Goal: Task Accomplishment & Management: Use online tool/utility

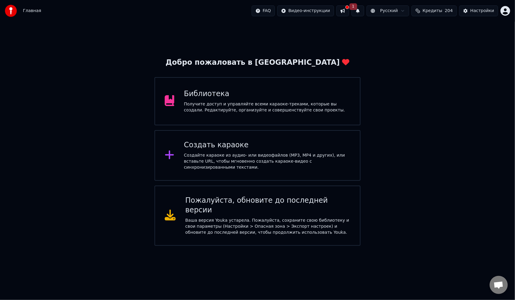
click at [217, 152] on div "Создать караоке Создайте караоке из аудио- или видеофайлов (MP3, MP4 и других),…" at bounding box center [267, 156] width 166 height 30
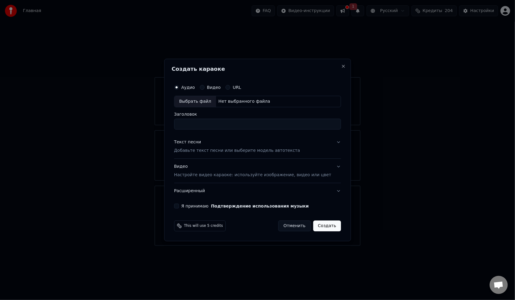
click at [207, 104] on div "Выбрать файл" at bounding box center [195, 101] width 42 height 11
type input "**********"
click at [226, 148] on p "Добавьте текст песни или выберите модель автотекста" at bounding box center [237, 151] width 126 height 6
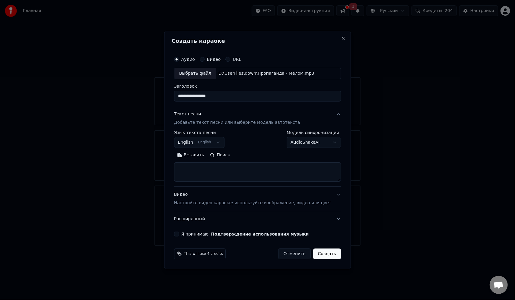
click at [213, 143] on button "English English" at bounding box center [199, 142] width 51 height 11
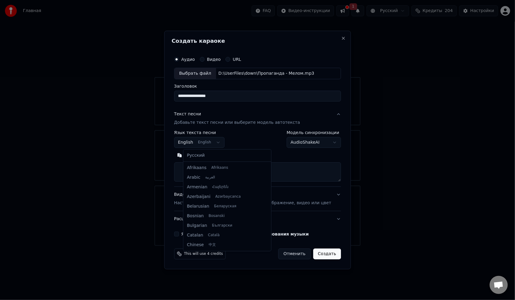
scroll to position [48, 0]
select select "**"
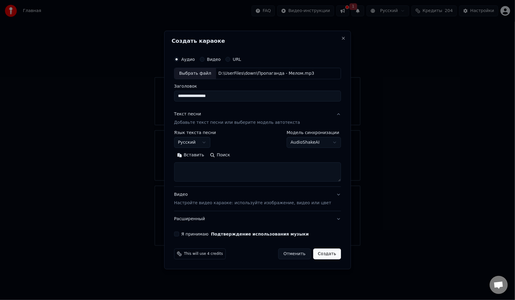
click at [217, 167] on textarea at bounding box center [257, 172] width 167 height 19
paste textarea "**********"
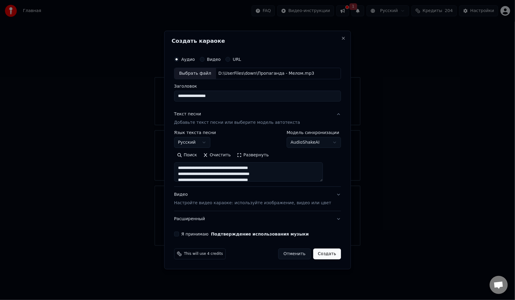
scroll to position [170, 0]
type textarea "**********"
click at [234, 200] on p "Настройте видео караоке: используйте изображение, видео или цвет" at bounding box center [252, 203] width 157 height 6
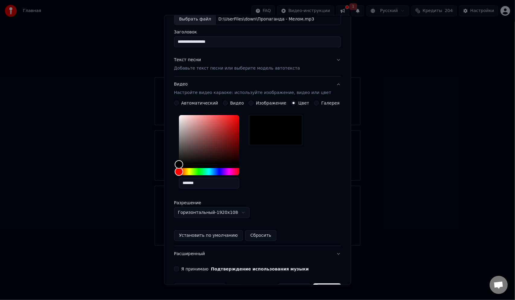
scroll to position [58, 0]
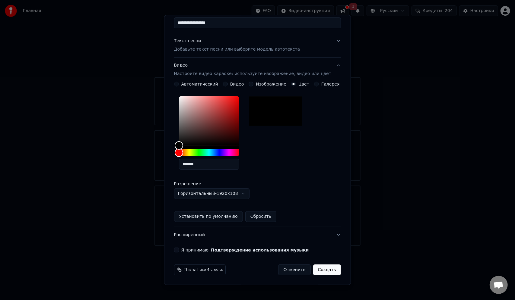
click at [195, 248] on label "Я принимаю Подтверждение использования музыки" at bounding box center [245, 250] width 128 height 4
click at [179, 248] on button "Я принимаю Подтверждение использования музыки" at bounding box center [176, 250] width 5 height 5
click at [316, 270] on button "Создать" at bounding box center [327, 270] width 28 height 11
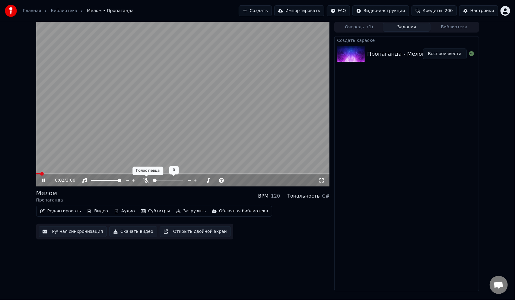
click at [147, 180] on icon at bounding box center [146, 180] width 6 height 5
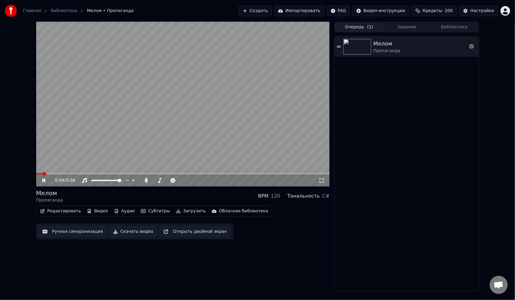
click at [373, 27] on button "Очередь ( 1 )" at bounding box center [359, 27] width 48 height 9
click at [408, 25] on button "Задания" at bounding box center [407, 27] width 48 height 9
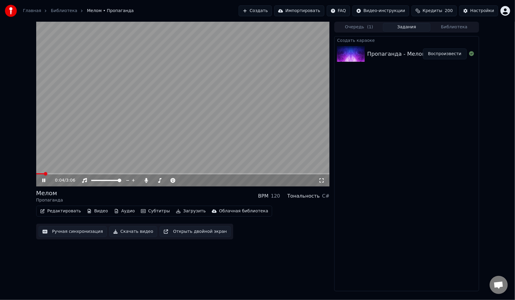
click at [438, 23] on button "Библиотека" at bounding box center [454, 27] width 48 height 9
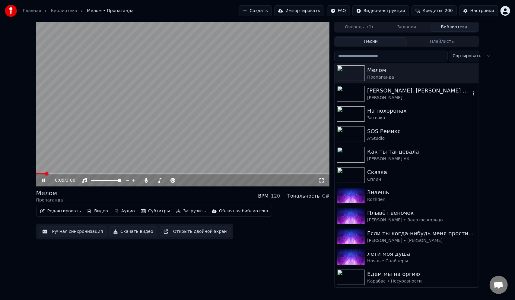
click at [379, 89] on div "[PERSON_NAME], [PERSON_NAME] Dolgo Plaval" at bounding box center [418, 91] width 103 height 8
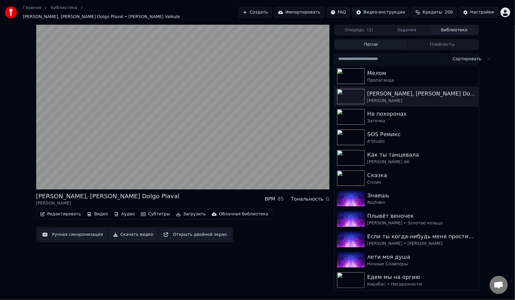
click at [372, 28] on button "Очередь ( 1 )" at bounding box center [359, 30] width 48 height 9
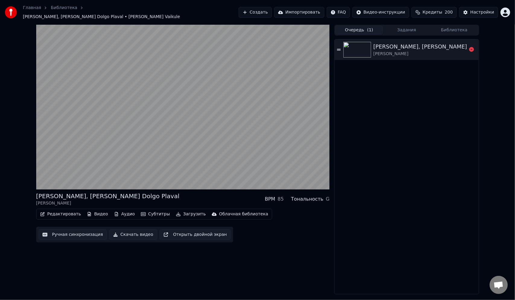
click at [384, 43] on div "[PERSON_NAME], [PERSON_NAME] Dolgo Plaval" at bounding box center [437, 47] width 129 height 8
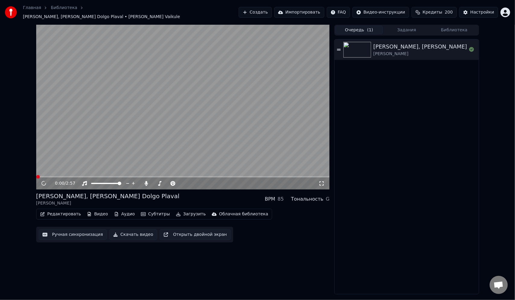
click at [405, 26] on button "Задания" at bounding box center [407, 30] width 48 height 9
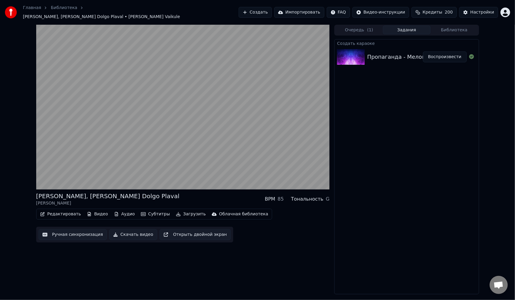
click at [386, 53] on div "Пропаганда - Мелом" at bounding box center [396, 57] width 59 height 8
click at [437, 53] on button "Воспроизвести" at bounding box center [445, 57] width 44 height 11
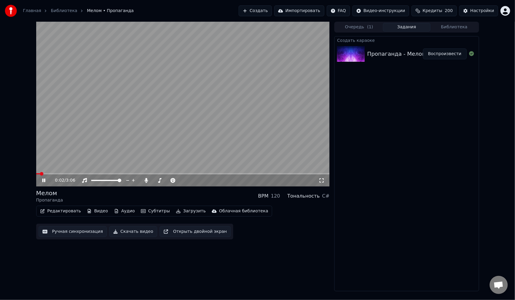
click at [43, 174] on span at bounding box center [42, 174] width 4 height 4
click at [46, 174] on span at bounding box center [182, 173] width 293 height 1
click at [46, 180] on icon at bounding box center [48, 180] width 14 height 5
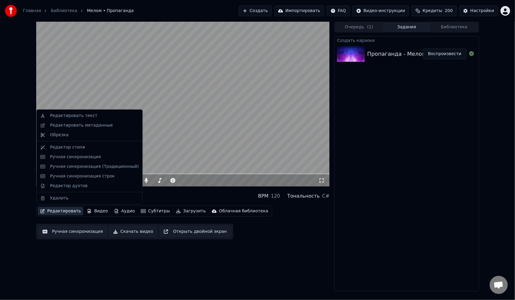
click at [59, 213] on button "Редактировать" at bounding box center [61, 211] width 46 height 8
click at [78, 157] on div "Ручная синхронизация" at bounding box center [75, 157] width 51 height 6
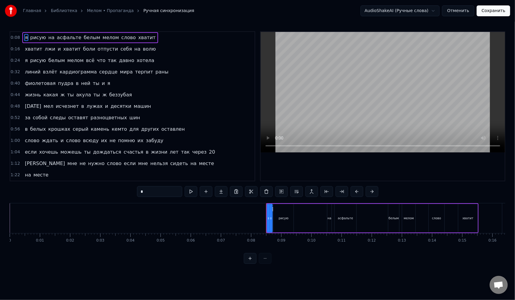
click at [81, 83] on span "ней" at bounding box center [86, 83] width 11 height 7
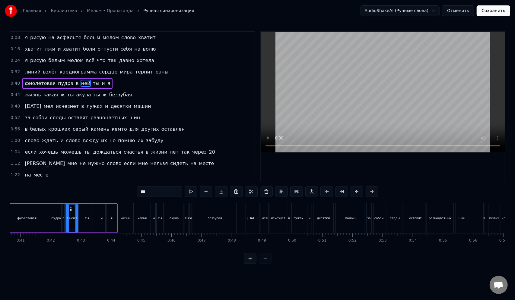
scroll to position [0, 1251]
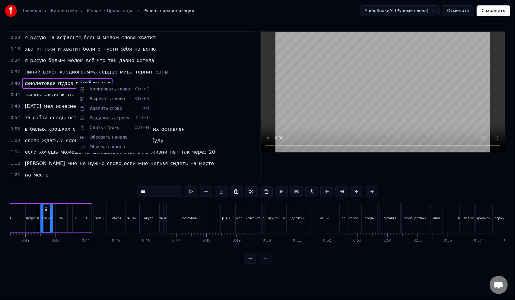
click at [68, 85] on html "Главная Библиотека Мелом • Пропаганда Ручная синхронизация AudioShakeAI (Ручные…" at bounding box center [257, 137] width 515 height 274
click at [68, 84] on html "Главная Библиотека Мелом • Пропаганда Ручная синхронизация AudioShakeAI (Ручные…" at bounding box center [257, 137] width 515 height 274
click at [75, 83] on span "в" at bounding box center [77, 83] width 4 height 7
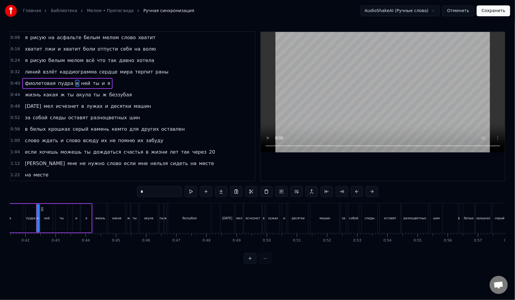
scroll to position [0, 1248]
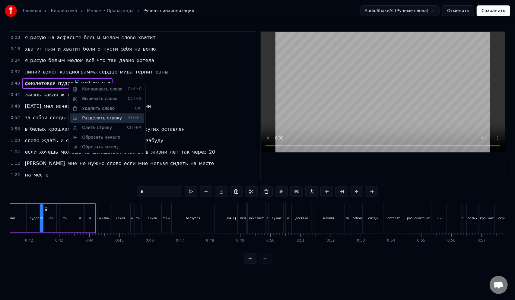
click at [89, 118] on div "Разделить строку Ctrl+L" at bounding box center [107, 118] width 74 height 10
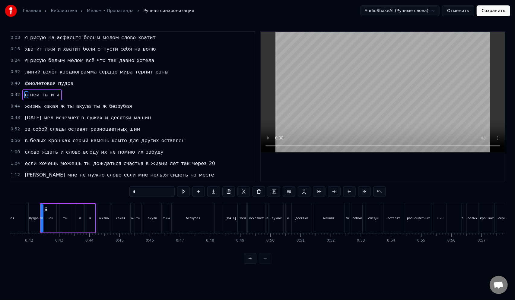
click at [59, 86] on span "пудра" at bounding box center [65, 83] width 17 height 7
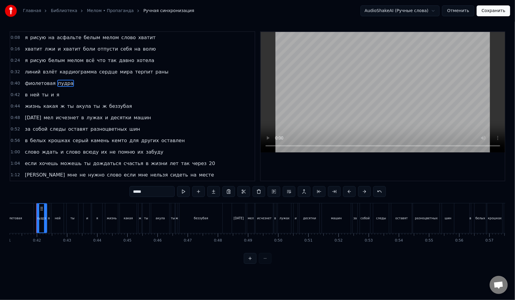
scroll to position [0, 1236]
click at [93, 106] on span "ты" at bounding box center [97, 106] width 8 height 7
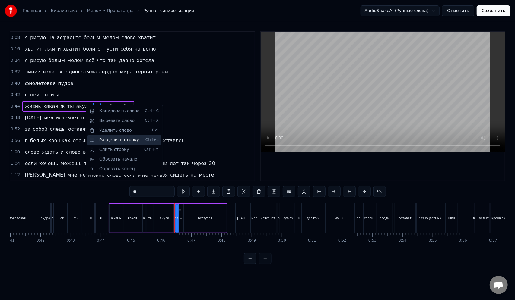
click at [108, 139] on div "Разделить строку Ctrl+L" at bounding box center [124, 140] width 74 height 10
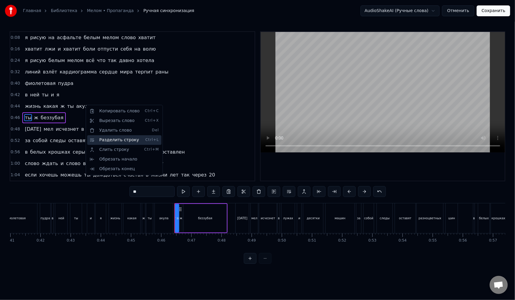
scroll to position [11, 0]
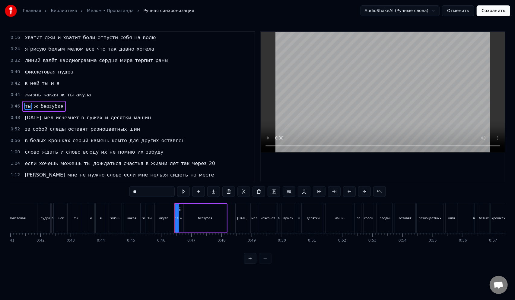
click at [33, 93] on span "жизнь" at bounding box center [32, 94] width 17 height 7
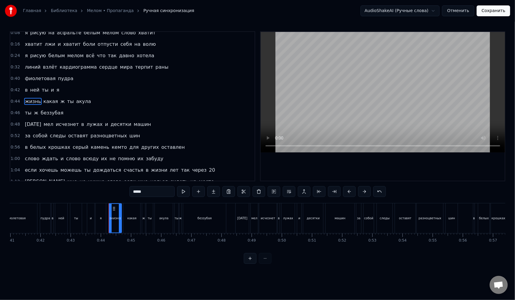
scroll to position [0, 0]
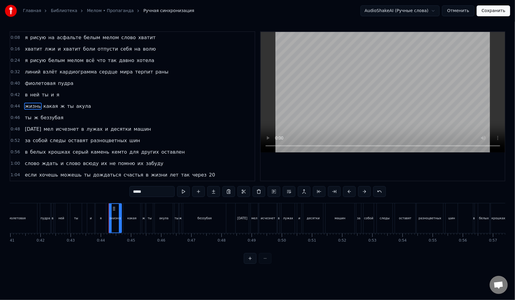
click at [46, 115] on span "беззубая" at bounding box center [52, 117] width 24 height 7
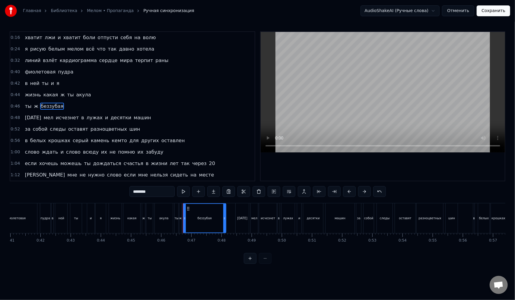
click at [86, 118] on span "лужах" at bounding box center [94, 117] width 17 height 7
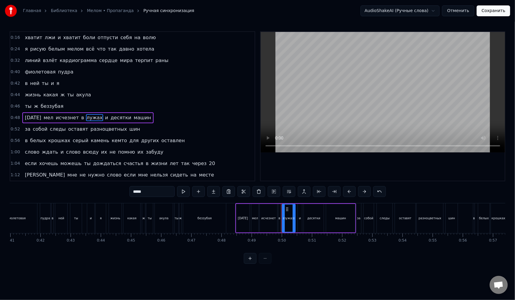
scroll to position [23, 0]
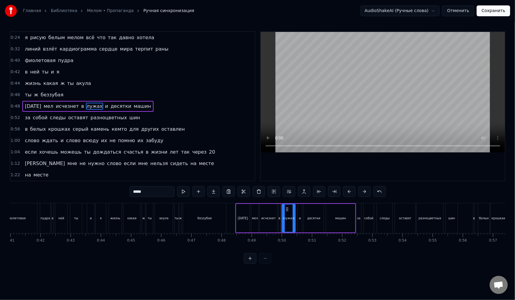
click at [104, 106] on span "и" at bounding box center [106, 106] width 4 height 7
click at [86, 105] on span "лужах" at bounding box center [94, 106] width 17 height 7
click at [67, 104] on span "исчезнет" at bounding box center [67, 106] width 24 height 7
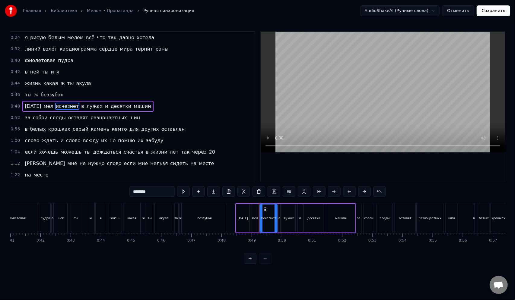
click at [81, 104] on span "в" at bounding box center [83, 106] width 4 height 7
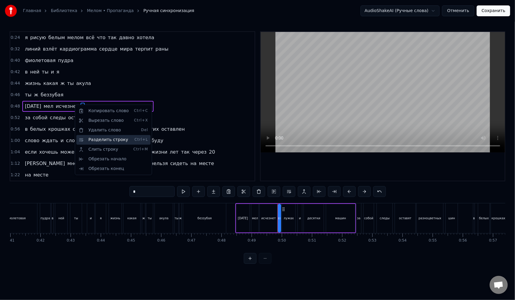
click at [94, 137] on div "Разделить строку Ctrl+L" at bounding box center [113, 140] width 74 height 10
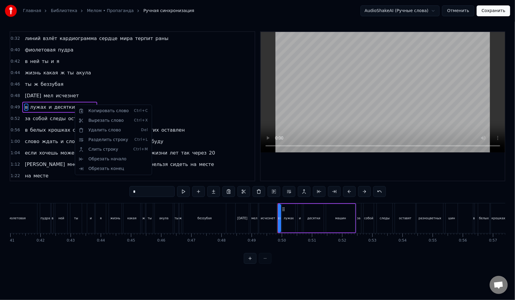
scroll to position [34, 0]
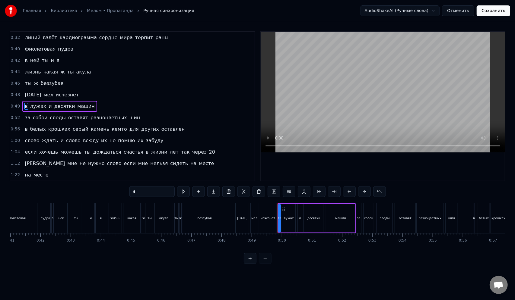
click at [60, 97] on span "исчезнет" at bounding box center [67, 94] width 24 height 7
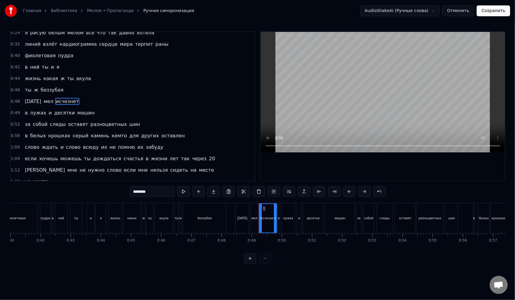
scroll to position [23, 0]
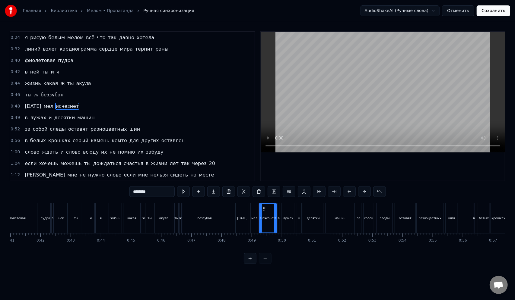
click at [60, 126] on span "следы" at bounding box center [57, 129] width 17 height 7
click at [68, 127] on span "оставят" at bounding box center [78, 129] width 21 height 7
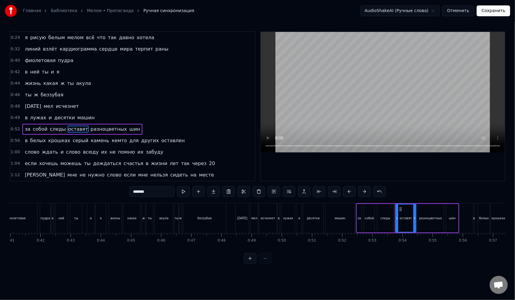
scroll to position [46, 0]
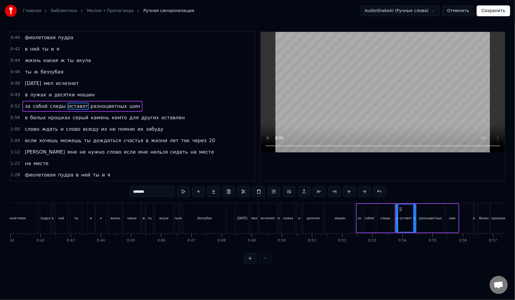
click at [72, 116] on span "серый" at bounding box center [80, 117] width 17 height 7
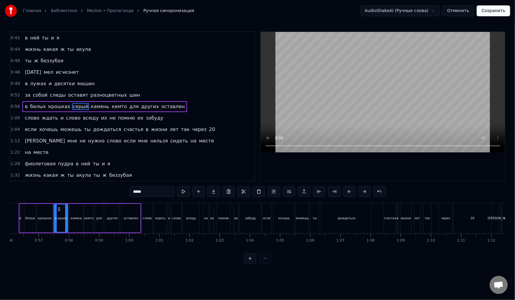
scroll to position [0, 1704]
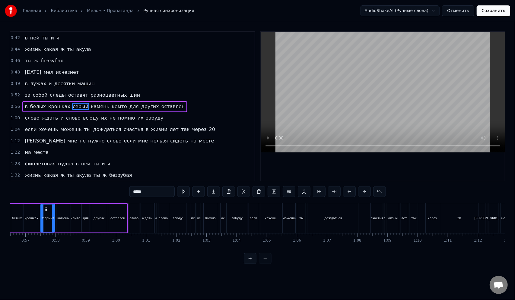
click at [65, 118] on span "слово" at bounding box center [73, 118] width 16 height 7
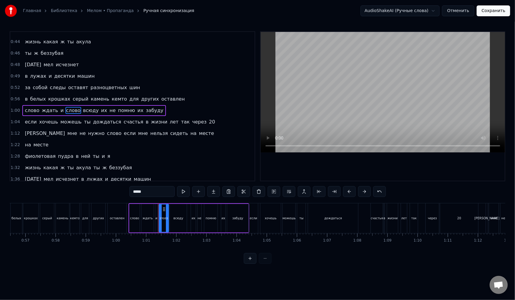
scroll to position [69, 0]
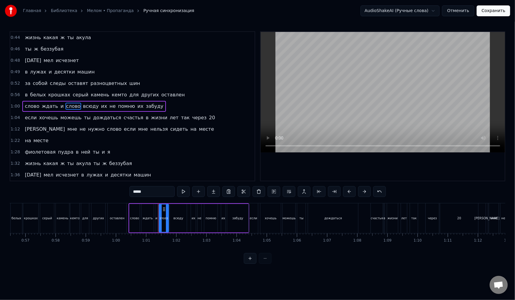
click at [69, 118] on span "можешь" at bounding box center [71, 117] width 22 height 7
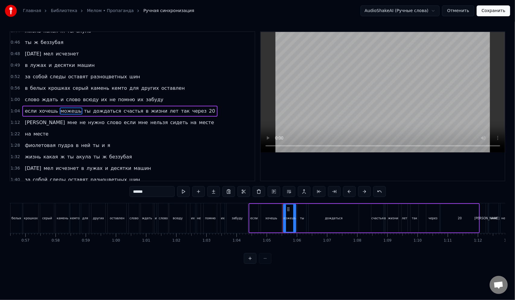
scroll to position [80, 0]
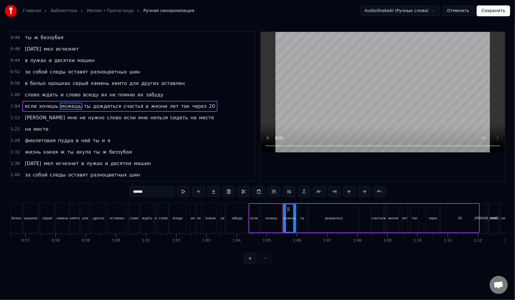
click at [123, 106] on span "счастья" at bounding box center [133, 106] width 21 height 7
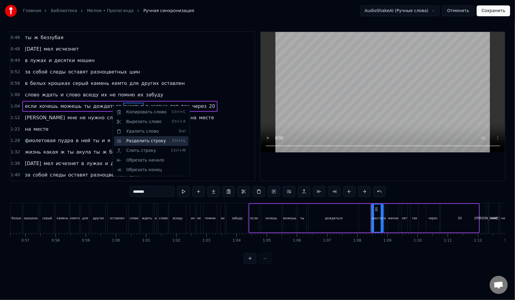
click at [137, 140] on div "Разделить строку Ctrl+L" at bounding box center [151, 141] width 74 height 10
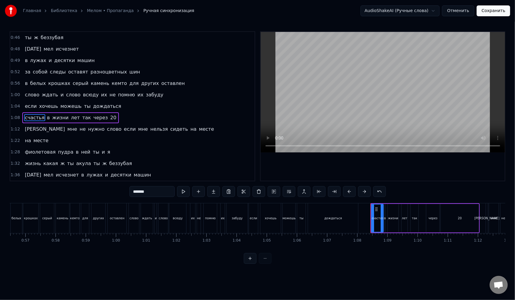
click at [100, 107] on span "дождаться" at bounding box center [106, 106] width 29 height 7
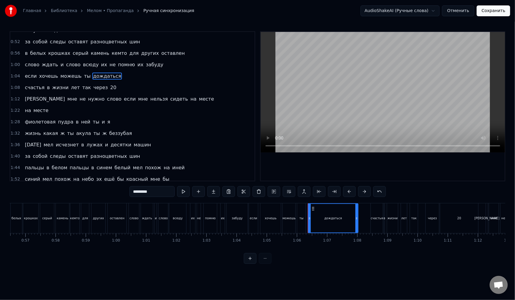
click at [58, 87] on span "жизни" at bounding box center [60, 87] width 17 height 7
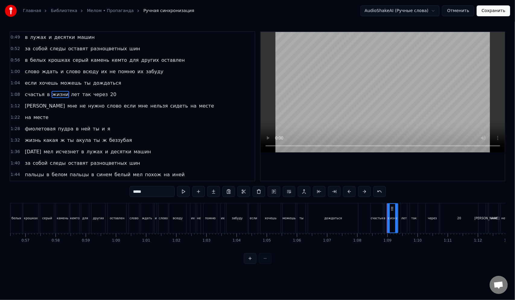
scroll to position [92, 0]
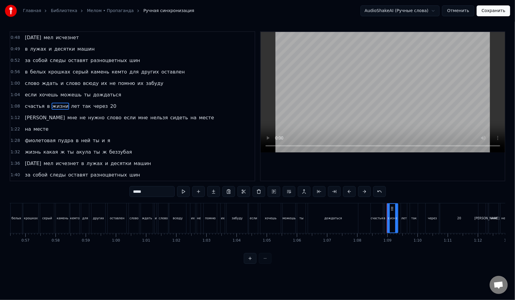
click at [106, 118] on span "слово" at bounding box center [114, 117] width 16 height 7
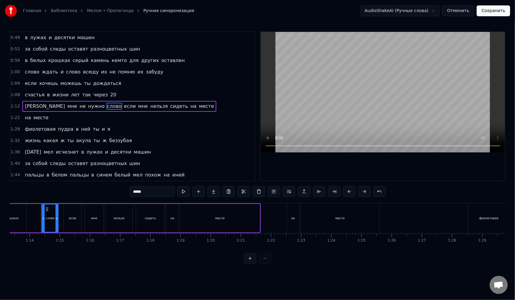
scroll to position [0, 2213]
click at [123, 108] on span "если" at bounding box center [129, 106] width 13 height 7
click at [106, 106] on span "слово" at bounding box center [114, 106] width 16 height 7
click at [87, 107] on span "нужно" at bounding box center [96, 106] width 18 height 7
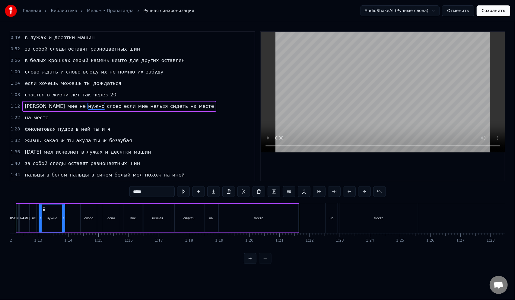
scroll to position [0, 2172]
click at [138, 105] on span "мне" at bounding box center [143, 106] width 11 height 7
type input "***"
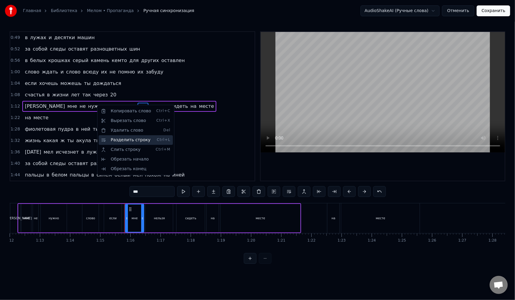
click at [116, 140] on div "Разделить строку Ctrl+L" at bounding box center [136, 140] width 74 height 10
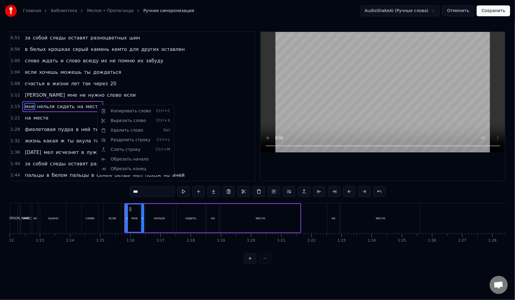
scroll to position [115, 0]
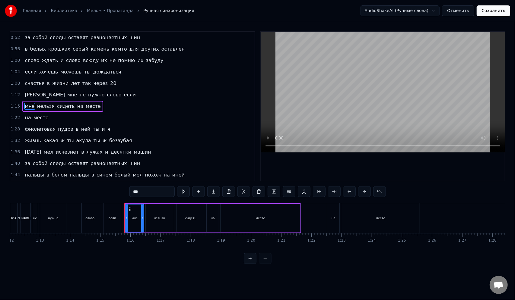
click at [82, 99] on div "а мне не нужно слово если" at bounding box center [80, 95] width 116 height 11
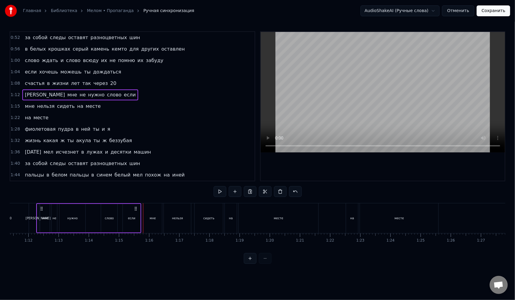
scroll to position [0, 2150]
click at [106, 97] on span "слово" at bounding box center [114, 94] width 16 height 7
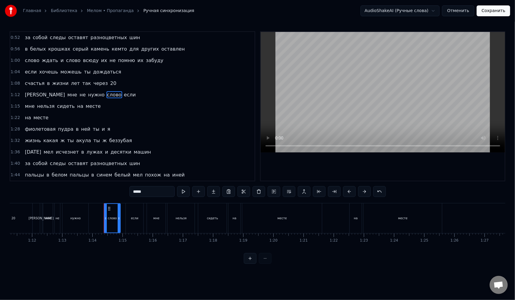
scroll to position [103, 0]
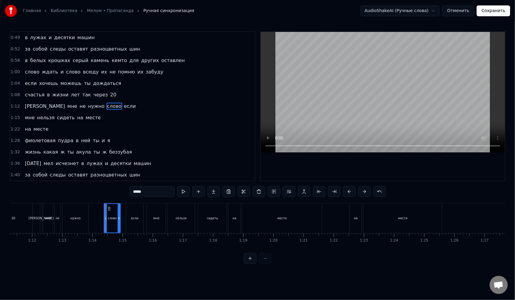
click at [46, 119] on span "нельзя" at bounding box center [45, 117] width 19 height 7
type input "******"
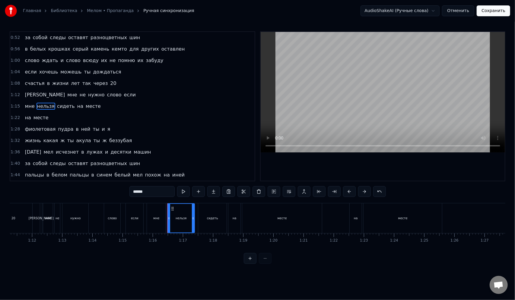
click at [51, 127] on div "фиолетовая пудра в ней ты и я" at bounding box center [67, 129] width 90 height 11
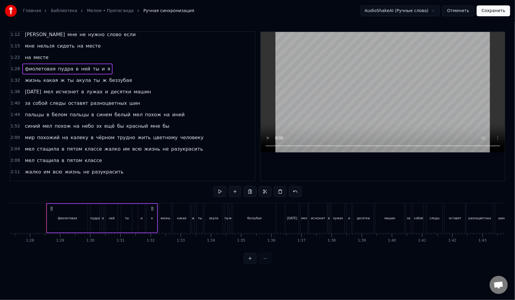
scroll to position [0, 2641]
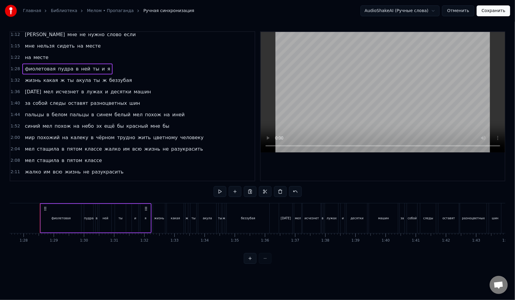
click at [93, 81] on span "ты" at bounding box center [97, 80] width 8 height 7
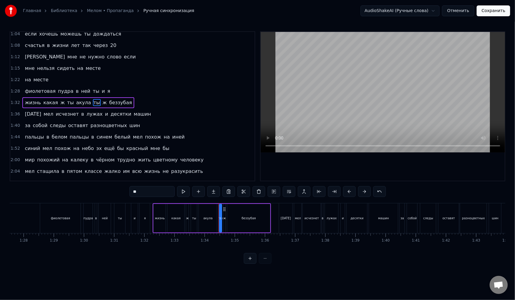
scroll to position [149, 0]
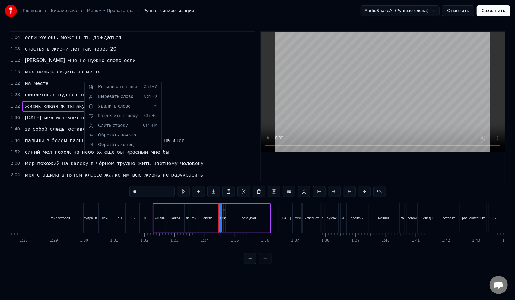
click at [81, 106] on html "Главная Библиотека Мелом • Пропаганда Ручная синхронизация AudioShakeAI (Ручные…" at bounding box center [257, 137] width 515 height 274
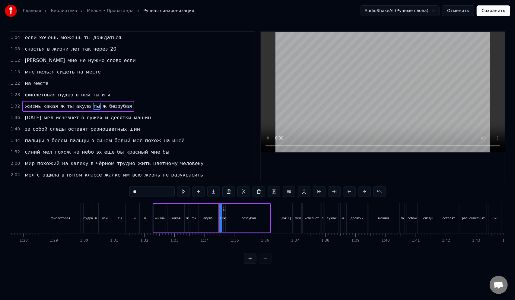
click at [93, 106] on span "ты" at bounding box center [97, 106] width 8 height 7
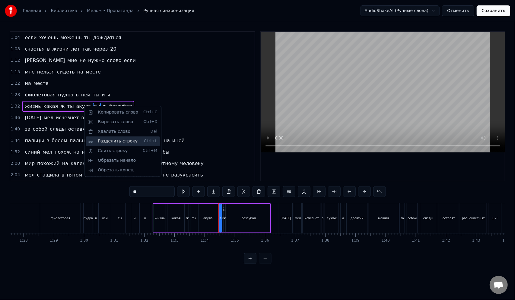
click at [106, 140] on div "Разделить строку Ctrl+L" at bounding box center [123, 142] width 74 height 10
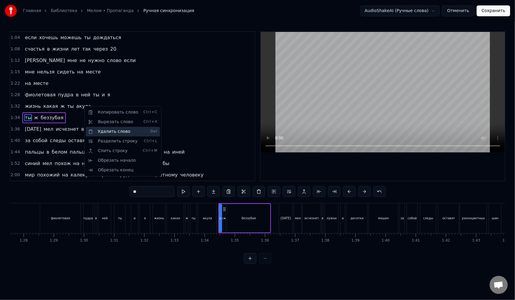
scroll to position [159, 0]
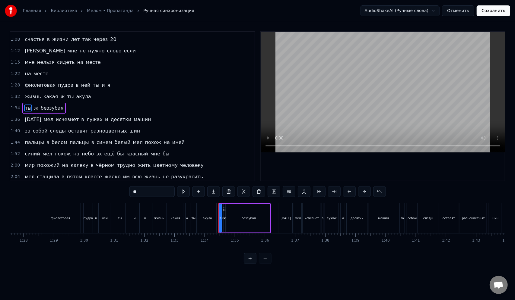
click at [81, 119] on span "в" at bounding box center [83, 119] width 4 height 7
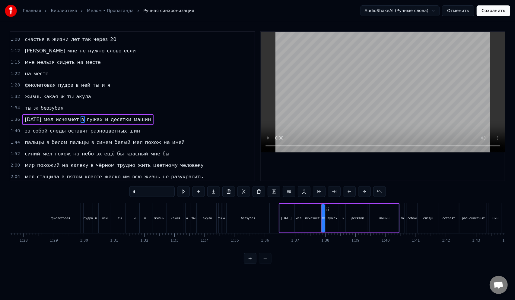
scroll to position [172, 0]
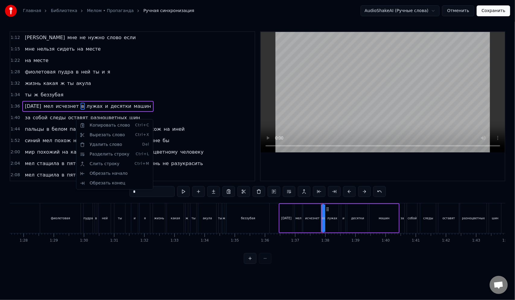
click at [81, 106] on span "в" at bounding box center [83, 106] width 4 height 7
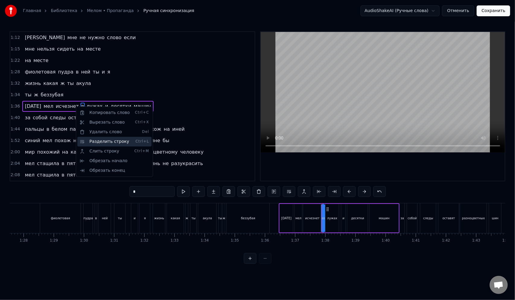
click at [96, 138] on div "Разделить строку Ctrl+L" at bounding box center [114, 142] width 74 height 10
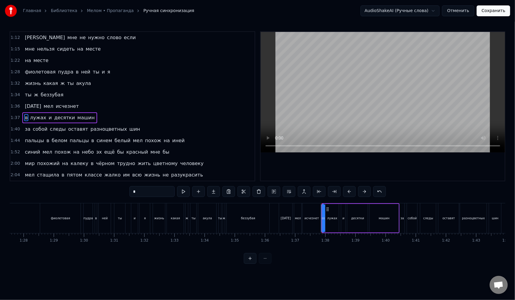
scroll to position [202, 0]
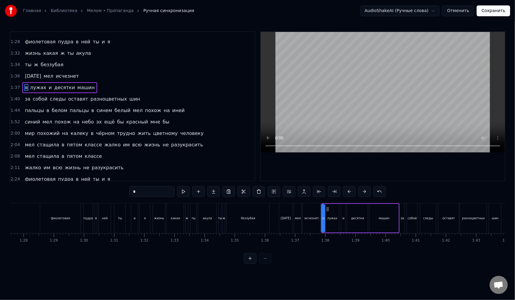
click at [90, 99] on span "разноцветных" at bounding box center [109, 99] width 38 height 7
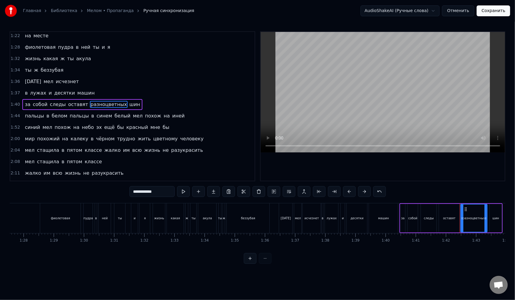
scroll to position [195, 0]
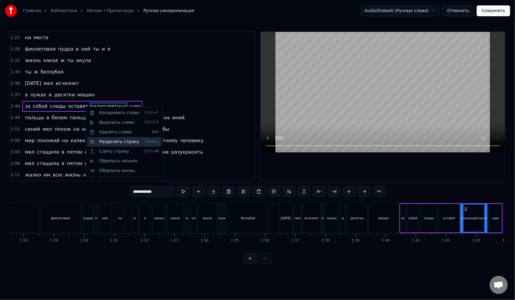
click at [110, 140] on div "Разделить строку Ctrl+L" at bounding box center [124, 142] width 74 height 10
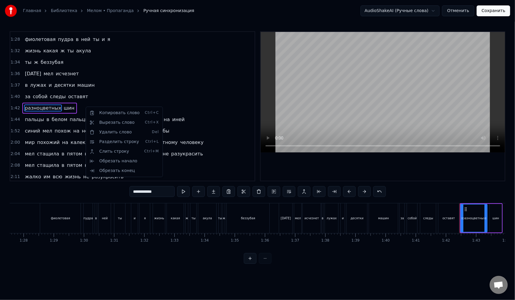
scroll to position [206, 0]
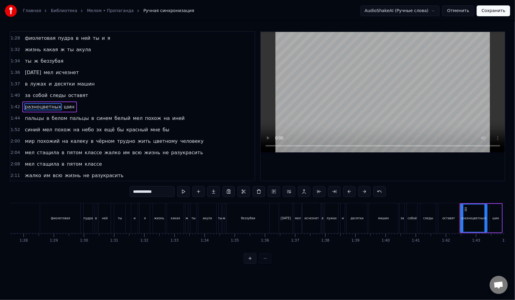
click at [70, 119] on span "пальцы" at bounding box center [79, 118] width 20 height 7
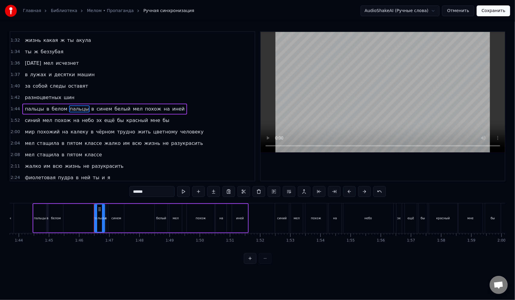
scroll to position [0, 3182]
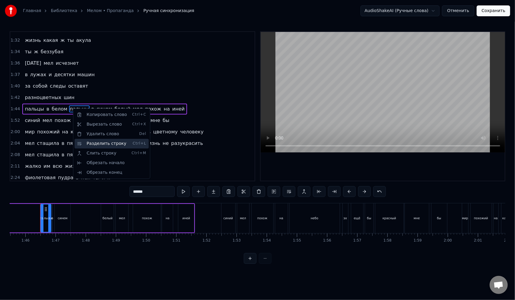
click at [93, 142] on div "Разделить строку Ctrl+L" at bounding box center [112, 144] width 74 height 10
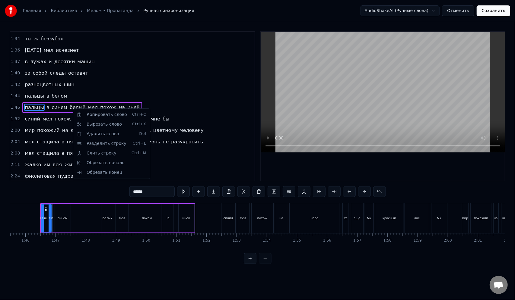
scroll to position [229, 0]
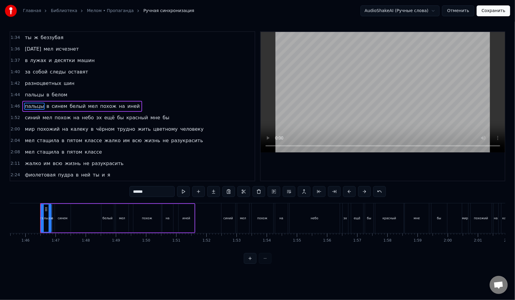
click at [72, 107] on span "белый" at bounding box center [77, 106] width 17 height 7
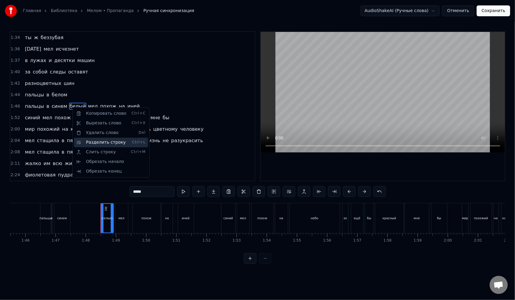
click at [98, 140] on div "Разделить строку Ctrl+L" at bounding box center [111, 143] width 74 height 10
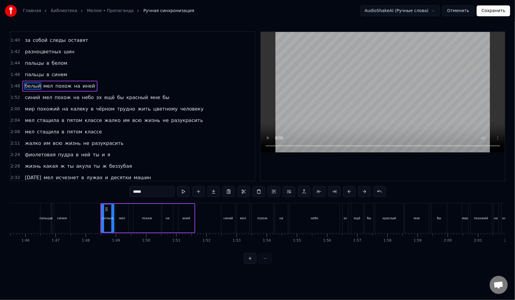
scroll to position [267, 0]
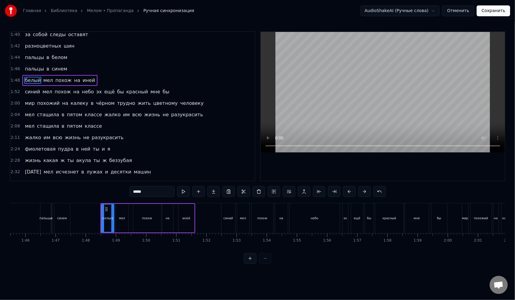
click at [96, 93] on span "эх" at bounding box center [99, 91] width 7 height 7
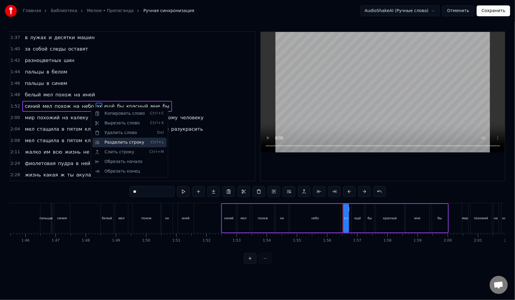
click at [111, 141] on div "Разделить строку Ctrl+L" at bounding box center [129, 143] width 74 height 10
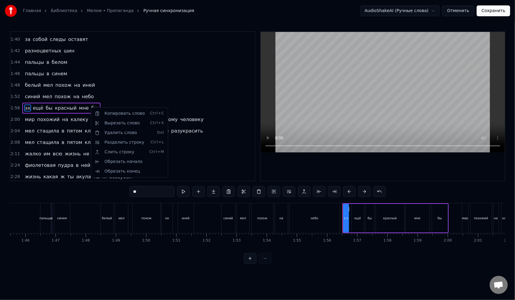
scroll to position [264, 0]
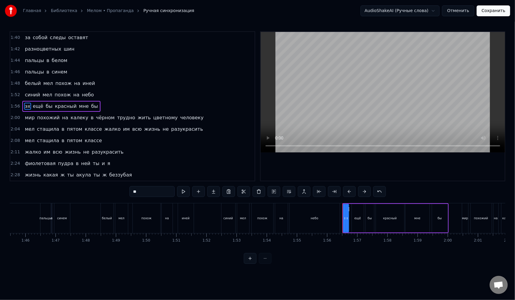
click at [90, 118] on span "в" at bounding box center [92, 117] width 4 height 7
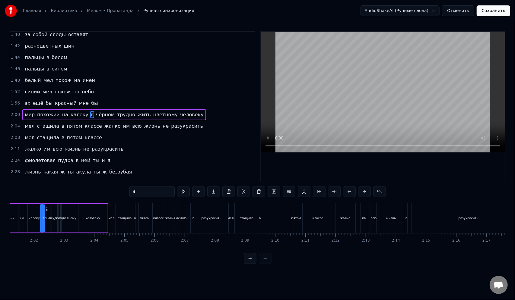
scroll to position [0, 3657]
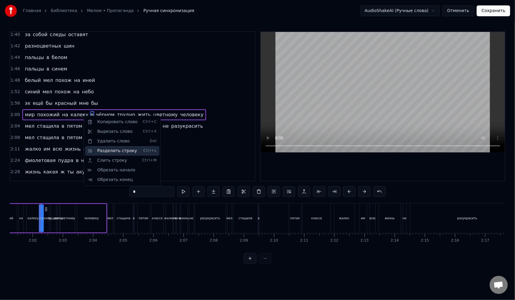
click at [103, 149] on div "Разделить строку Ctrl+L" at bounding box center [122, 151] width 74 height 10
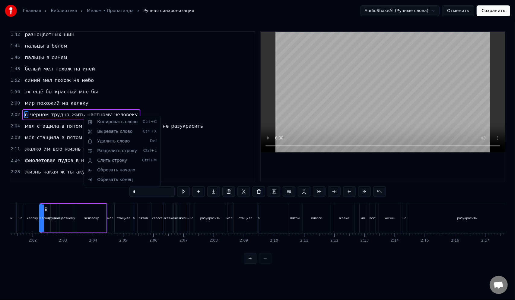
scroll to position [287, 0]
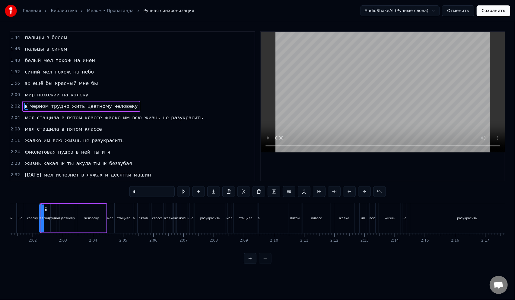
click at [87, 107] on span "цветному" at bounding box center [100, 106] width 26 height 7
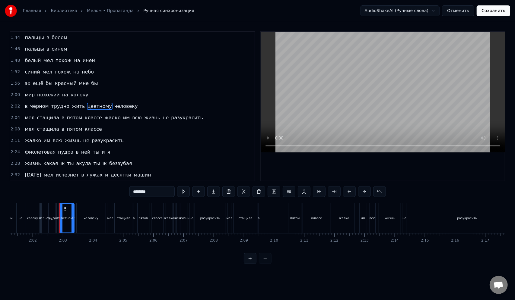
click at [104, 116] on span "жалко" at bounding box center [112, 117] width 17 height 7
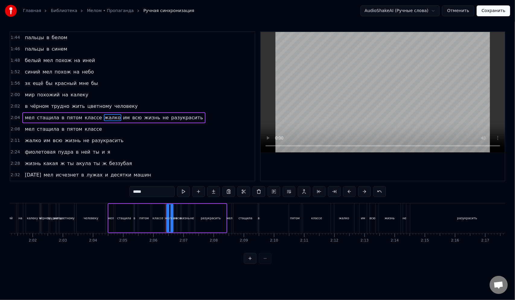
scroll to position [298, 0]
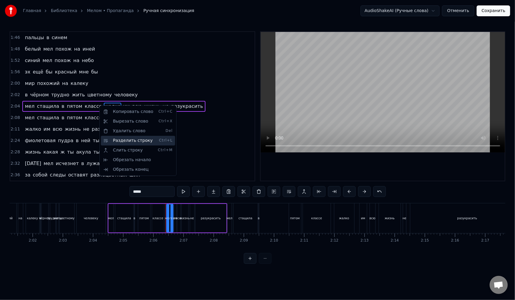
click at [117, 139] on div "Разделить строку Ctrl+L" at bounding box center [138, 141] width 74 height 10
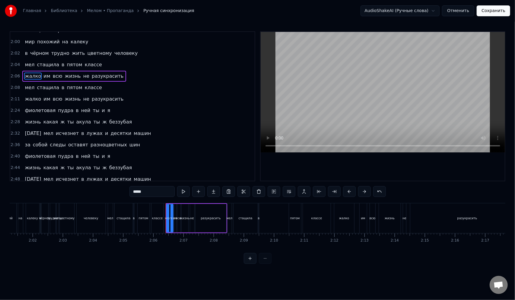
scroll to position [0, 0]
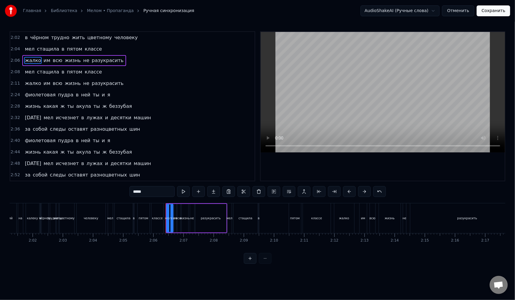
click at [75, 95] on span "в" at bounding box center [77, 94] width 4 height 7
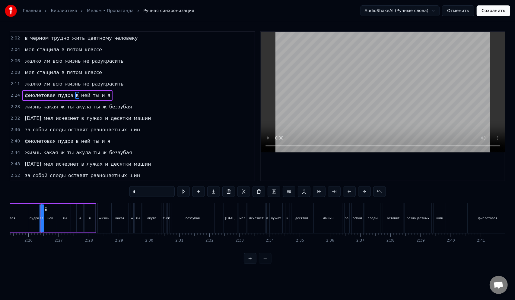
click at [76, 108] on span "акула" at bounding box center [84, 106] width 16 height 7
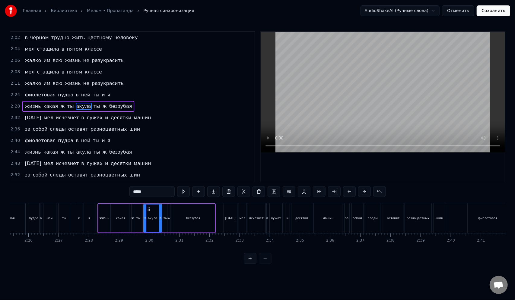
click at [81, 116] on span "в" at bounding box center [83, 117] width 4 height 7
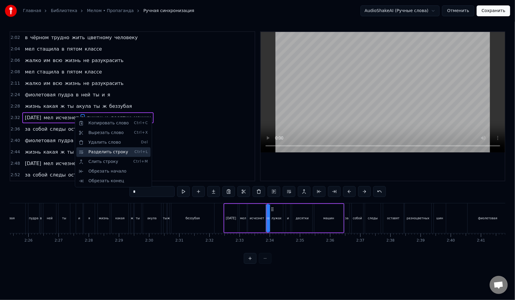
click at [97, 150] on div "Разделить строку Ctrl+L" at bounding box center [113, 153] width 74 height 10
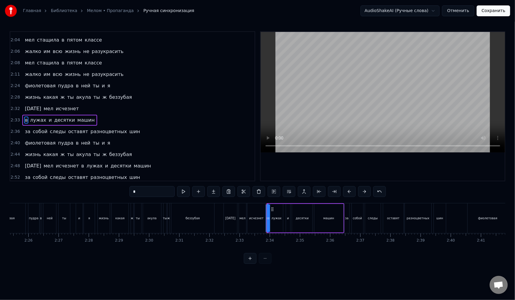
scroll to position [367, 0]
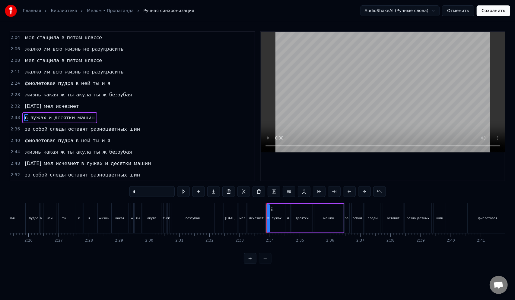
click at [71, 129] on span "оставят" at bounding box center [78, 129] width 21 height 7
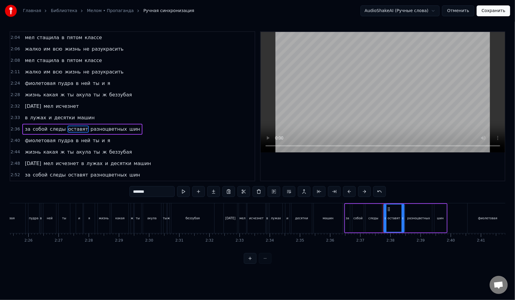
click at [75, 141] on span "в" at bounding box center [77, 140] width 4 height 7
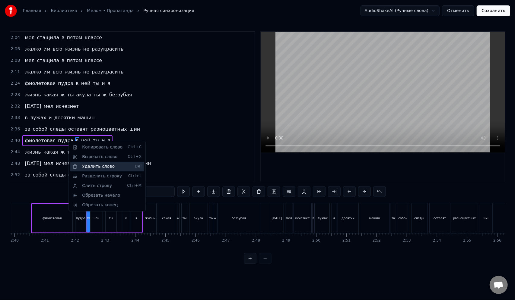
scroll to position [0, 4868]
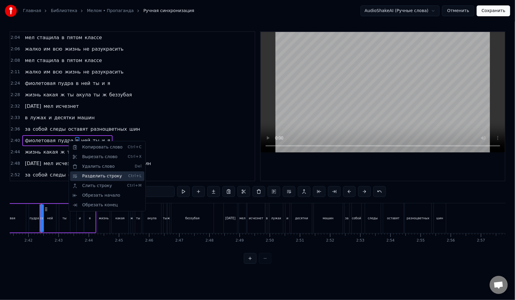
click at [92, 176] on div "Разделить строку Ctrl+L" at bounding box center [107, 177] width 74 height 10
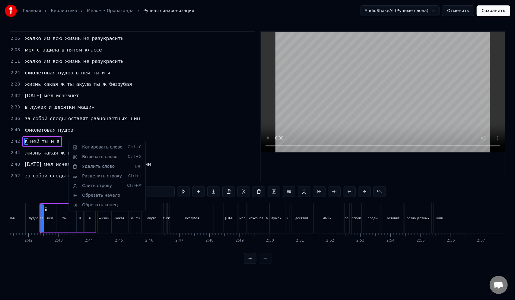
scroll to position [378, 0]
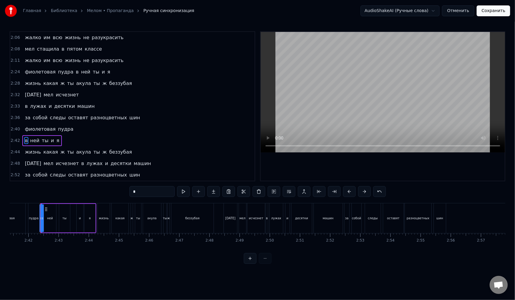
click at [93, 153] on span "ты" at bounding box center [97, 152] width 8 height 7
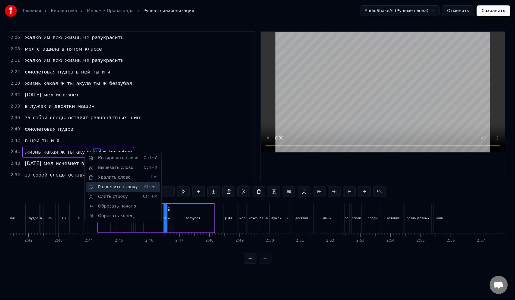
click at [113, 186] on div "Разделить строку Ctrl+L" at bounding box center [123, 187] width 74 height 10
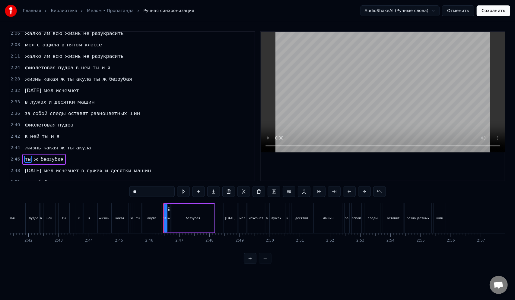
scroll to position [390, 0]
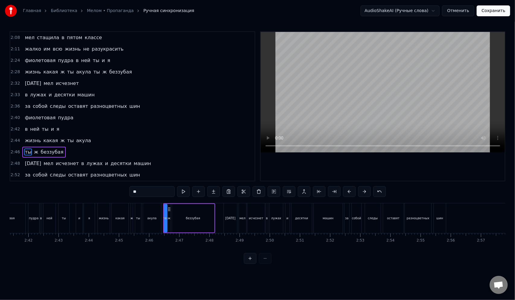
click at [90, 173] on span "разноцветных" at bounding box center [109, 175] width 38 height 7
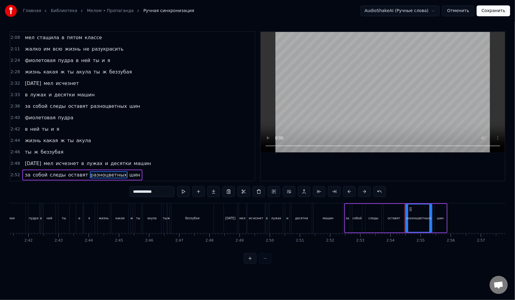
click at [86, 166] on span "лужах" at bounding box center [94, 163] width 17 height 7
type input "*****"
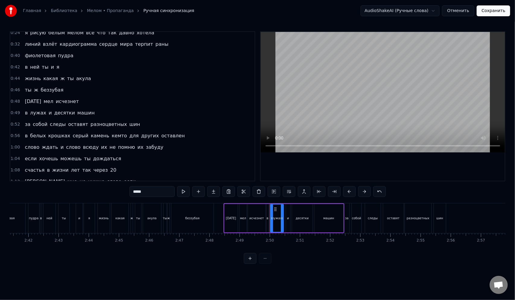
scroll to position [0, 0]
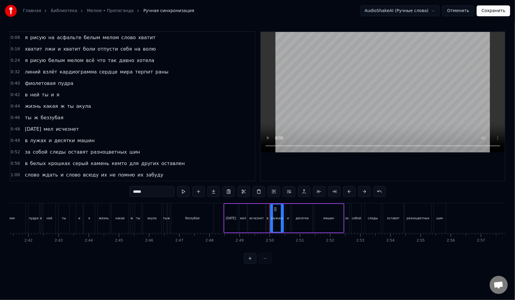
click at [495, 7] on button "Сохранить" at bounding box center [493, 10] width 33 height 11
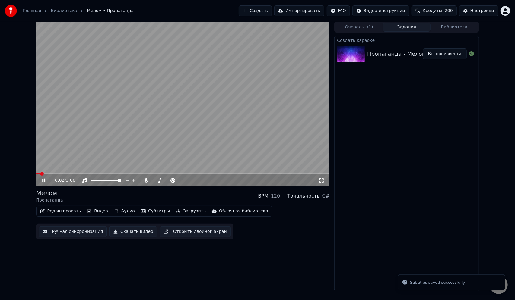
click at [131, 171] on video at bounding box center [182, 104] width 293 height 165
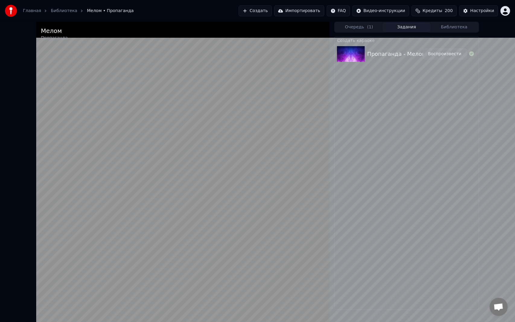
click at [133, 181] on video at bounding box center [182, 183] width 293 height 322
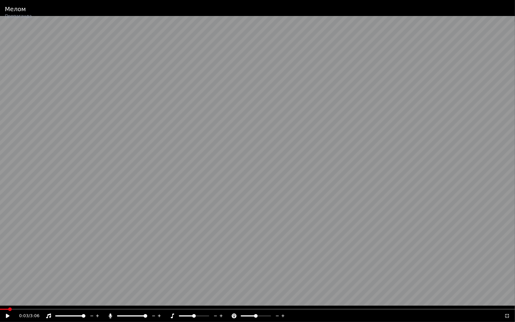
click at [154, 176] on video at bounding box center [257, 161] width 515 height 322
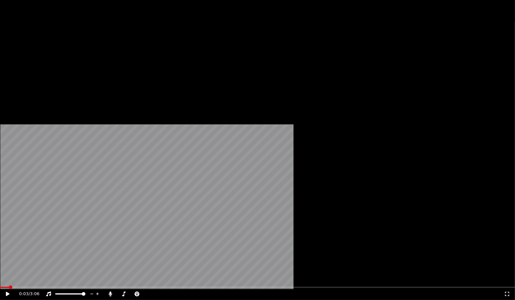
click at [149, 154] on video at bounding box center [257, 145] width 515 height 290
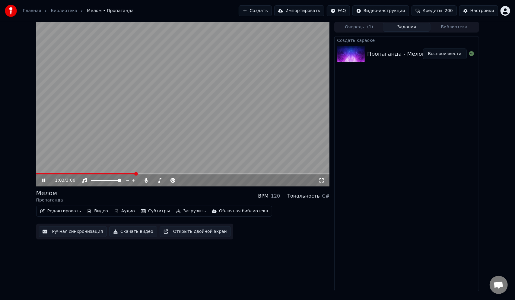
click at [136, 174] on span at bounding box center [182, 173] width 293 height 1
click at [168, 172] on video at bounding box center [182, 104] width 293 height 165
click at [171, 173] on span at bounding box center [182, 173] width 293 height 1
click at [173, 155] on video at bounding box center [182, 104] width 293 height 165
click at [139, 173] on video at bounding box center [182, 104] width 293 height 165
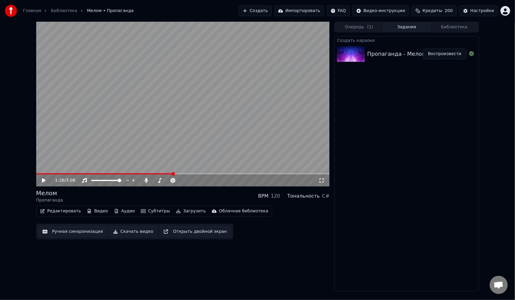
click at [143, 174] on span at bounding box center [104, 173] width 137 height 1
click at [154, 150] on video at bounding box center [182, 104] width 293 height 165
click at [208, 125] on video at bounding box center [182, 104] width 293 height 165
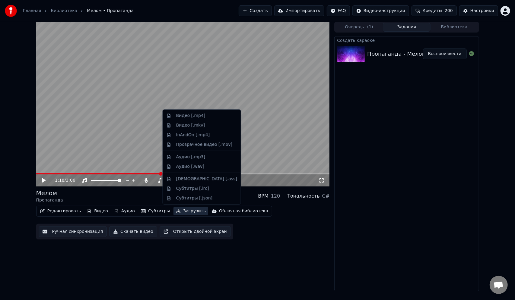
click at [185, 211] on button "Загрузить" at bounding box center [190, 211] width 35 height 8
click at [196, 118] on div "Видео [.mp4]" at bounding box center [190, 116] width 29 height 6
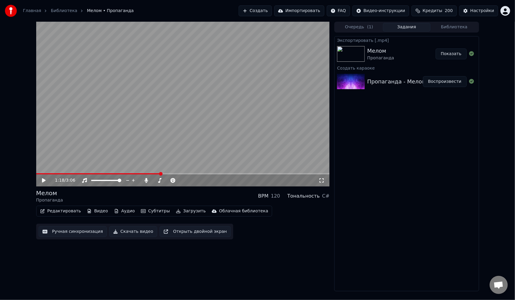
click at [455, 54] on button "Показать" at bounding box center [451, 54] width 31 height 11
click at [63, 12] on link "Библиотека" at bounding box center [64, 11] width 27 height 6
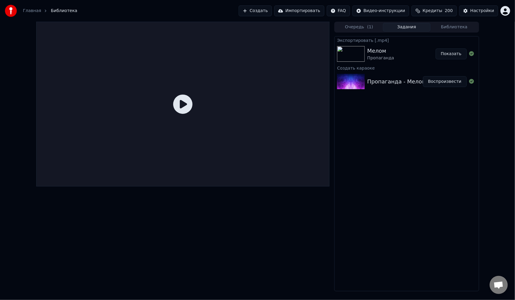
click at [28, 10] on link "Главная" at bounding box center [32, 11] width 18 height 6
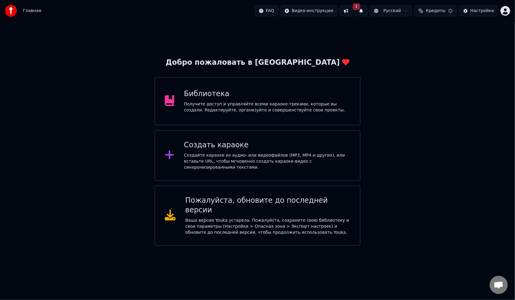
click at [216, 152] on div "Создать караоке Создайте караоке из аудио- или видеофайлов (MP3, MP4 и других),…" at bounding box center [267, 156] width 166 height 30
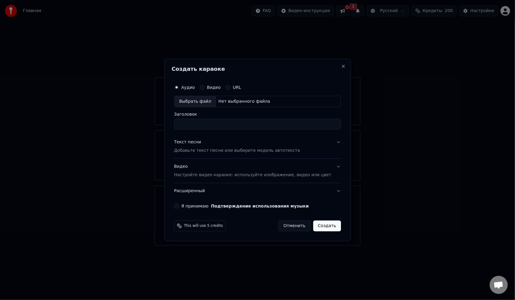
click at [220, 152] on p "Добавьте текст песни или выберите модель автотекста" at bounding box center [237, 151] width 126 height 6
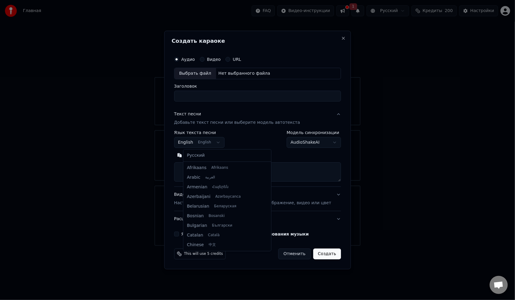
click at [214, 142] on body "**********" at bounding box center [257, 123] width 515 height 246
select select "**"
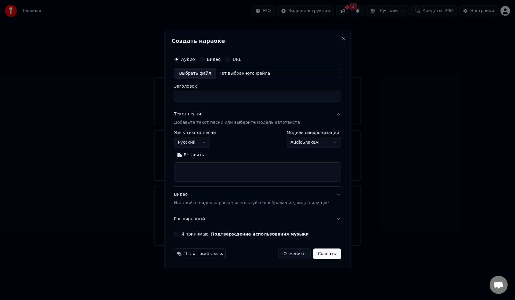
drag, startPoint x: 212, startPoint y: 163, endPoint x: 210, endPoint y: 168, distance: 5.4
click at [212, 163] on textarea at bounding box center [257, 172] width 167 height 19
paste textarea "**********"
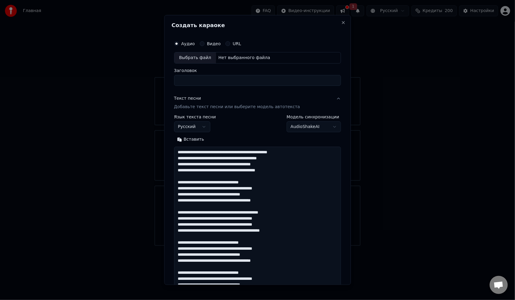
scroll to position [128, 0]
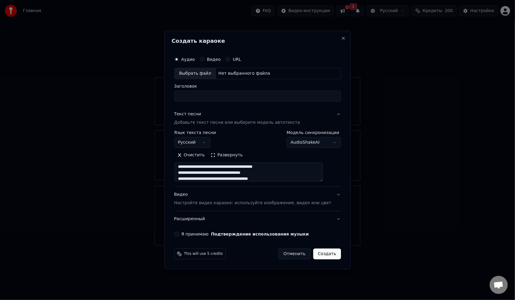
type textarea "**********"
click at [204, 71] on div "Выбрать файл" at bounding box center [195, 73] width 42 height 11
type input "**********"
click at [200, 204] on p "Настройте видео караоке: используйте изображение, видео или цвет" at bounding box center [252, 203] width 157 height 6
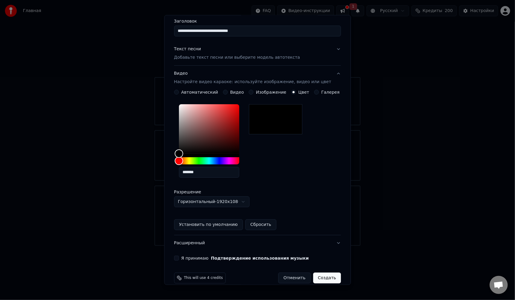
scroll to position [58, 0]
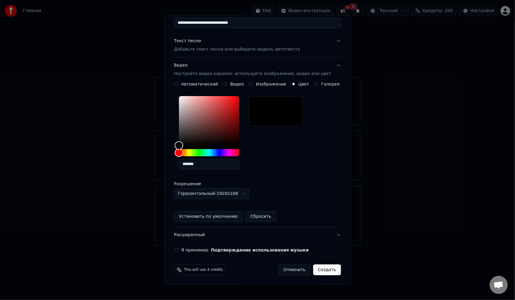
click at [197, 254] on div "**********" at bounding box center [258, 117] width 172 height 278
click at [198, 251] on label "Я принимаю Подтверждение использования музыки" at bounding box center [245, 250] width 128 height 4
click at [179, 251] on button "Я принимаю Подтверждение использования музыки" at bounding box center [176, 250] width 5 height 5
click at [318, 269] on button "Создать" at bounding box center [327, 270] width 28 height 11
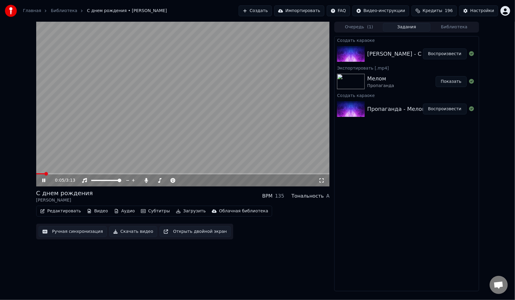
click at [66, 211] on button "Редактировать" at bounding box center [61, 211] width 46 height 8
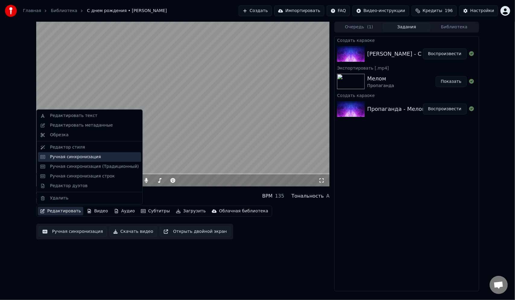
click at [77, 155] on div "Ручная синхронизация" at bounding box center [75, 157] width 51 height 6
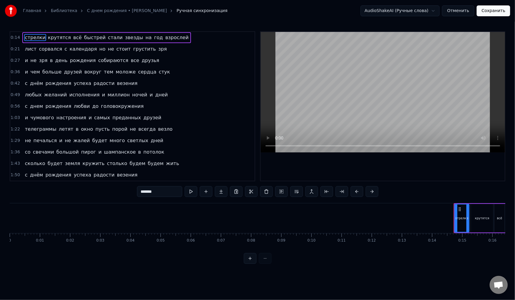
click at [107, 39] on span "стали" at bounding box center [115, 37] width 16 height 7
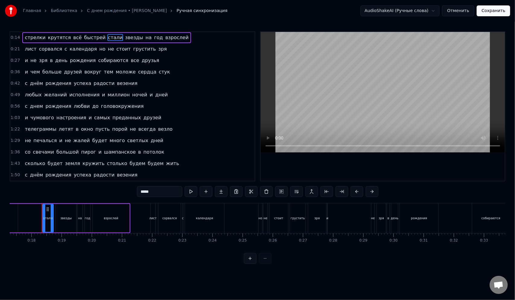
scroll to position [0, 523]
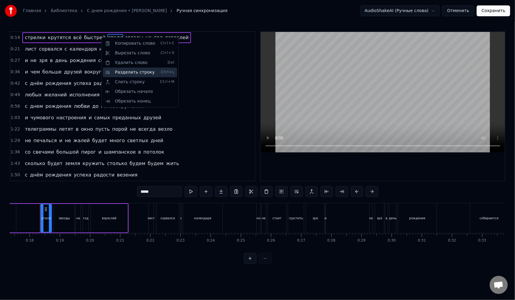
click at [123, 71] on div "Разделить строку Ctrl+L" at bounding box center [140, 73] width 74 height 10
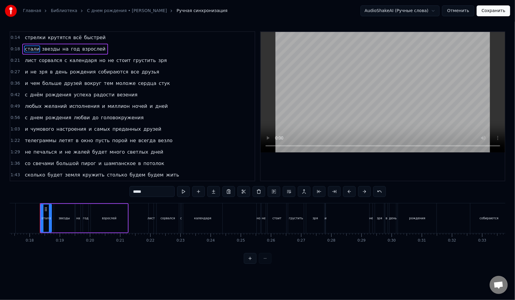
click at [99, 62] on span "но" at bounding box center [102, 60] width 7 height 7
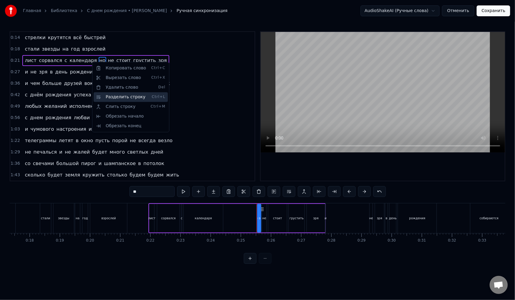
click at [112, 97] on div "Разделить строку Ctrl+L" at bounding box center [131, 97] width 74 height 10
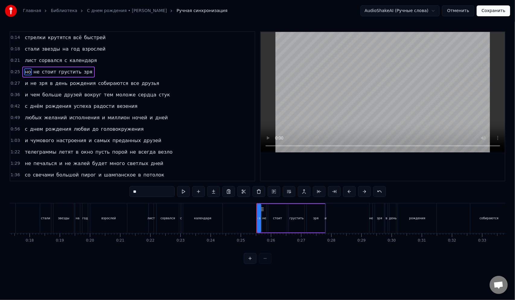
click at [97, 84] on span "собираются" at bounding box center [112, 83] width 31 height 7
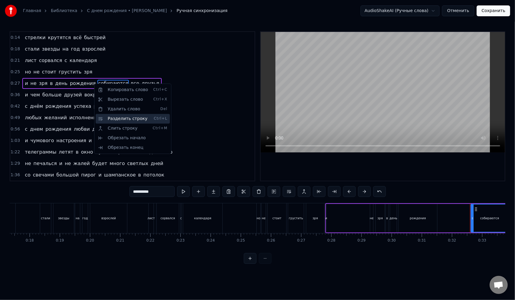
click at [112, 117] on div "Разделить строку Ctrl+L" at bounding box center [133, 119] width 74 height 10
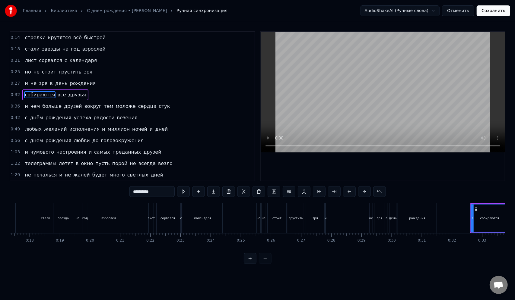
click at [103, 106] on span "тем" at bounding box center [108, 106] width 11 height 7
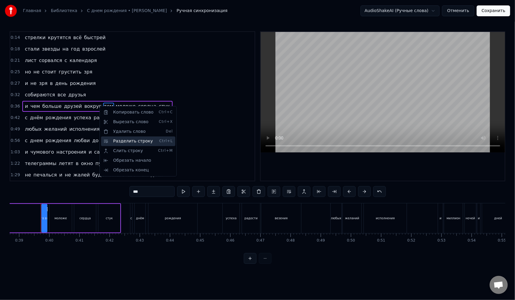
scroll to position [0, 1168]
click at [125, 139] on div "Разделить строку Ctrl+L" at bounding box center [138, 142] width 74 height 10
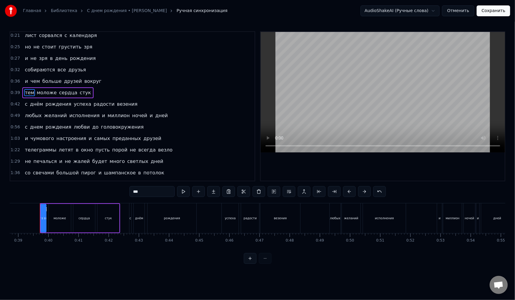
scroll to position [30, 0]
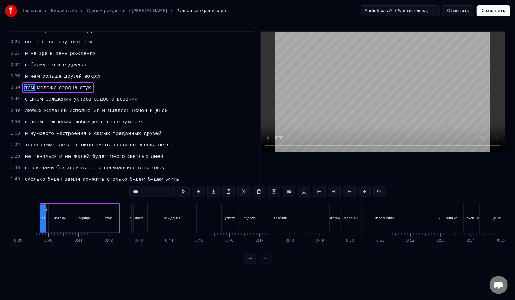
click at [77, 100] on span "успеха" at bounding box center [82, 99] width 19 height 7
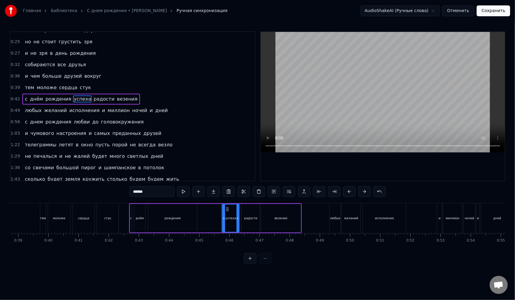
scroll to position [23, 0]
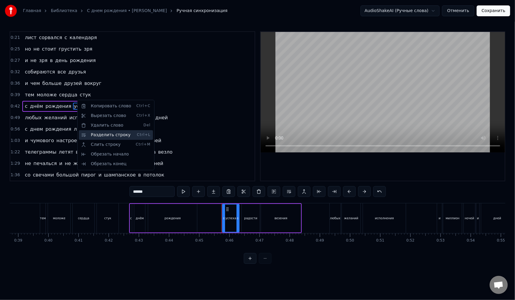
click at [103, 134] on div "Разделить строку Ctrl+L" at bounding box center [116, 135] width 74 height 10
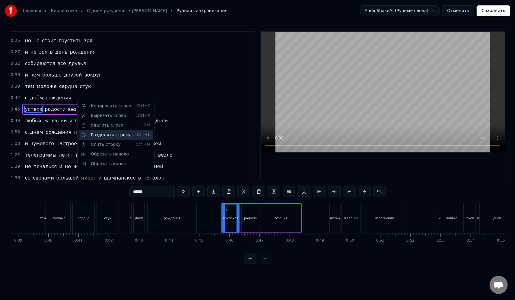
scroll to position [34, 0]
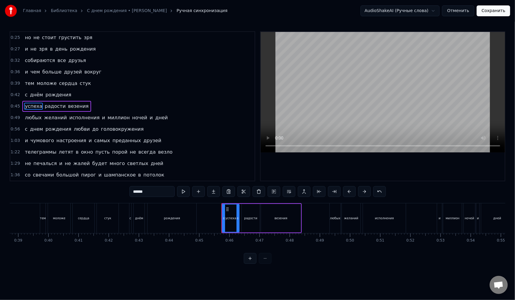
click at [101, 119] on span "и" at bounding box center [103, 117] width 4 height 7
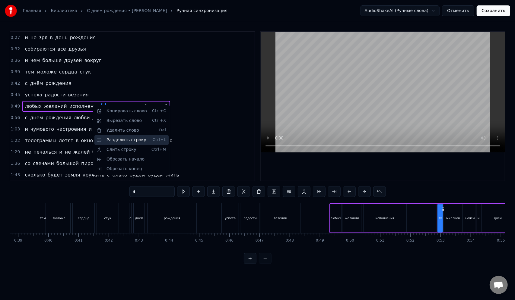
click at [116, 137] on div "Разделить строку Ctrl+L" at bounding box center [131, 140] width 74 height 10
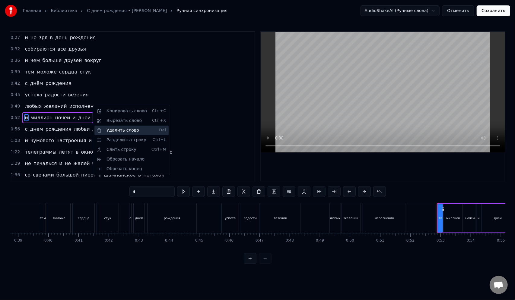
scroll to position [51, 0]
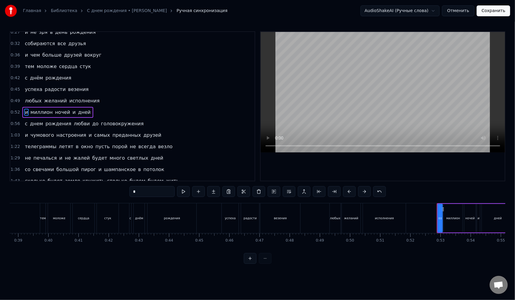
click at [73, 122] on span "любви" at bounding box center [81, 123] width 17 height 7
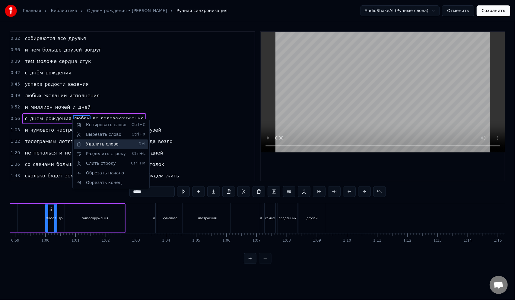
scroll to position [0, 1779]
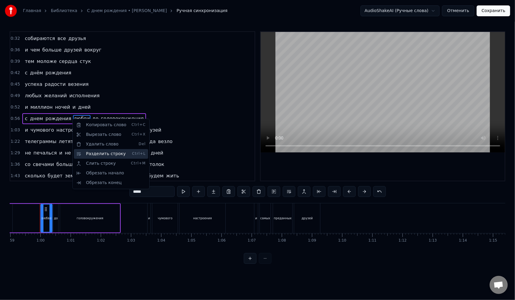
click at [97, 154] on div "Разделить строку Ctrl+L" at bounding box center [111, 154] width 74 height 10
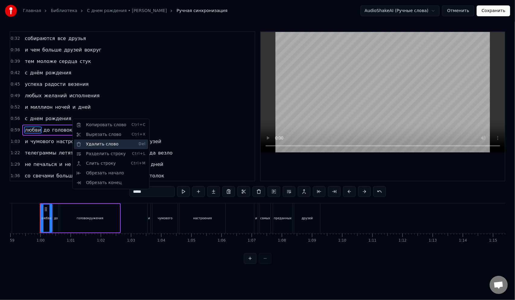
scroll to position [66, 0]
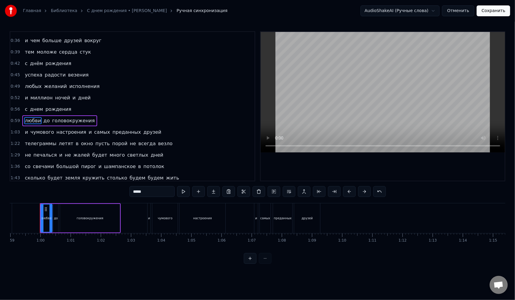
click at [88, 133] on span "и" at bounding box center [90, 132] width 4 height 7
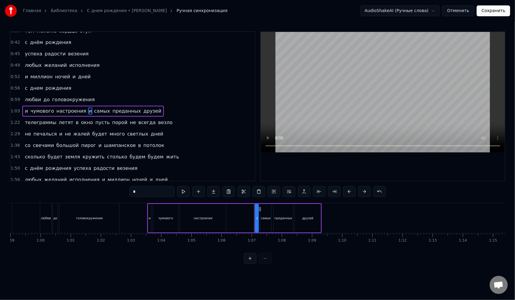
click at [81, 133] on div "0:14 стрелки крутятся всё быстрей 0:18 стали звезды на год взрослей 0:21 лист с…" at bounding box center [133, 106] width 246 height 150
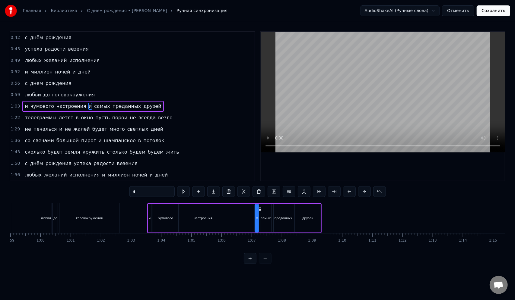
click at [88, 106] on span "и" at bounding box center [90, 106] width 4 height 7
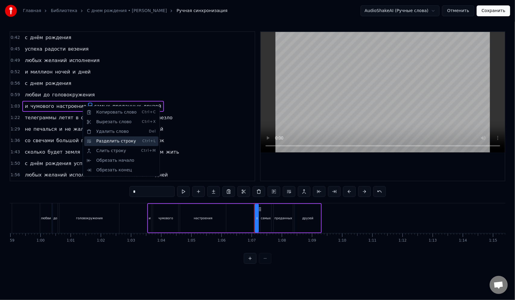
click at [106, 140] on div "Разделить строку Ctrl+L" at bounding box center [121, 142] width 74 height 10
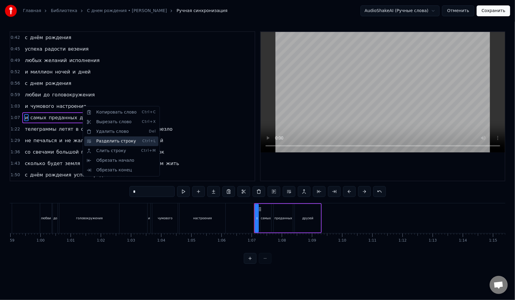
scroll to position [101, 0]
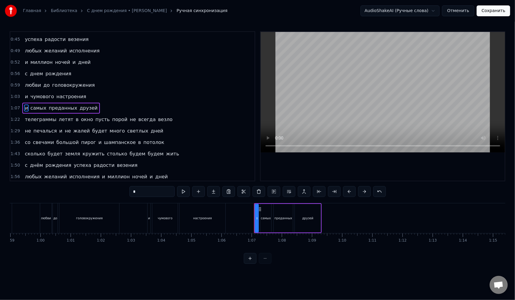
click at [95, 120] on span "пусть" at bounding box center [102, 119] width 15 height 7
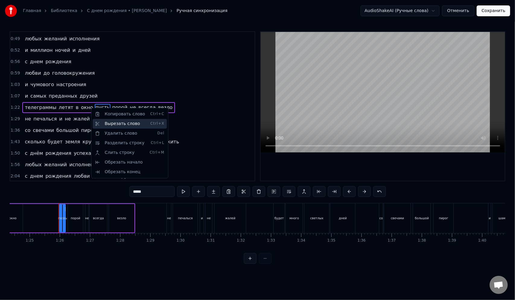
scroll to position [0, 2563]
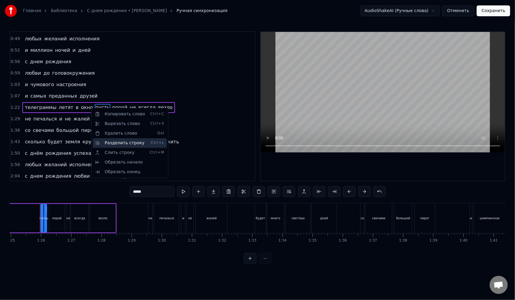
click at [110, 141] on div "Разделить строку Ctrl+L" at bounding box center [130, 143] width 74 height 10
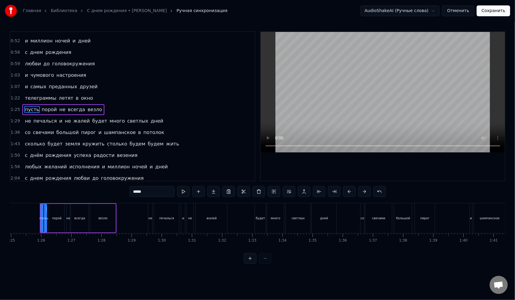
click at [92, 121] on span "будет" at bounding box center [100, 121] width 16 height 7
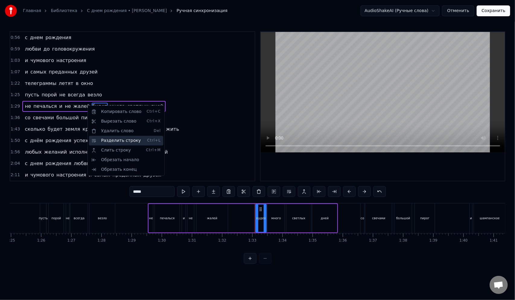
click at [107, 139] on div "Разделить строку Ctrl+L" at bounding box center [126, 141] width 74 height 10
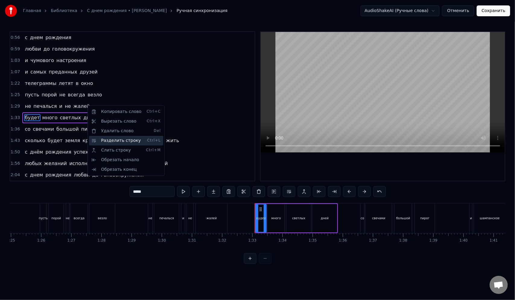
scroll to position [149, 0]
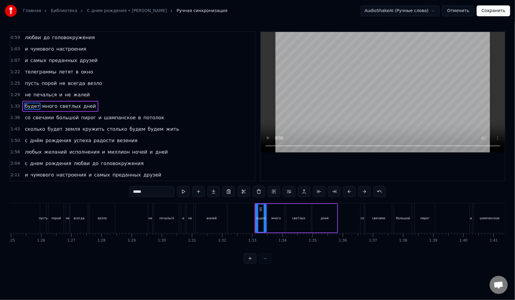
click at [98, 119] on span "и" at bounding box center [100, 117] width 4 height 7
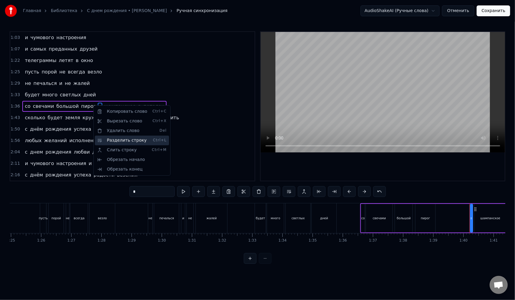
click at [113, 138] on div "Разделить строку Ctrl+L" at bounding box center [132, 141] width 74 height 10
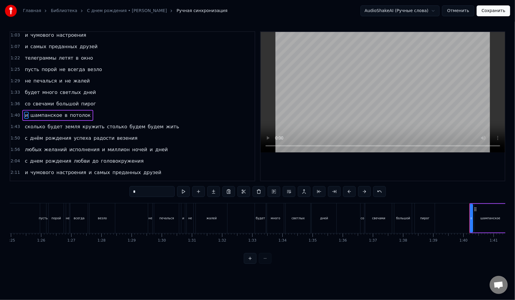
click at [106, 127] on span "столько" at bounding box center [116, 126] width 21 height 7
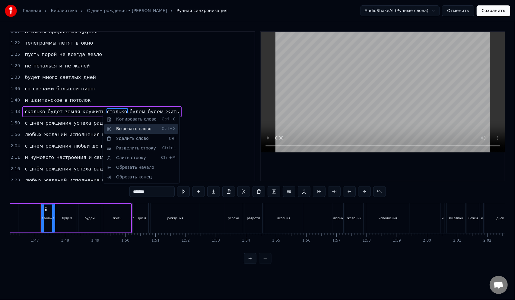
scroll to position [0, 3203]
click at [122, 149] on div "Разделить строку Ctrl+L" at bounding box center [141, 149] width 74 height 10
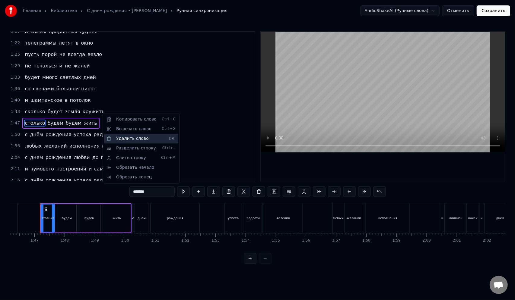
scroll to position [188, 0]
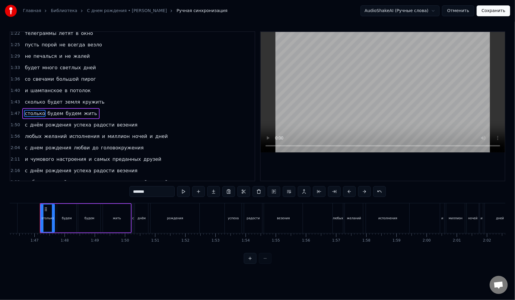
click at [77, 126] on span "успеха" at bounding box center [82, 125] width 19 height 7
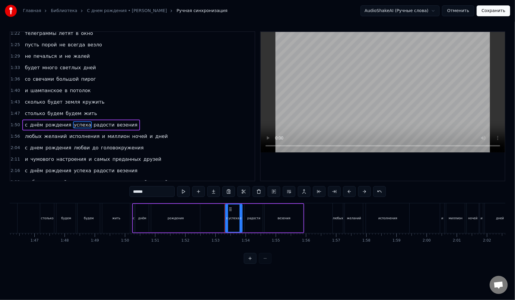
scroll to position [206, 0]
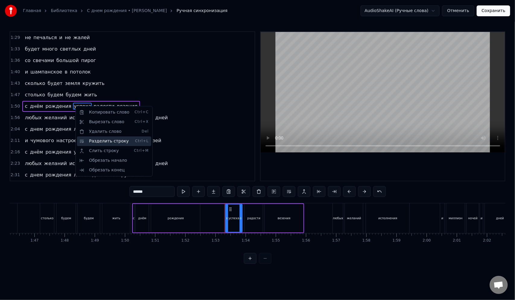
click at [98, 140] on div "Разделить строку Ctrl+L" at bounding box center [114, 142] width 74 height 10
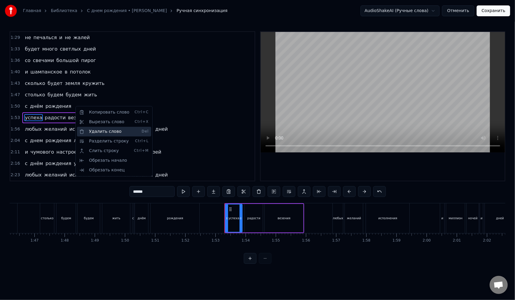
scroll to position [214, 0]
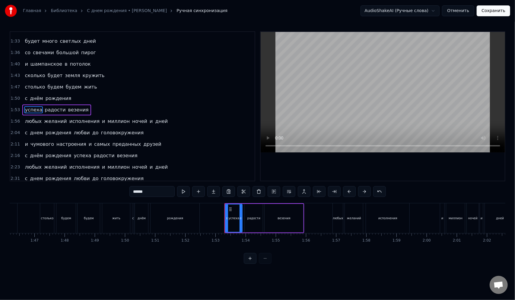
click at [101, 122] on span "и" at bounding box center [103, 121] width 4 height 7
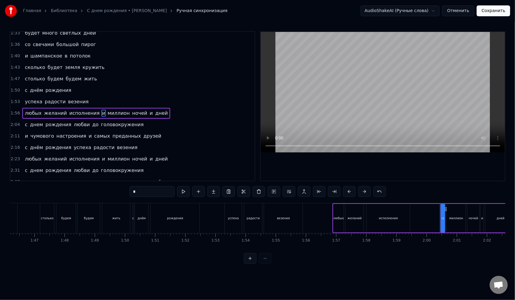
scroll to position [229, 0]
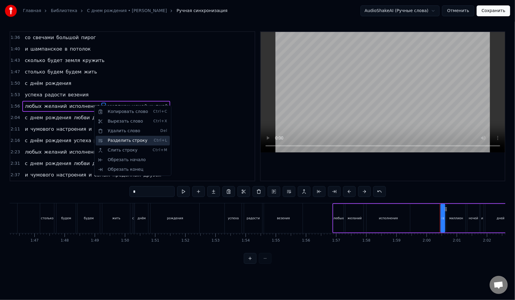
click at [112, 139] on div "Разделить строку Ctrl+L" at bounding box center [133, 141] width 74 height 10
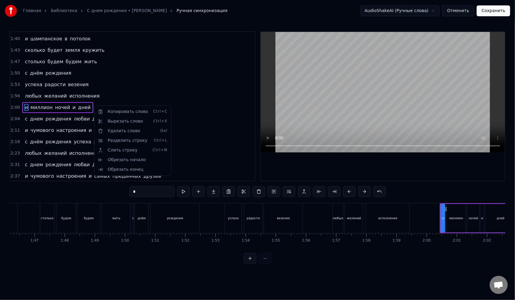
scroll to position [240, 0]
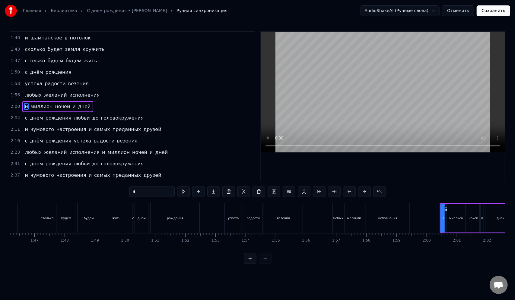
click at [77, 119] on span "любви" at bounding box center [81, 118] width 17 height 7
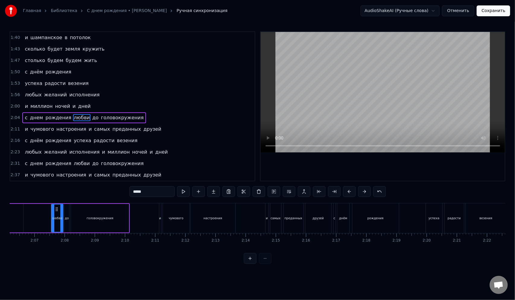
scroll to position [0, 3817]
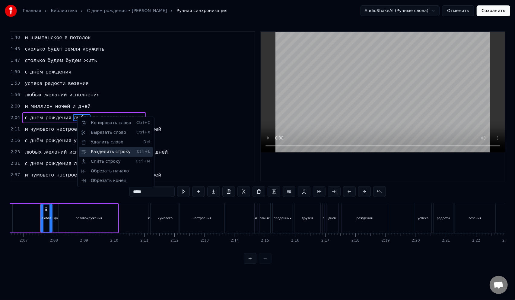
click at [104, 151] on div "Разделить строку Ctrl+L" at bounding box center [116, 152] width 74 height 10
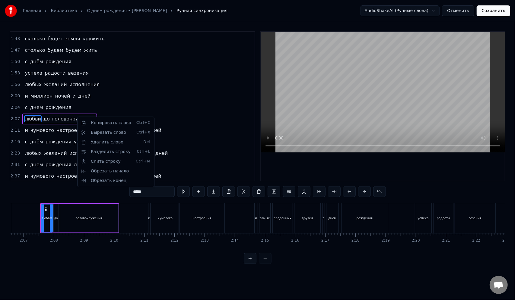
scroll to position [252, 0]
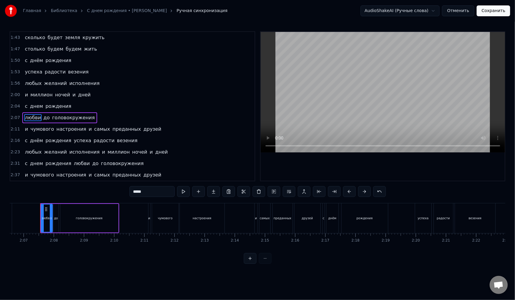
click at [88, 130] on span "и" at bounding box center [90, 129] width 4 height 7
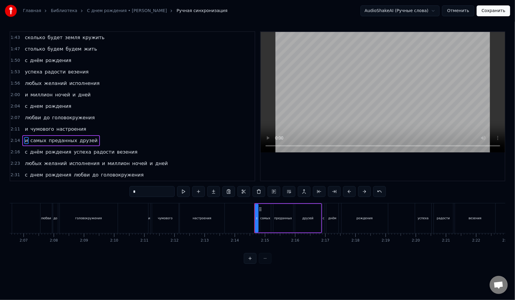
scroll to position [264, 0]
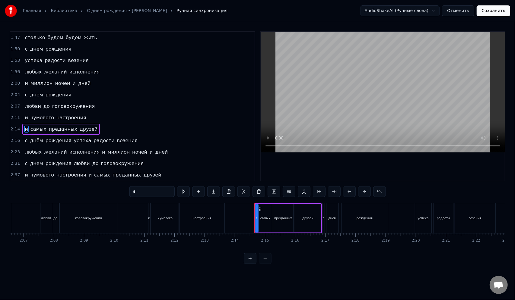
click at [73, 141] on span "успеха" at bounding box center [82, 140] width 19 height 7
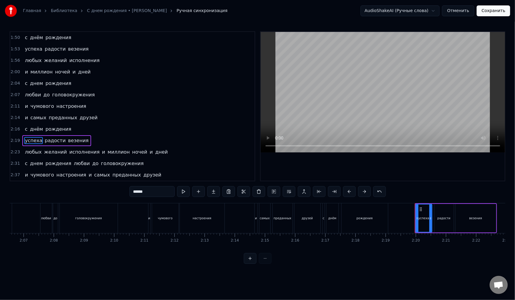
click at [101, 152] on span "и" at bounding box center [103, 152] width 4 height 7
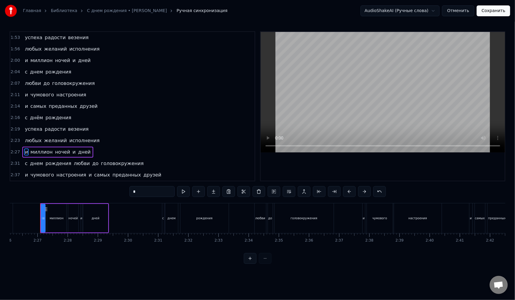
click at [74, 163] on span "любви" at bounding box center [81, 163] width 17 height 7
type input "*****"
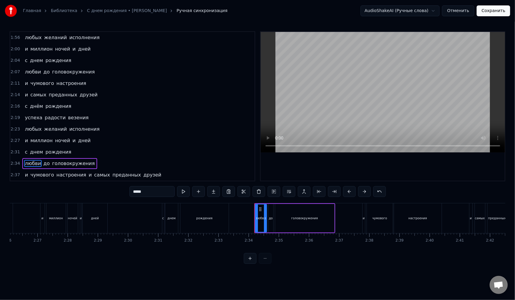
click at [84, 174] on div "и чумового настроения и самых преданных друзей" at bounding box center [92, 175] width 141 height 11
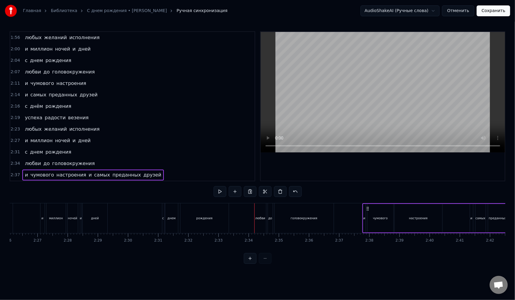
click at [88, 174] on span "и" at bounding box center [90, 175] width 4 height 7
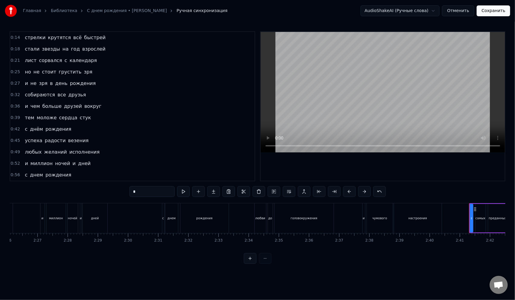
click at [492, 12] on button "Сохранить" at bounding box center [493, 10] width 33 height 11
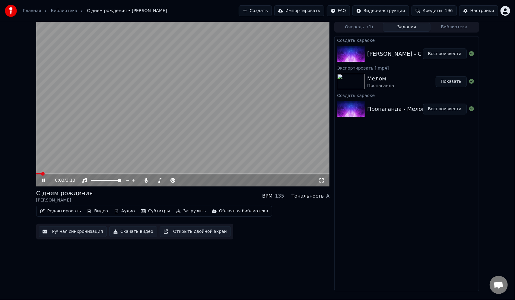
click at [56, 172] on video at bounding box center [182, 104] width 293 height 165
click at [56, 173] on video at bounding box center [182, 104] width 293 height 165
click at [65, 173] on video at bounding box center [182, 104] width 293 height 165
click at [64, 174] on span at bounding box center [182, 173] width 293 height 1
click at [83, 165] on video at bounding box center [182, 104] width 293 height 165
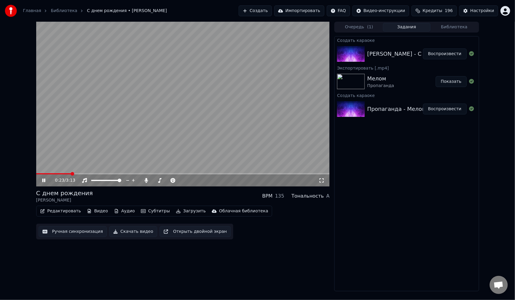
click at [224, 113] on video at bounding box center [182, 104] width 293 height 165
click at [186, 211] on button "Загрузить" at bounding box center [190, 211] width 35 height 8
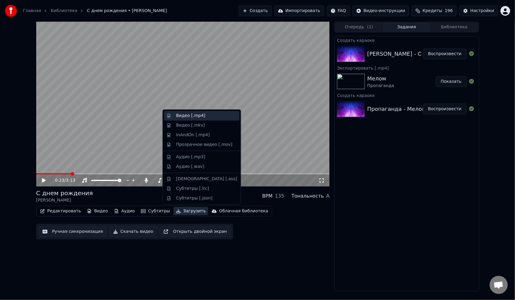
click at [195, 118] on div "Видео [.mp4]" at bounding box center [190, 116] width 29 height 6
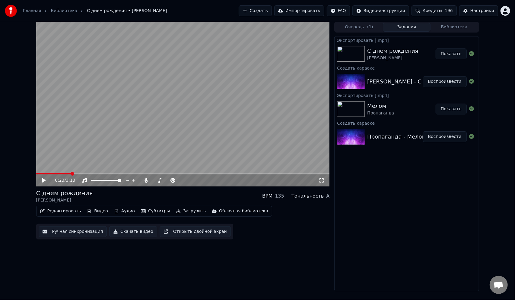
click at [447, 53] on button "Показать" at bounding box center [451, 54] width 31 height 11
click at [63, 211] on button "Редактировать" at bounding box center [61, 211] width 46 height 8
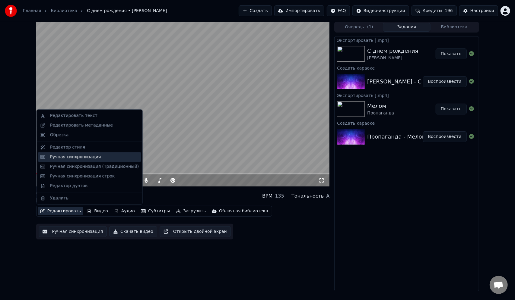
click at [80, 157] on div "Ручная синхронизация" at bounding box center [75, 157] width 51 height 6
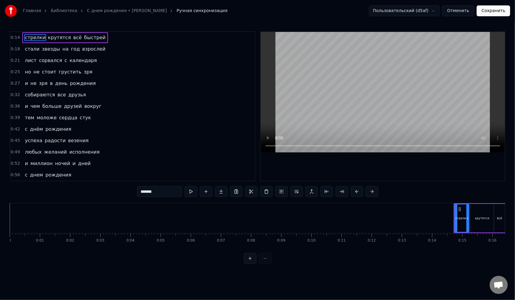
click at [24, 84] on span "и" at bounding box center [26, 83] width 4 height 7
type input "*"
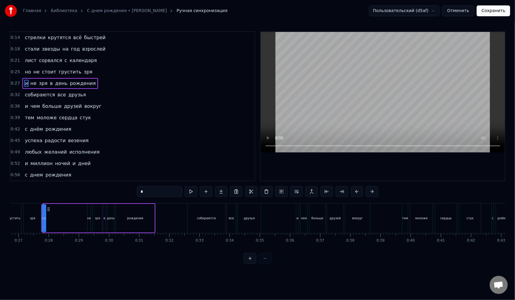
scroll to position [0, 808]
click at [24, 84] on span "и" at bounding box center [26, 83] width 4 height 7
click at [40, 220] on div at bounding box center [40, 219] width 0 height 30
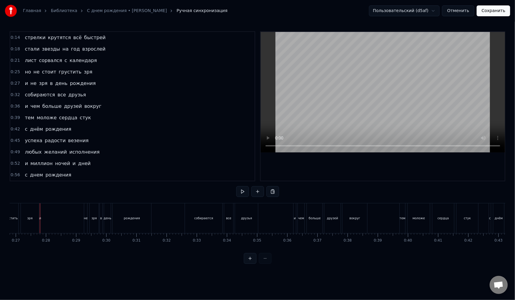
drag, startPoint x: 40, startPoint y: 219, endPoint x: 45, endPoint y: 218, distance: 4.6
click at [46, 218] on div "и не зря в день рождения" at bounding box center [96, 219] width 113 height 30
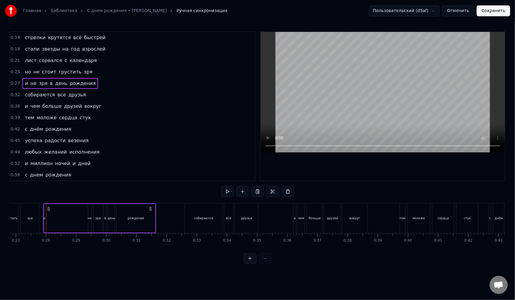
drag, startPoint x: 45, startPoint y: 209, endPoint x: 49, endPoint y: 209, distance: 3.3
click at [49, 209] on icon at bounding box center [48, 209] width 5 height 5
drag, startPoint x: 40, startPoint y: 218, endPoint x: 45, endPoint y: 218, distance: 5.1
click at [45, 218] on div "и не зря в день рождения" at bounding box center [96, 219] width 113 height 30
click at [42, 219] on div "и не зря в день рождения" at bounding box center [96, 219] width 113 height 30
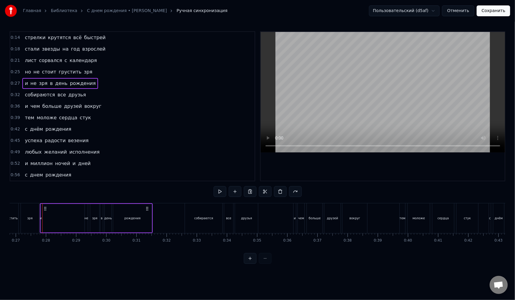
click at [247, 264] on button at bounding box center [250, 258] width 13 height 11
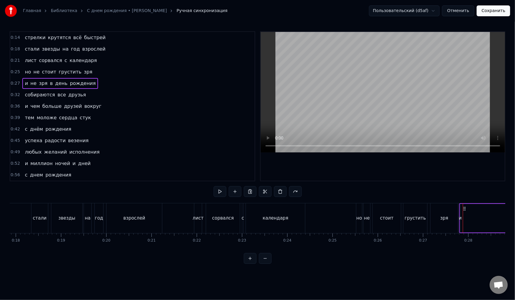
click at [247, 264] on button at bounding box center [250, 258] width 13 height 11
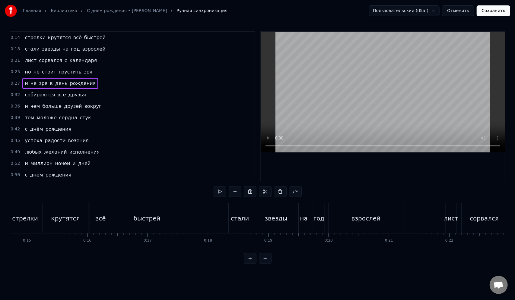
click at [247, 264] on button at bounding box center [250, 258] width 13 height 11
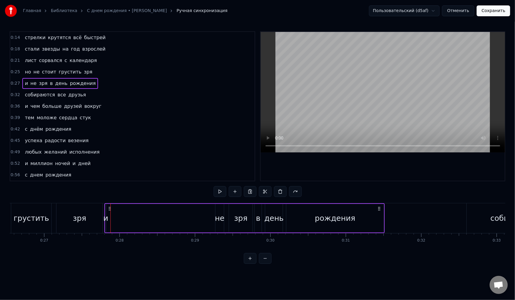
scroll to position [0, 2072]
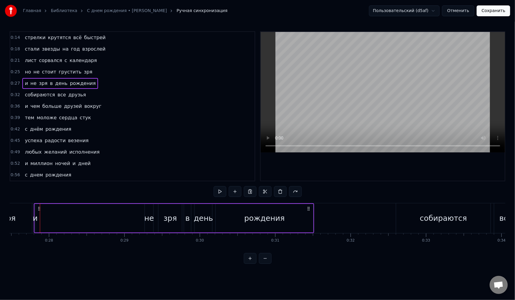
click at [24, 84] on span "и" at bounding box center [26, 83] width 4 height 7
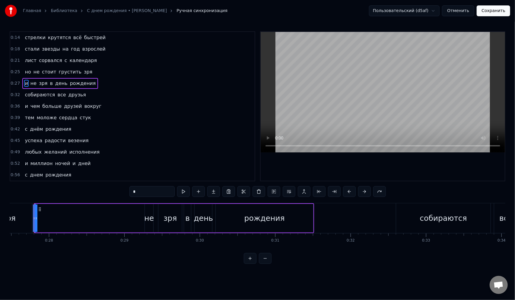
scroll to position [0, 2066]
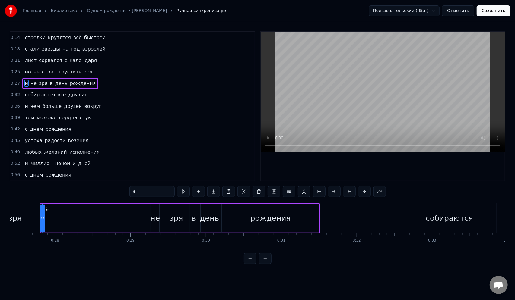
drag, startPoint x: 43, startPoint y: 220, endPoint x: 69, endPoint y: 220, distance: 26.5
click at [69, 220] on div "и не зря в день рождения" at bounding box center [180, 219] width 280 height 30
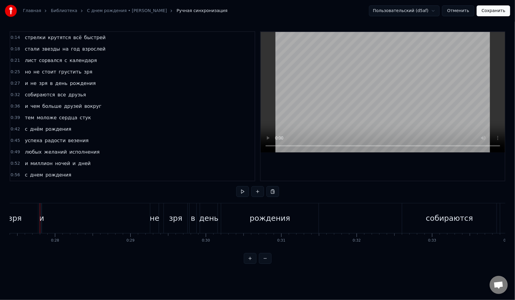
click at [48, 219] on div "и не зря в день рождения" at bounding box center [180, 219] width 279 height 30
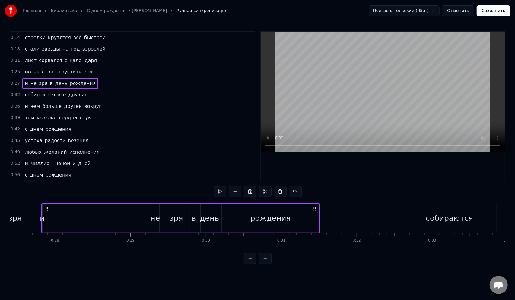
click at [42, 219] on div "и" at bounding box center [42, 218] width 5 height 11
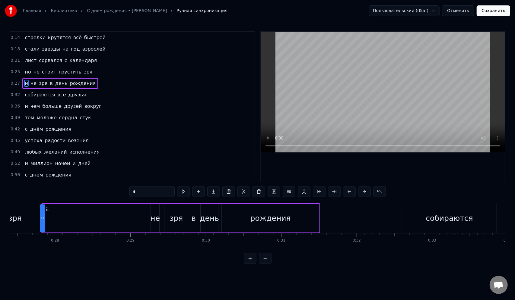
drag, startPoint x: 43, startPoint y: 219, endPoint x: 96, endPoint y: 218, distance: 52.8
click at [73, 220] on div "и не зря в день рождения" at bounding box center [180, 219] width 279 height 30
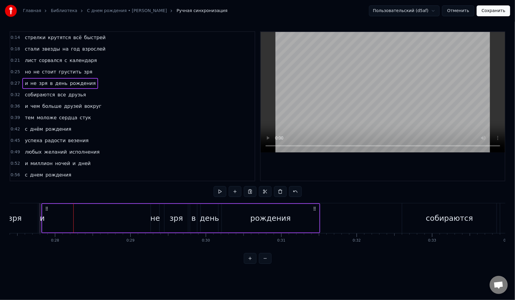
click at [133, 216] on div "и не зря в день рождения" at bounding box center [180, 219] width 279 height 30
click at [141, 216] on div "и не зря в день рождения" at bounding box center [180, 219] width 279 height 30
click at [47, 209] on icon at bounding box center [46, 209] width 5 height 5
drag, startPoint x: 42, startPoint y: 207, endPoint x: 54, endPoint y: 209, distance: 11.9
click at [54, 209] on div "и не зря в день рождения" at bounding box center [180, 219] width 279 height 30
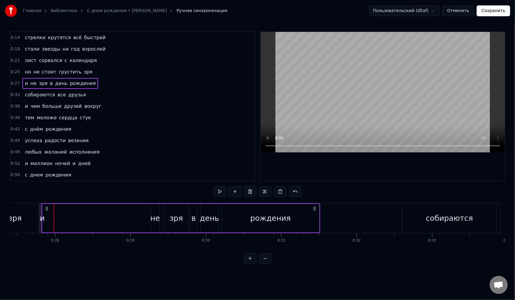
click at [40, 218] on div "и" at bounding box center [42, 218] width 5 height 11
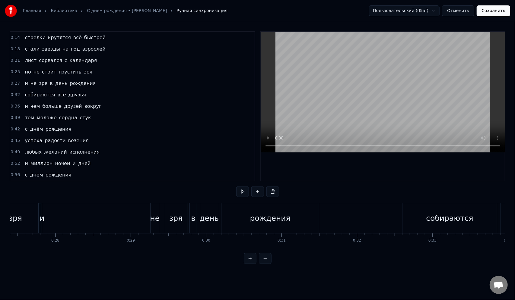
click at [41, 218] on div "и" at bounding box center [42, 218] width 5 height 11
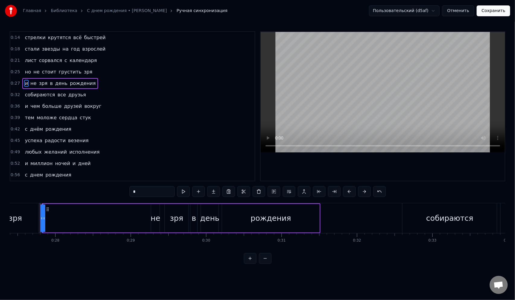
drag, startPoint x: 129, startPoint y: 211, endPoint x: 132, endPoint y: 212, distance: 3.6
click at [129, 211] on div "и не зря в день рождения" at bounding box center [181, 219] width 279 height 30
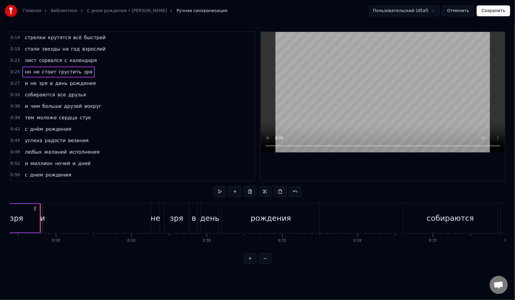
click at [41, 215] on div "и" at bounding box center [42, 218] width 5 height 11
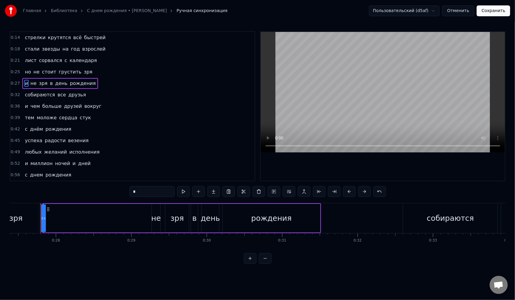
drag, startPoint x: 44, startPoint y: 212, endPoint x: 47, endPoint y: 217, distance: 5.5
click at [56, 213] on div "и не зря в день рождения" at bounding box center [181, 219] width 279 height 30
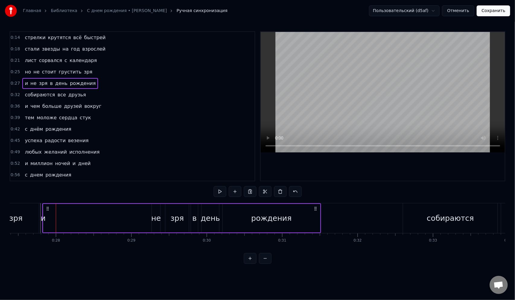
click at [47, 209] on circle at bounding box center [47, 209] width 0 height 0
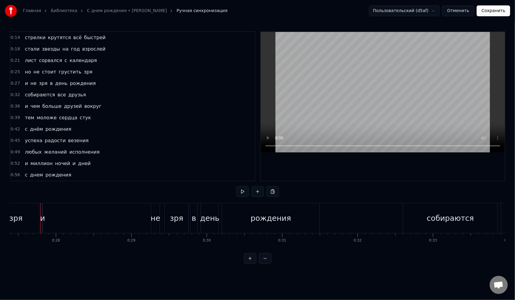
click at [42, 218] on div "и" at bounding box center [42, 218] width 5 height 11
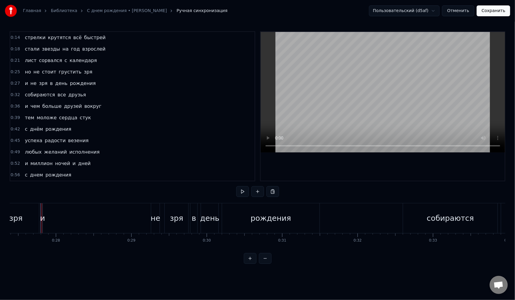
drag, startPoint x: 42, startPoint y: 218, endPoint x: 59, endPoint y: 219, distance: 16.6
click at [59, 219] on div "и не зря в день рождения" at bounding box center [181, 219] width 279 height 30
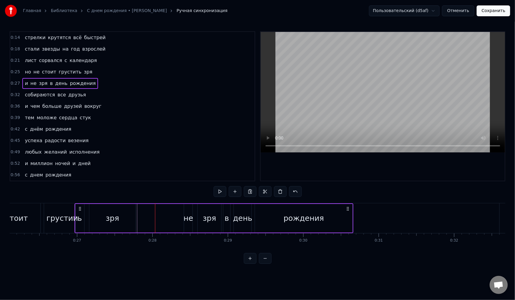
scroll to position [0, 1969]
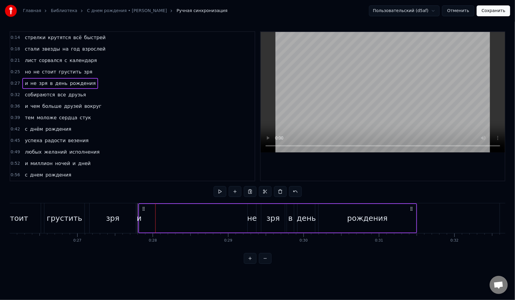
drag, startPoint x: 48, startPoint y: 209, endPoint x: 144, endPoint y: 216, distance: 96.2
click at [144, 216] on div "и не зря в день рождения" at bounding box center [277, 219] width 279 height 30
drag, startPoint x: 149, startPoint y: 217, endPoint x: 141, endPoint y: 218, distance: 8.2
click at [148, 218] on div "и не зря в день рождения" at bounding box center [277, 219] width 279 height 30
click at [138, 219] on div "и" at bounding box center [139, 218] width 5 height 11
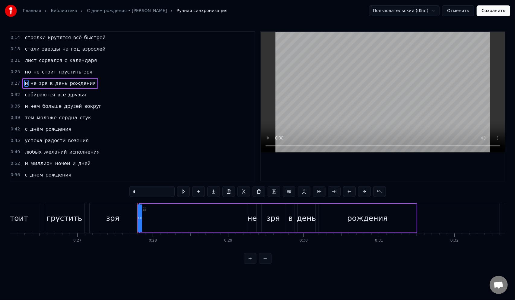
drag, startPoint x: 140, startPoint y: 220, endPoint x: 176, endPoint y: 220, distance: 36.2
click at [163, 220] on div "и не зря в день рождения" at bounding box center [277, 219] width 279 height 30
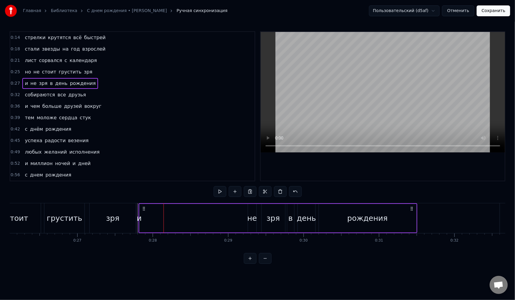
click at [206, 220] on div "и не зря в день рождения" at bounding box center [277, 219] width 279 height 30
click at [229, 213] on div "и не зря в день рождения" at bounding box center [277, 219] width 279 height 30
click at [208, 224] on html "Главная Библиотека С днем рождения • [PERSON_NAME] Ручная синхронизация Пользов…" at bounding box center [257, 137] width 515 height 274
click at [25, 83] on span "и" at bounding box center [26, 83] width 4 height 7
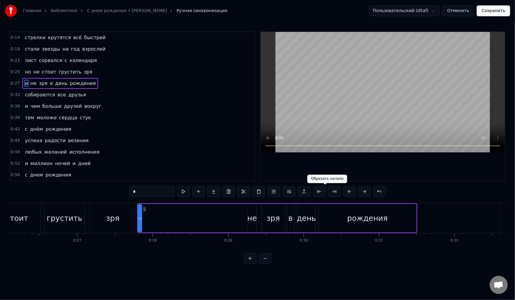
click at [324, 192] on button at bounding box center [319, 191] width 13 height 11
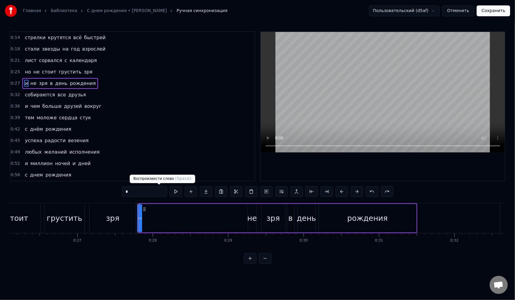
click at [170, 191] on button at bounding box center [176, 191] width 13 height 11
click at [122, 190] on input "*" at bounding box center [144, 191] width 45 height 11
click at [281, 191] on button at bounding box center [281, 191] width 13 height 11
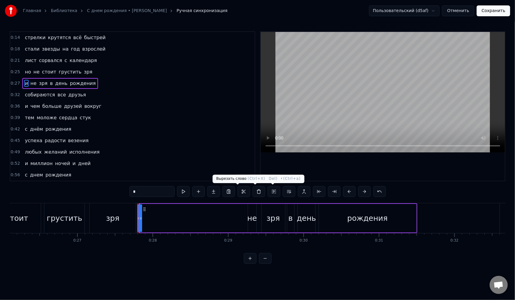
click at [204, 216] on div "и не зря в день рождения" at bounding box center [277, 219] width 279 height 30
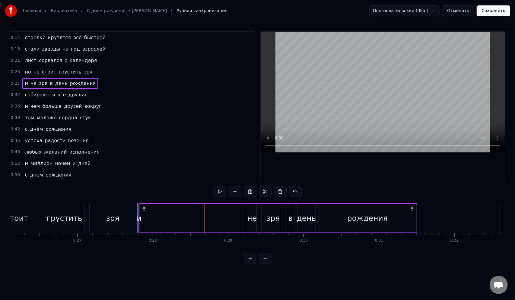
click at [204, 215] on div at bounding box center [204, 219] width 0 height 30
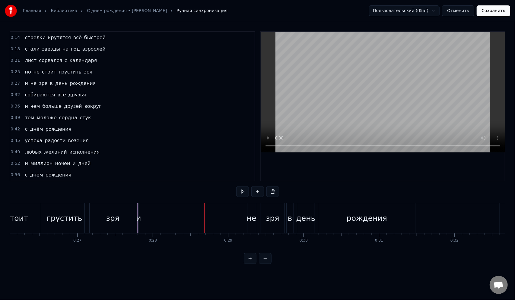
click at [205, 215] on div "и не зря в день рождения" at bounding box center [277, 219] width 279 height 30
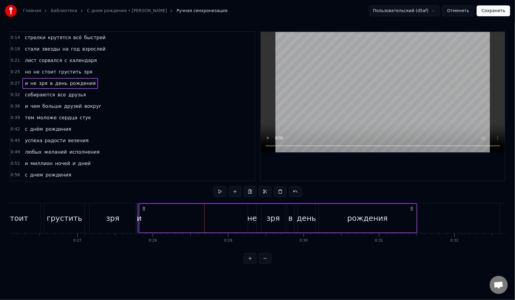
click at [142, 218] on div "и не зря в день рождения" at bounding box center [277, 219] width 279 height 30
click at [31, 83] on span "не" at bounding box center [33, 83] width 7 height 7
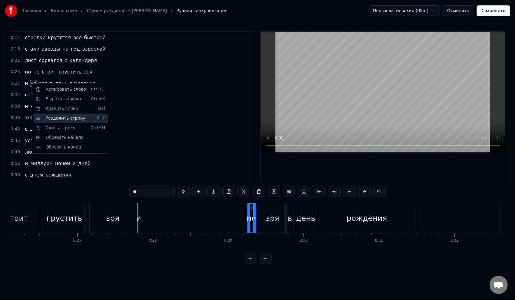
click at [59, 119] on div "Разделить строку Ctrl+L" at bounding box center [70, 119] width 74 height 10
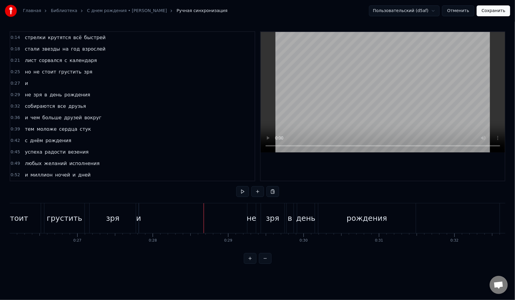
click at [139, 219] on div "и" at bounding box center [138, 218] width 5 height 11
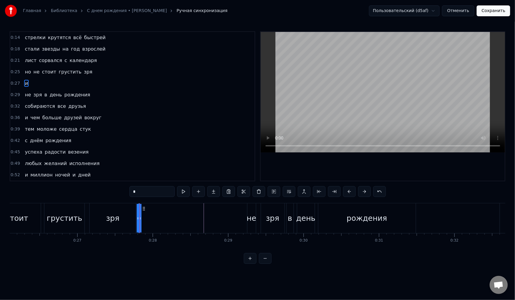
drag, startPoint x: 140, startPoint y: 218, endPoint x: 147, endPoint y: 216, distance: 7.0
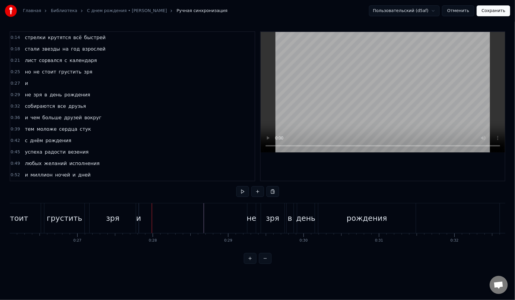
click at [140, 218] on div "и" at bounding box center [138, 218] width 5 height 11
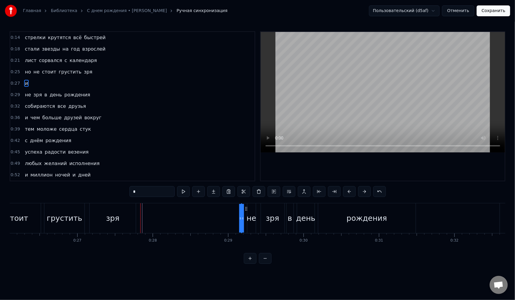
drag, startPoint x: 144, startPoint y: 209, endPoint x: 247, endPoint y: 212, distance: 103.2
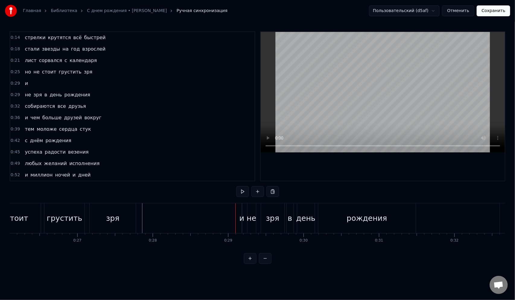
click at [241, 219] on div "и" at bounding box center [241, 218] width 5 height 11
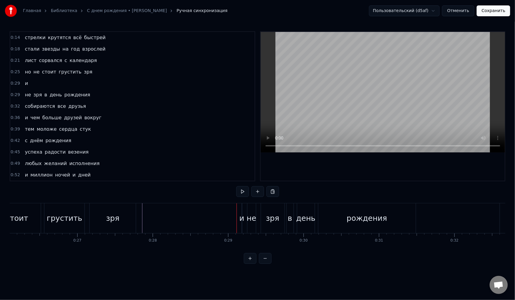
click at [243, 218] on div "и" at bounding box center [241, 218] width 5 height 11
drag, startPoint x: 242, startPoint y: 218, endPoint x: 242, endPoint y: 212, distance: 6.6
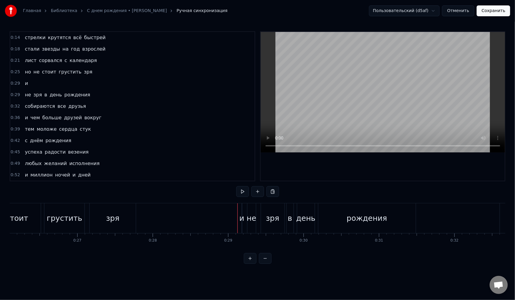
click at [241, 214] on div "и" at bounding box center [241, 218] width 5 height 11
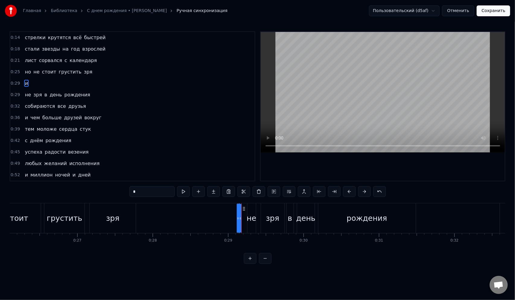
drag, startPoint x: 246, startPoint y: 209, endPoint x: 243, endPoint y: 210, distance: 3.1
click at [243, 210] on icon at bounding box center [244, 209] width 5 height 5
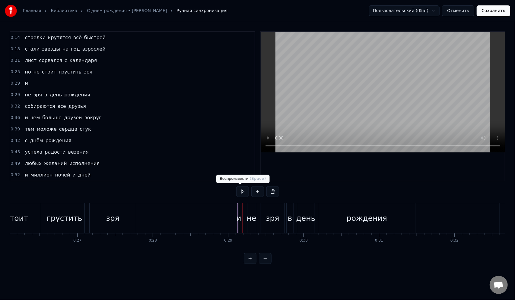
click at [238, 194] on button at bounding box center [242, 191] width 13 height 11
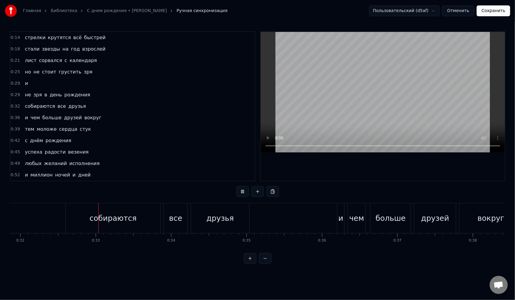
scroll to position [0, 2406]
click at [44, 75] on span "стоит" at bounding box center [49, 71] width 16 height 7
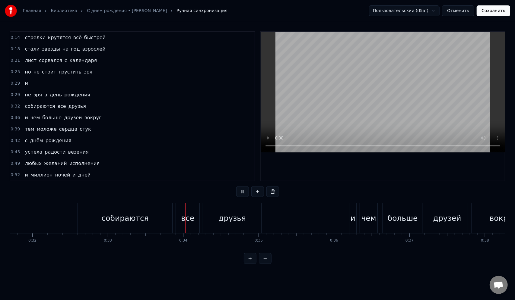
click at [44, 75] on span "стоит" at bounding box center [49, 71] width 16 height 7
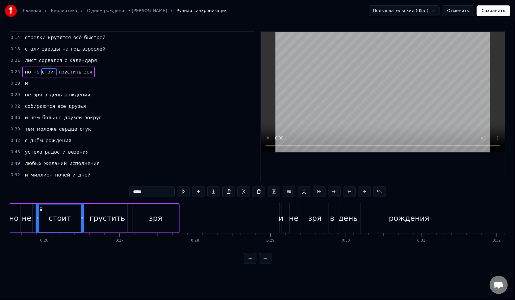
scroll to position [0, 1921]
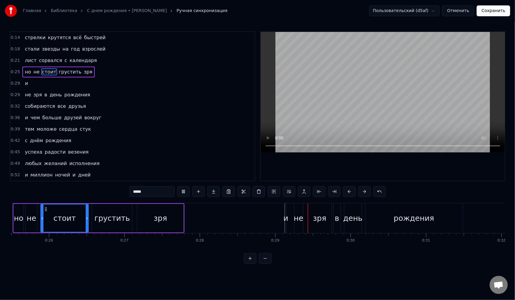
click at [48, 59] on span "сорвался" at bounding box center [50, 60] width 24 height 7
type input "********"
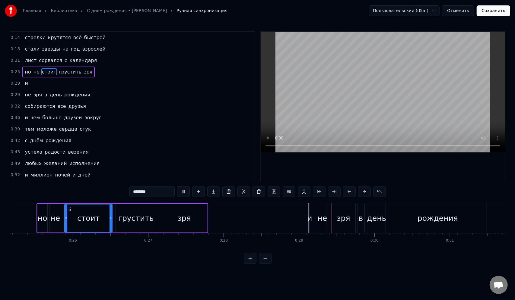
click at [48, 59] on span "сорвался" at bounding box center [50, 60] width 24 height 7
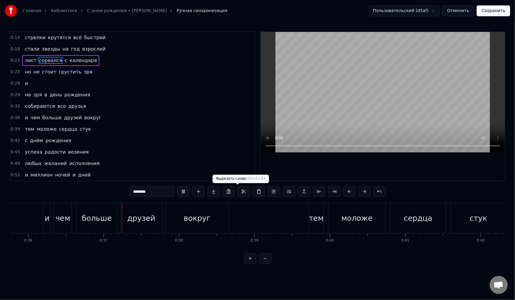
scroll to position [0, 2733]
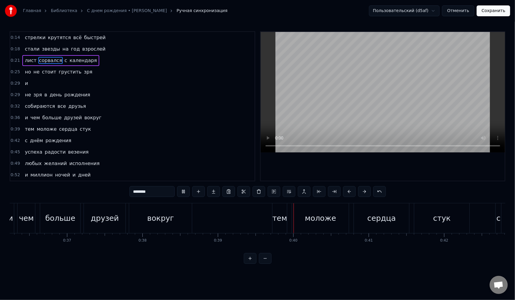
click at [265, 264] on button at bounding box center [265, 258] width 13 height 11
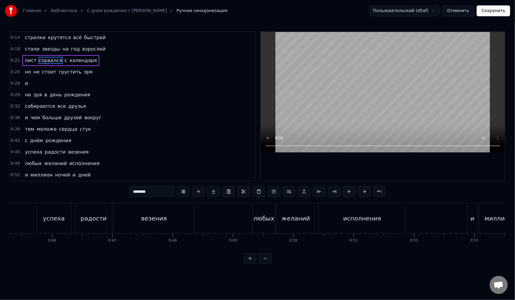
click at [265, 264] on button at bounding box center [265, 258] width 13 height 11
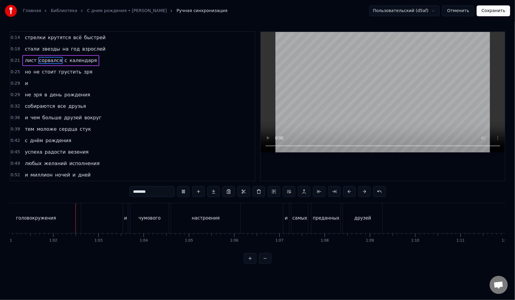
scroll to position [0, 2766]
click at [263, 263] on button at bounding box center [265, 258] width 13 height 11
click at [264, 263] on div at bounding box center [258, 258] width 28 height 11
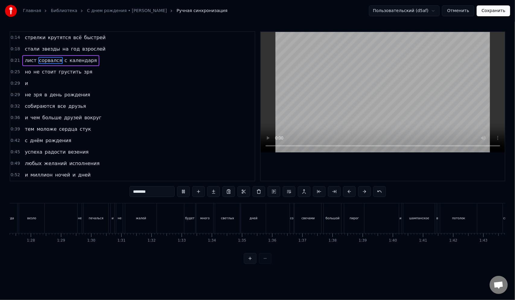
click at [266, 264] on div at bounding box center [258, 258] width 28 height 11
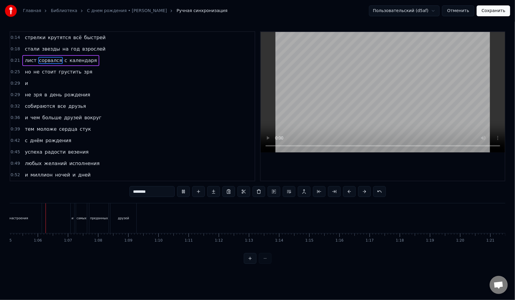
scroll to position [0, 1962]
click at [266, 264] on div at bounding box center [258, 258] width 28 height 11
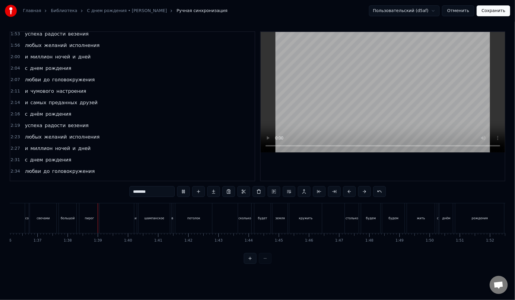
scroll to position [0, 2940]
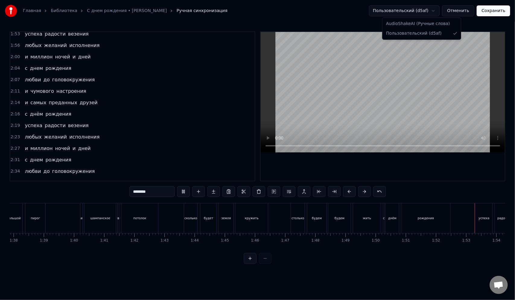
click at [440, 10] on html "Главная Библиотека С днем рождения • [PERSON_NAME] Ручная синхронизация Пользов…" at bounding box center [257, 137] width 515 height 274
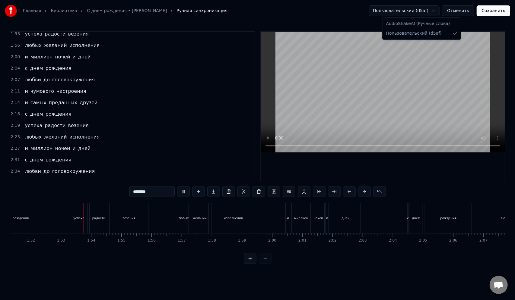
scroll to position [0, 3380]
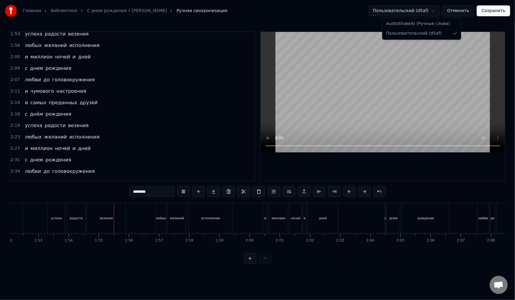
click at [440, 10] on html "Главная Библиотека С днем рождения • [PERSON_NAME] Ручная синхронизация Пользов…" at bounding box center [257, 137] width 515 height 274
click at [494, 12] on button "Сохранить" at bounding box center [493, 10] width 33 height 11
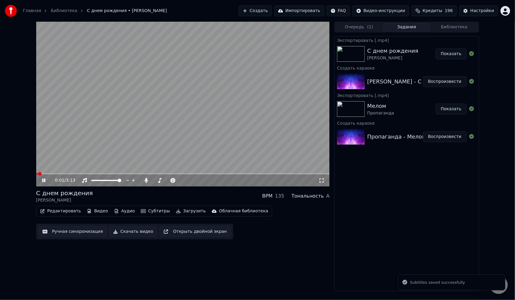
click at [173, 212] on button "Загрузить" at bounding box center [190, 211] width 35 height 8
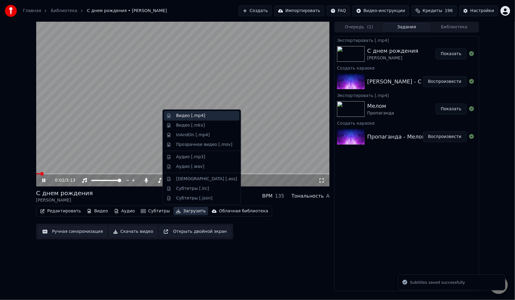
click at [198, 117] on div "Видео [.mp4]" at bounding box center [190, 116] width 29 height 6
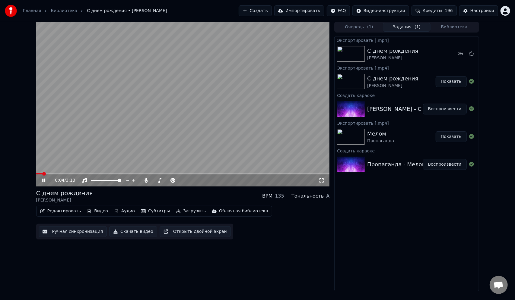
click at [157, 132] on video at bounding box center [182, 104] width 293 height 165
click at [447, 56] on button "Показать" at bounding box center [451, 54] width 31 height 11
click at [64, 213] on button "Редактировать" at bounding box center [61, 211] width 46 height 8
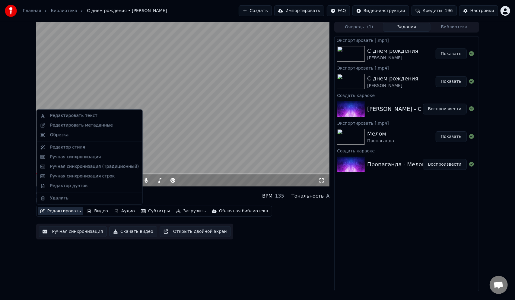
click at [67, 211] on button "Редактировать" at bounding box center [61, 211] width 46 height 8
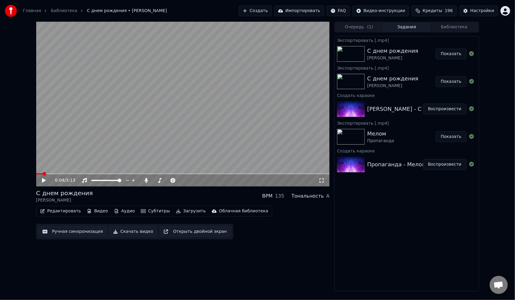
click at [67, 211] on button "Редактировать" at bounding box center [61, 211] width 46 height 8
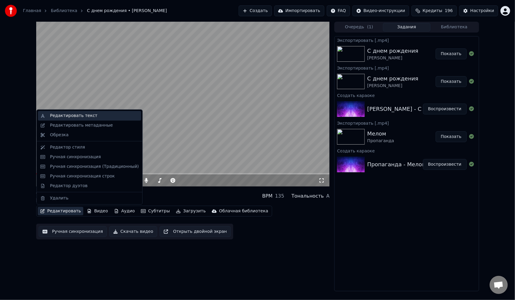
click at [80, 115] on div "Редактировать текст" at bounding box center [73, 116] width 47 height 6
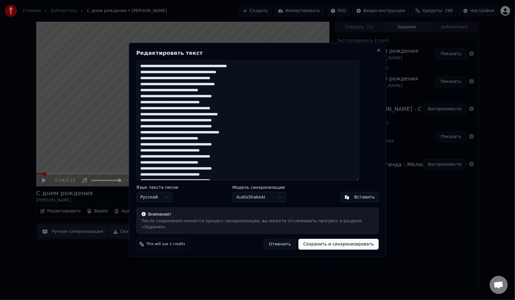
click at [159, 107] on textarea "**********" at bounding box center [247, 121] width 223 height 120
click at [159, 154] on textarea "**********" at bounding box center [247, 121] width 223 height 120
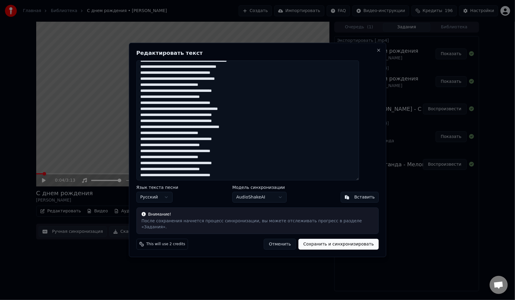
scroll to position [6, 0]
click at [160, 172] on textarea "**********" at bounding box center [247, 121] width 223 height 120
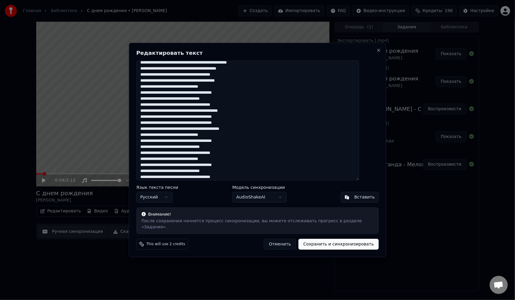
scroll to position [0, 0]
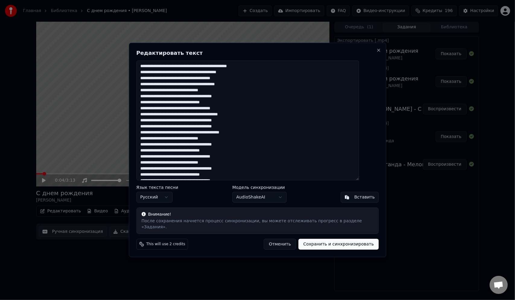
click at [210, 70] on textarea "**********" at bounding box center [247, 121] width 223 height 120
click at [209, 70] on textarea "**********" at bounding box center [247, 121] width 223 height 120
click at [203, 82] on textarea "**********" at bounding box center [247, 121] width 223 height 120
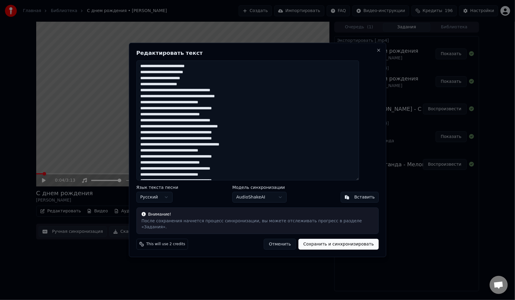
click at [202, 94] on textarea "**********" at bounding box center [247, 121] width 223 height 120
click at [207, 106] on textarea "**********" at bounding box center [247, 121] width 223 height 120
click at [185, 117] on textarea "**********" at bounding box center [247, 121] width 223 height 120
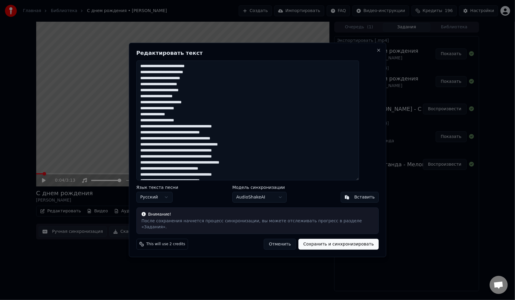
click at [208, 130] on textarea "**********" at bounding box center [247, 121] width 223 height 120
click at [186, 143] on textarea "**********" at bounding box center [247, 121] width 223 height 120
click at [197, 154] on textarea "**********" at bounding box center [247, 121] width 223 height 120
click at [201, 136] on textarea "**********" at bounding box center [247, 121] width 223 height 120
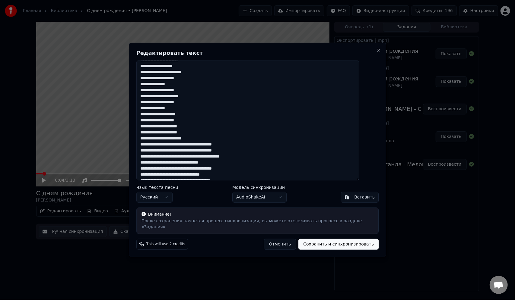
click at [198, 148] on textarea "**********" at bounding box center [247, 121] width 223 height 120
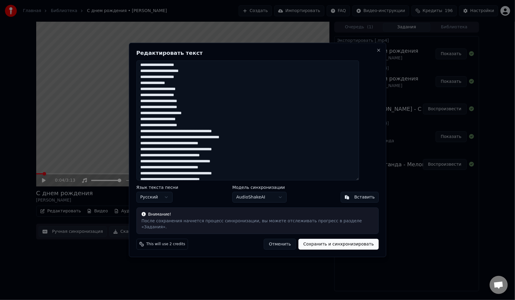
scroll to position [66, 0]
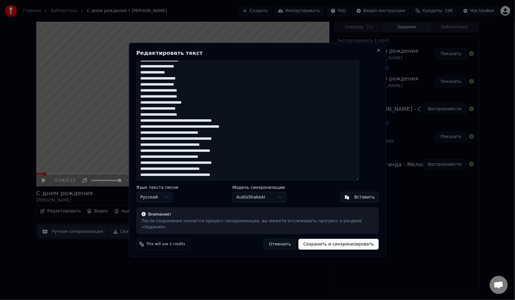
click at [205, 124] on textarea "**********" at bounding box center [247, 121] width 223 height 120
click at [208, 136] on textarea "**********" at bounding box center [247, 121] width 223 height 120
click at [185, 136] on textarea "**********" at bounding box center [247, 121] width 223 height 120
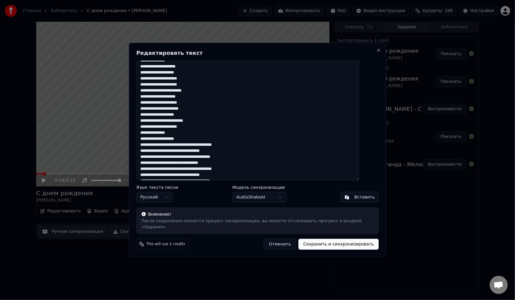
click at [207, 148] on textarea "**********" at bounding box center [247, 121] width 223 height 120
click at [185, 148] on textarea "**********" at bounding box center [247, 121] width 223 height 120
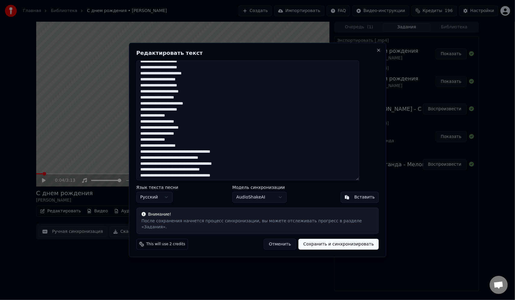
scroll to position [96, 0]
click at [198, 154] on textarea "**********" at bounding box center [247, 121] width 223 height 120
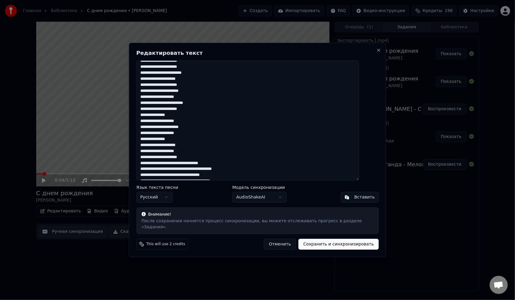
scroll to position [102, 0]
click at [186, 160] on textarea "**********" at bounding box center [247, 121] width 223 height 120
click at [184, 160] on textarea "**********" at bounding box center [247, 121] width 223 height 120
click at [186, 160] on textarea "**********" at bounding box center [247, 121] width 223 height 120
click at [185, 160] on textarea "**********" at bounding box center [247, 121] width 223 height 120
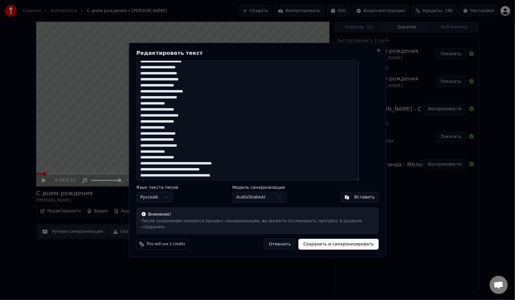
scroll to position [108, 0]
click at [207, 165] on textarea "**********" at bounding box center [247, 121] width 223 height 120
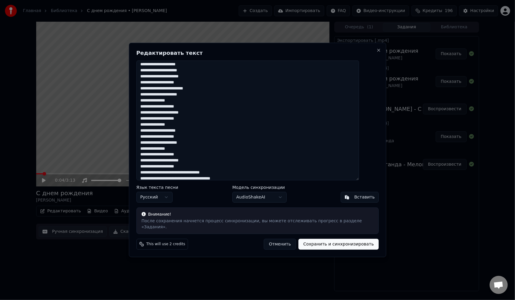
scroll to position [114, 0]
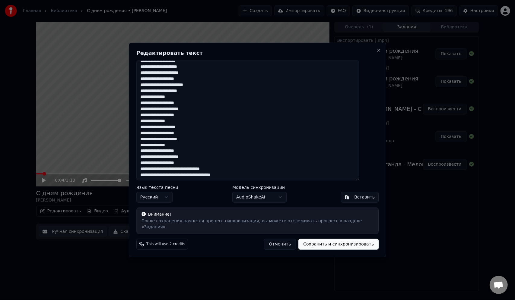
click at [186, 172] on textarea "**********" at bounding box center [247, 121] width 223 height 120
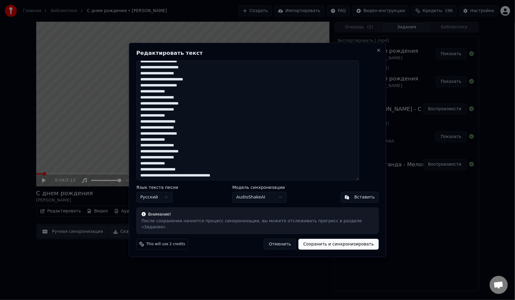
scroll to position [120, 0]
click at [198, 178] on textarea "**********" at bounding box center [247, 121] width 223 height 120
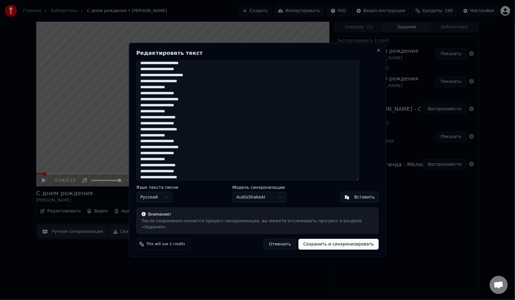
type textarea "**********"
click at [275, 199] on body "Главная Библиотека С днем рождения • [PERSON_NAME] Создать Импортировать FAQ Ви…" at bounding box center [257, 150] width 515 height 300
click at [277, 198] on body "Главная Библиотека С днем рождения • [PERSON_NAME] Создать Импортировать FAQ Ви…" at bounding box center [257, 150] width 515 height 300
click at [318, 241] on button "Сохранить и синхронизировать" at bounding box center [338, 244] width 80 height 11
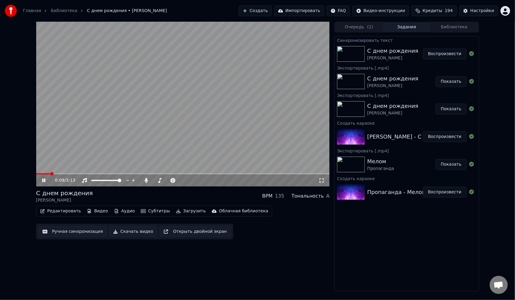
click at [68, 174] on span at bounding box center [182, 173] width 293 height 1
click at [65, 209] on button "Редактировать" at bounding box center [61, 211] width 46 height 8
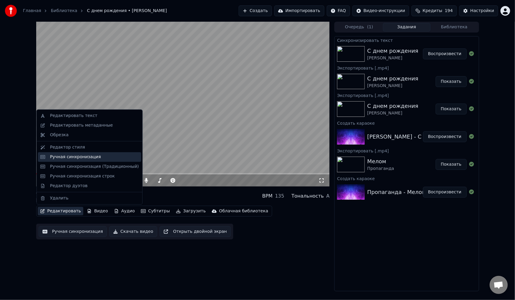
click at [81, 156] on div "Ручная синхронизация" at bounding box center [75, 157] width 51 height 6
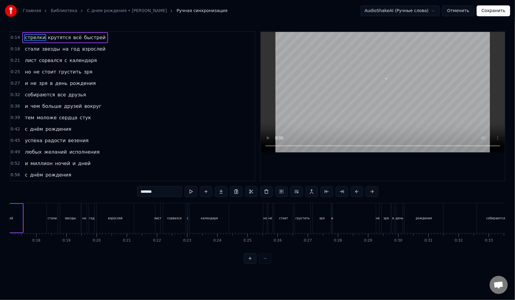
scroll to position [0, 414]
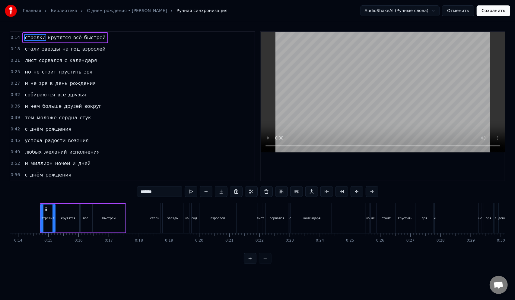
click at [24, 83] on span "и" at bounding box center [26, 83] width 4 height 7
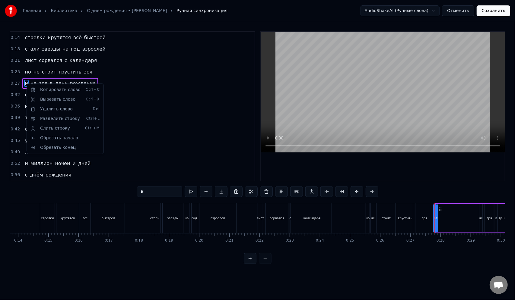
click at [30, 83] on html "Главная Библиотека С днем рождения • [PERSON_NAME] Ручная синхронизация AudioSh…" at bounding box center [257, 137] width 515 height 274
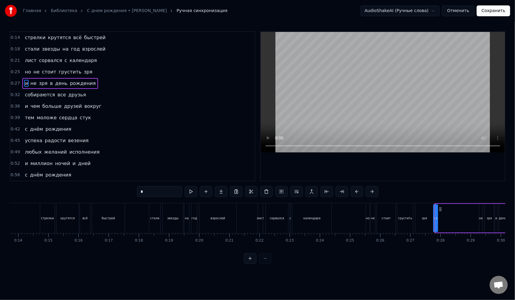
click at [30, 83] on span "не" at bounding box center [33, 83] width 7 height 7
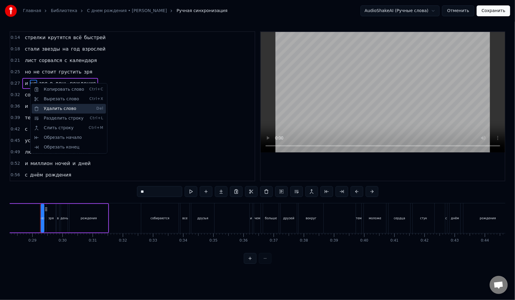
scroll to position [0, 852]
click at [55, 119] on div "Разделить строку Ctrl+L" at bounding box center [69, 119] width 74 height 10
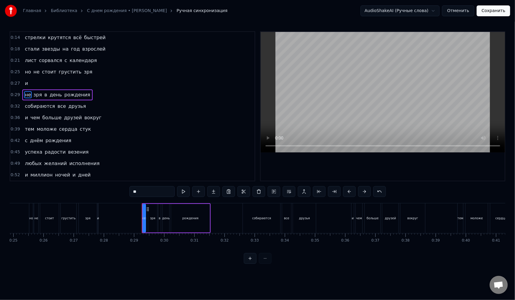
scroll to position [0, 726]
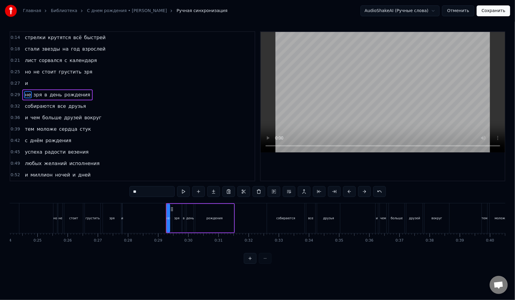
click at [121, 216] on div "и" at bounding box center [122, 218] width 2 height 5
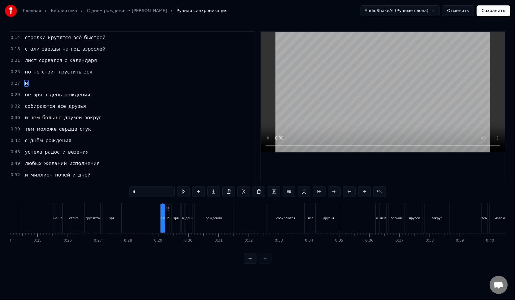
drag, startPoint x: 126, startPoint y: 210, endPoint x: 167, endPoint y: 208, distance: 40.4
click at [106, 214] on div "зря" at bounding box center [112, 219] width 18 height 30
type input "***"
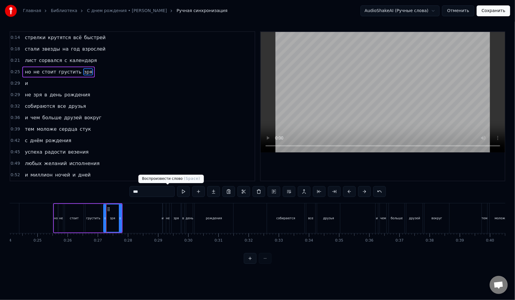
click at [177, 192] on button at bounding box center [183, 191] width 13 height 11
click at [484, 12] on button "Сохранить" at bounding box center [493, 10] width 33 height 11
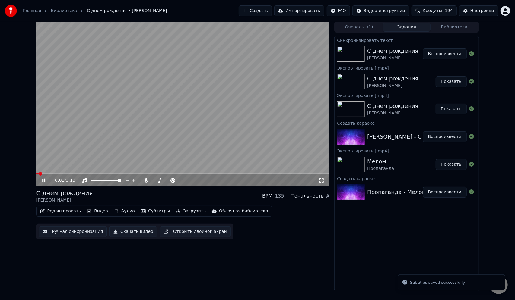
click at [218, 122] on video at bounding box center [182, 104] width 293 height 165
click at [178, 212] on button "Загрузить" at bounding box center [190, 211] width 35 height 8
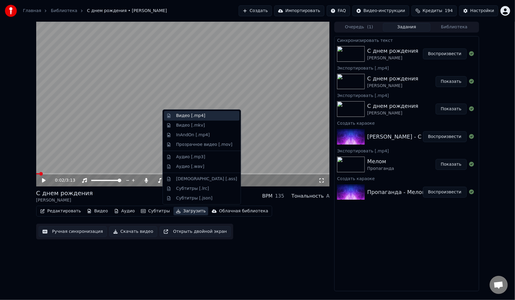
click at [193, 117] on div "Видео [.mp4]" at bounding box center [190, 116] width 29 height 6
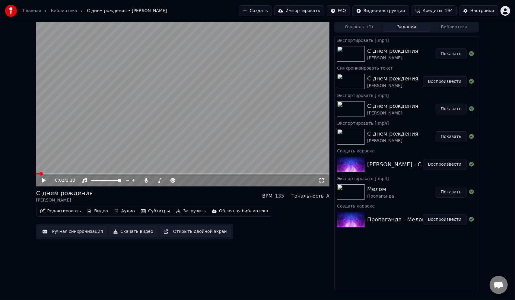
click at [453, 54] on button "Показать" at bounding box center [451, 54] width 31 height 11
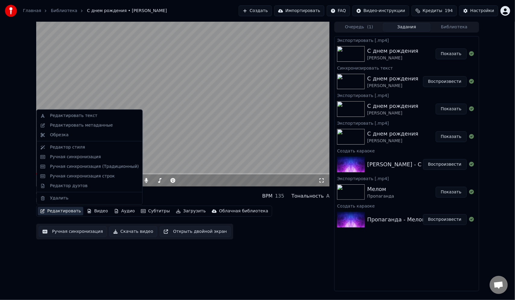
click at [66, 211] on button "Редактировать" at bounding box center [61, 211] width 46 height 8
click at [89, 117] on div "Редактировать текст" at bounding box center [73, 116] width 47 height 6
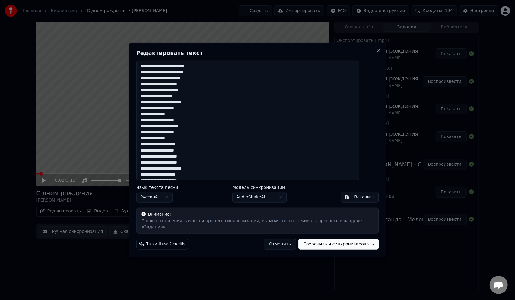
click at [167, 76] on textarea "**********" at bounding box center [247, 121] width 223 height 120
type textarea "**********"
click at [335, 242] on button "Сохранить и синхронизировать" at bounding box center [338, 244] width 80 height 11
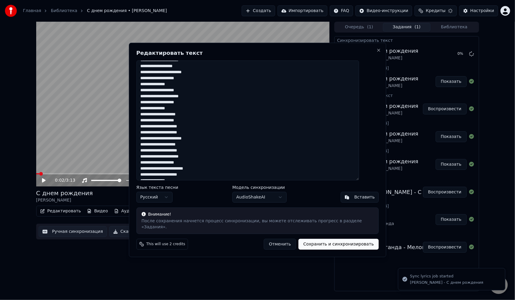
scroll to position [0, 0]
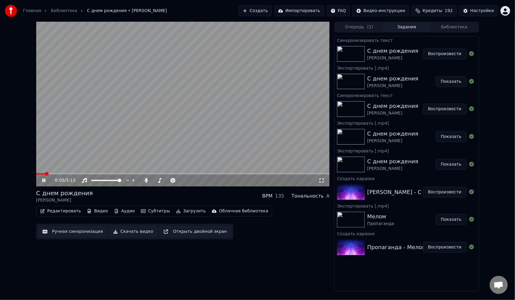
click at [89, 172] on video at bounding box center [182, 104] width 293 height 165
click at [92, 172] on video at bounding box center [182, 104] width 293 height 165
click at [74, 173] on video at bounding box center [182, 104] width 293 height 165
click at [81, 173] on video at bounding box center [182, 104] width 293 height 165
click at [71, 174] on span at bounding box center [182, 173] width 293 height 1
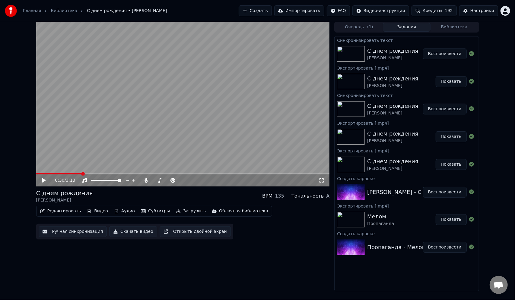
click at [60, 212] on button "Редактировать" at bounding box center [61, 211] width 46 height 8
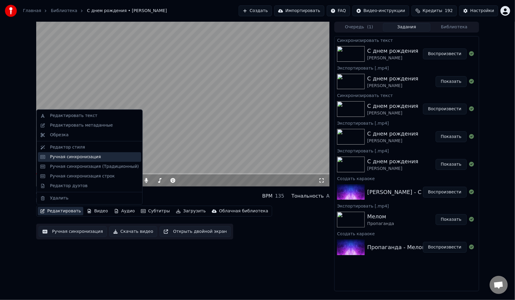
click at [91, 157] on div "Ручная синхронизация" at bounding box center [75, 157] width 51 height 6
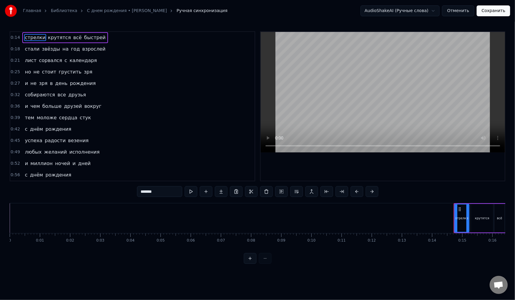
click at [32, 85] on span "не" at bounding box center [33, 83] width 7 height 7
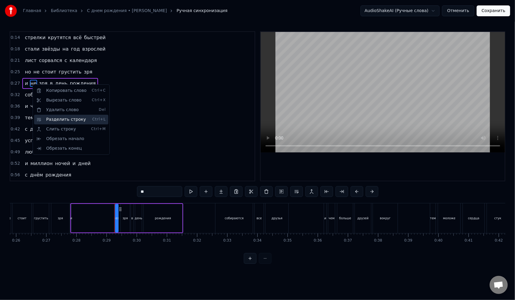
scroll to position [0, 852]
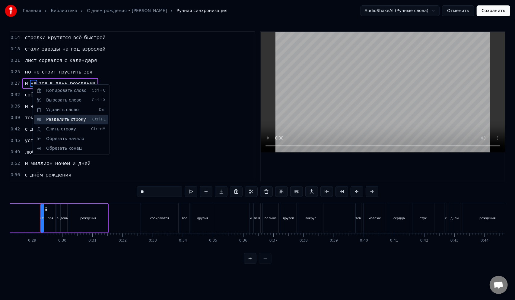
click at [58, 118] on div "Разделить строку Ctrl+L" at bounding box center [71, 120] width 74 height 10
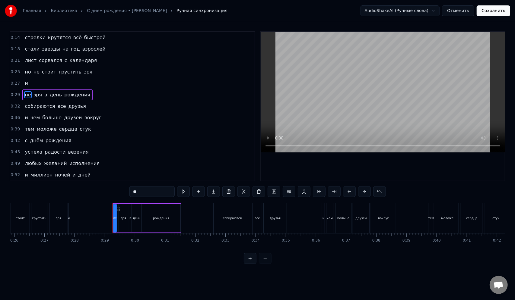
scroll to position [0, 763]
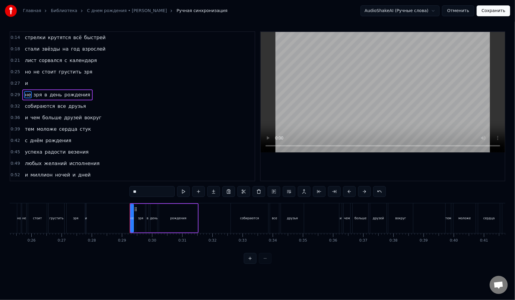
click at [86, 220] on div "и" at bounding box center [86, 218] width 2 height 5
type input "*"
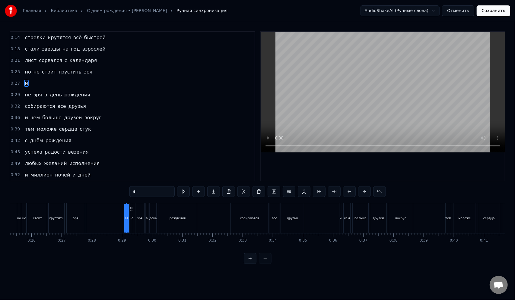
drag, startPoint x: 91, startPoint y: 209, endPoint x: 131, endPoint y: 208, distance: 40.4
click at [494, 10] on button "Сохранить" at bounding box center [493, 10] width 33 height 11
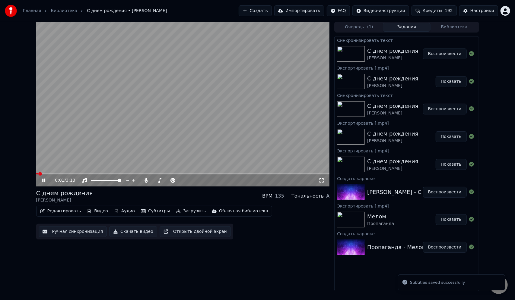
click at [185, 81] on video at bounding box center [182, 104] width 293 height 165
click at [35, 8] on div "Главная Библиотека С днем рождения • [PERSON_NAME]" at bounding box center [86, 11] width 162 height 12
click at [37, 11] on link "Главная" at bounding box center [32, 11] width 18 height 6
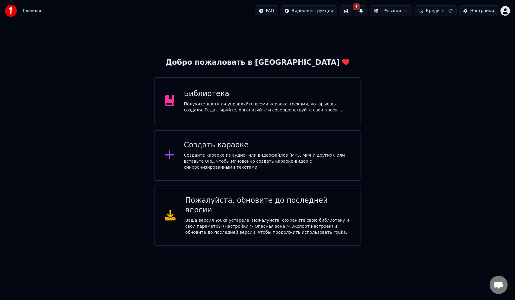
click at [234, 155] on div "Создайте караоке из аудио- или видеофайлов (MP3, MP4 и других), или вставьте UR…" at bounding box center [267, 162] width 166 height 18
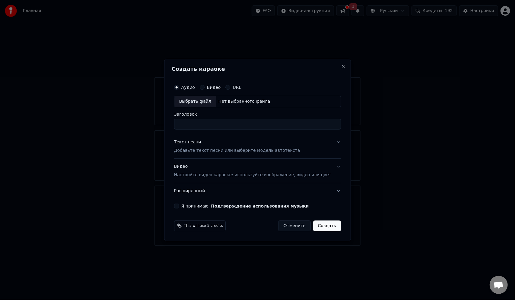
click at [204, 100] on div "Выбрать файл" at bounding box center [195, 101] width 42 height 11
type input "**********"
click at [209, 149] on p "Добавьте текст песни или выберите модель автотекста" at bounding box center [237, 151] width 126 height 6
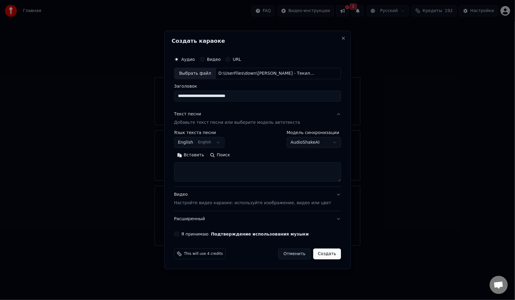
click at [211, 167] on textarea at bounding box center [257, 172] width 167 height 19
paste textarea "**********"
type textarea "**********"
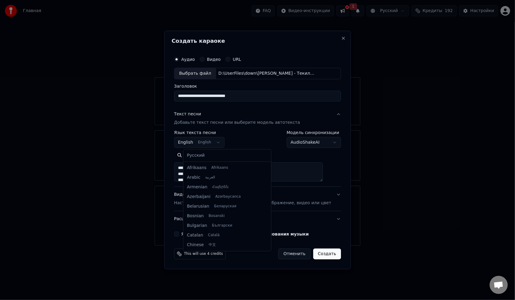
click at [215, 141] on body "**********" at bounding box center [257, 123] width 515 height 246
select select "**"
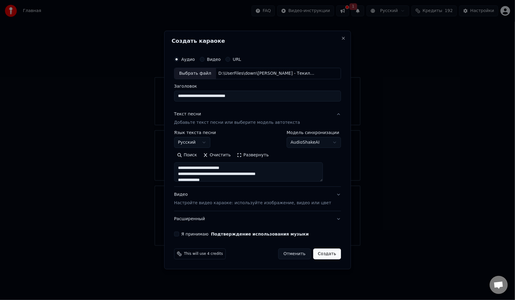
click at [232, 175] on textarea "**********" at bounding box center [248, 172] width 149 height 19
click at [251, 174] on textarea "**********" at bounding box center [248, 172] width 149 height 19
click at [237, 173] on textarea "**********" at bounding box center [248, 172] width 149 height 19
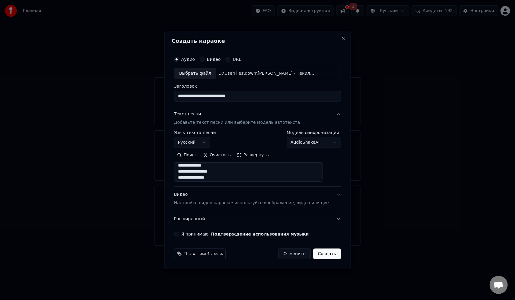
type textarea "**********"
click at [198, 204] on p "Настройте видео караоке: используйте изображение, видео или цвет" at bounding box center [252, 203] width 157 height 6
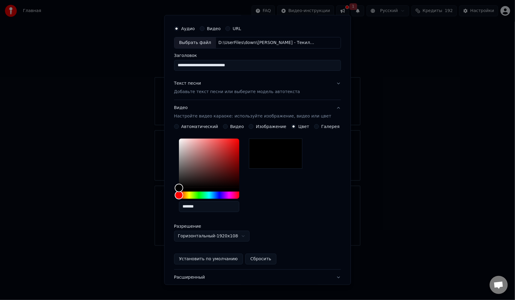
scroll to position [58, 0]
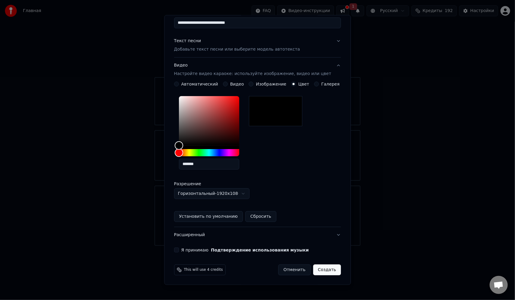
drag, startPoint x: 185, startPoint y: 251, endPoint x: 192, endPoint y: 248, distance: 7.0
click at [186, 250] on label "Я принимаю Подтверждение использования музыки" at bounding box center [245, 250] width 128 height 4
click at [179, 250] on button "Я принимаю Подтверждение использования музыки" at bounding box center [176, 250] width 5 height 5
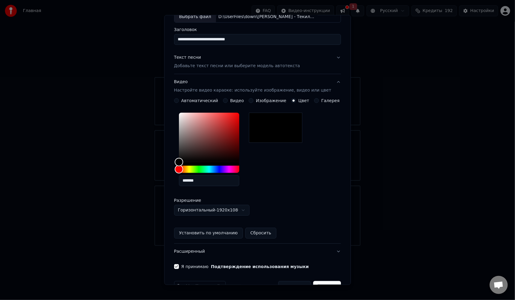
scroll to position [0, 0]
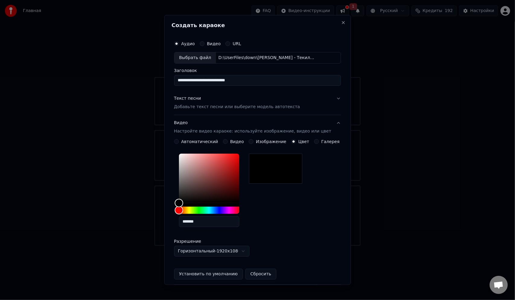
click at [212, 103] on div "Текст песни Добавьте текст песни или выберите модель автотекста" at bounding box center [237, 103] width 126 height 14
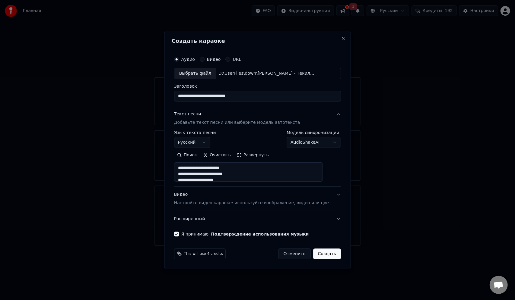
click at [224, 171] on textarea "**********" at bounding box center [248, 172] width 149 height 19
type textarea "**********"
click at [319, 255] on button "Создать" at bounding box center [327, 254] width 28 height 11
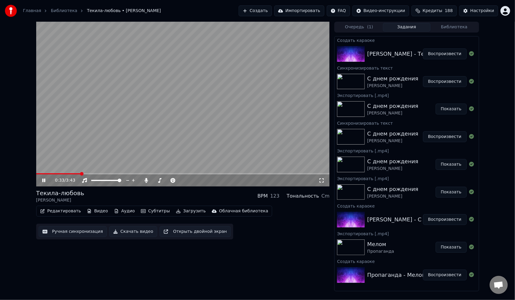
click at [112, 127] on video at bounding box center [182, 104] width 293 height 165
click at [70, 209] on button "Редактировать" at bounding box center [61, 211] width 46 height 8
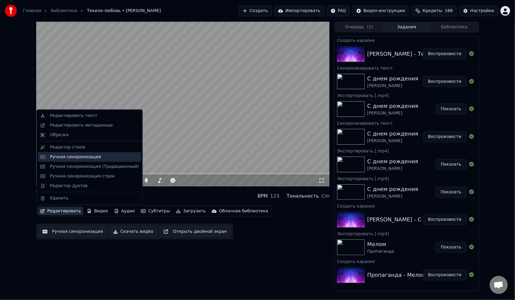
click at [81, 156] on div "Ручная синхронизация" at bounding box center [75, 157] width 51 height 6
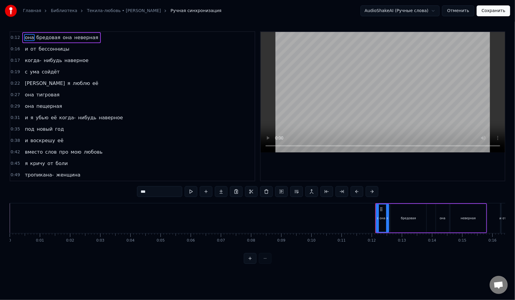
click at [43, 61] on span "нибудь" at bounding box center [53, 60] width 20 height 7
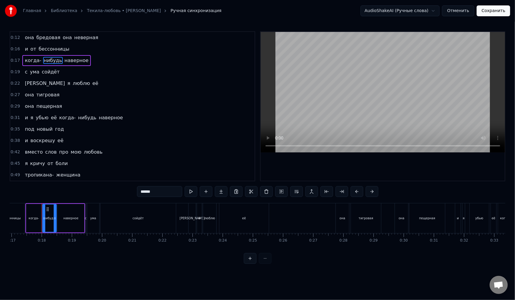
scroll to position [0, 513]
click at [43, 60] on span "нибудь" at bounding box center [53, 60] width 20 height 7
click at [37, 61] on span "когда-" at bounding box center [33, 60] width 18 height 7
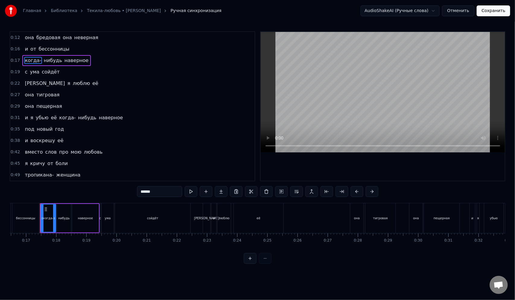
click at [69, 117] on span "когда-" at bounding box center [68, 117] width 18 height 7
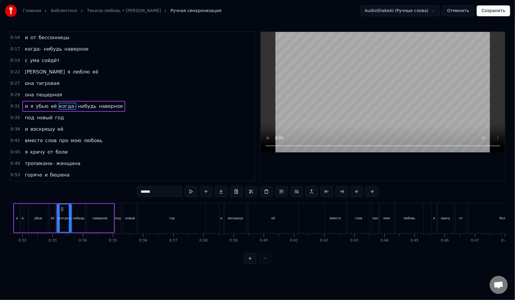
scroll to position [0, 969]
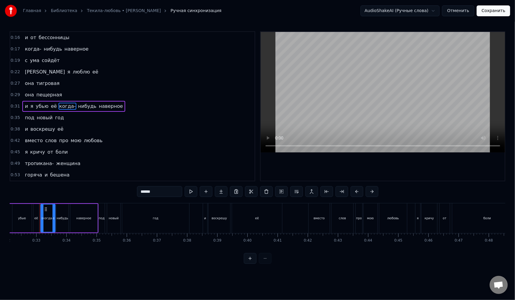
click at [78, 107] on span "нибудь" at bounding box center [88, 106] width 20 height 7
click at [68, 107] on span "когда-" at bounding box center [68, 106] width 18 height 7
type input "******"
click at [69, 107] on div "и я убью её когда- нибудь наверное" at bounding box center [73, 106] width 103 height 11
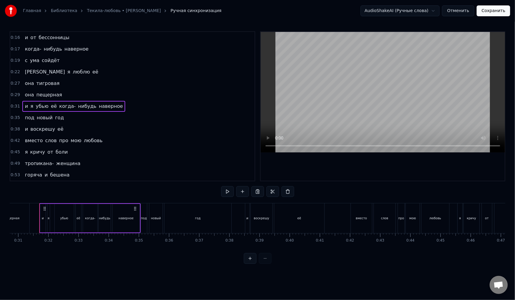
scroll to position [0, 926]
drag, startPoint x: 72, startPoint y: 106, endPoint x: 67, endPoint y: 106, distance: 5.2
click at [67, 106] on div "и я убью её когда- нибудь наверное" at bounding box center [73, 106] width 103 height 11
click at [78, 106] on span "нибудь" at bounding box center [88, 106] width 20 height 7
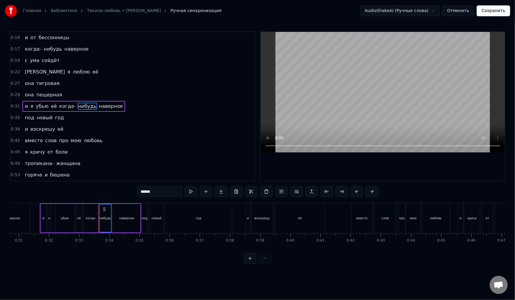
click at [67, 106] on span "когда-" at bounding box center [68, 106] width 18 height 7
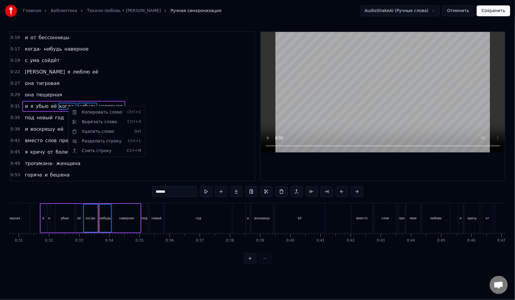
click at [65, 106] on html "Главная Библиотека Текила-любовь • [PERSON_NAME] Ручная синхронизация AudioShak…" at bounding box center [257, 137] width 515 height 274
click at [78, 107] on span "нибудь" at bounding box center [88, 106] width 20 height 7
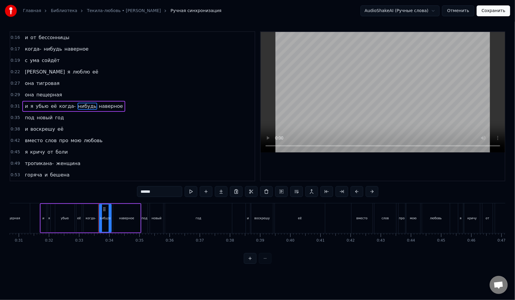
click at [78, 107] on span "нибудь" at bounding box center [88, 106] width 20 height 7
click at [66, 106] on span "когда-" at bounding box center [68, 106] width 18 height 7
click at [80, 107] on span "нибудь" at bounding box center [88, 106] width 20 height 7
type input "******"
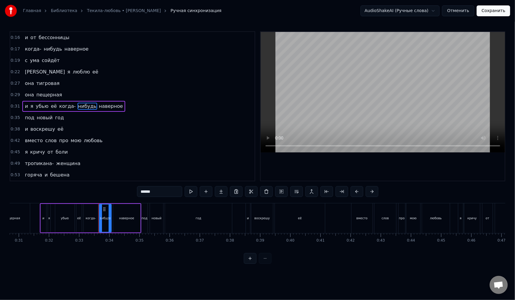
click at [137, 191] on input "******" at bounding box center [159, 191] width 45 height 11
click at [137, 190] on input "******" at bounding box center [159, 191] width 45 height 11
click at [265, 190] on button at bounding box center [266, 191] width 13 height 11
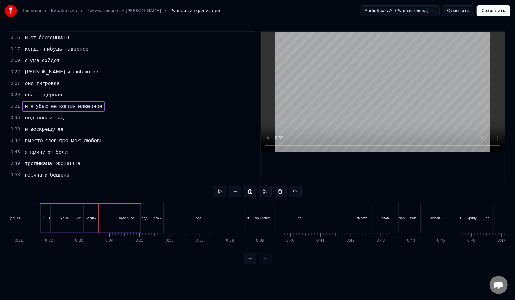
click at [64, 107] on span "когда-" at bounding box center [68, 106] width 18 height 7
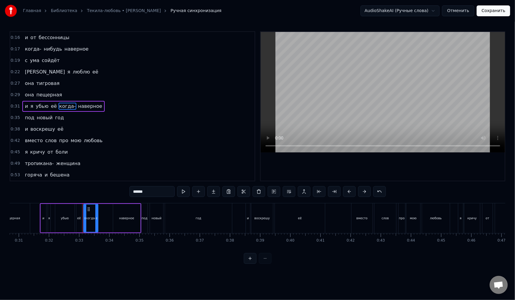
click at [132, 192] on input "******" at bounding box center [151, 191] width 45 height 11
paste input "******"
type input "**********"
click at [52, 102] on div "и я убью её когда-нибудь наверное" at bounding box center [72, 106] width 100 height 11
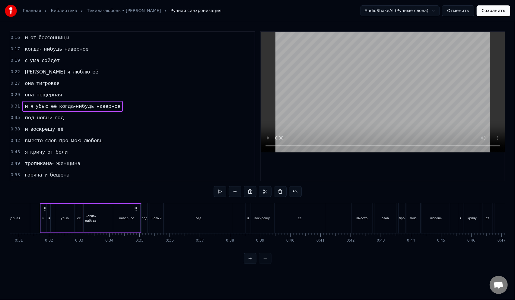
click at [50, 104] on span "её" at bounding box center [53, 106] width 7 height 7
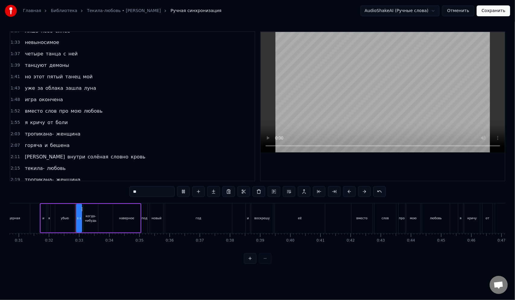
scroll to position [272, 0]
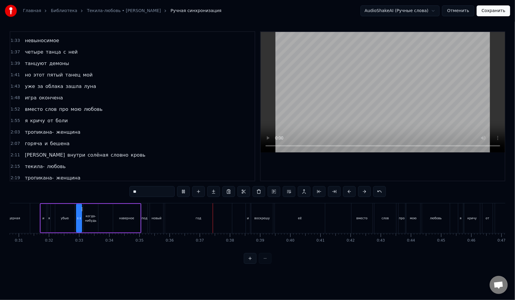
click at [92, 211] on div "когда-нибудь" at bounding box center [91, 218] width 14 height 29
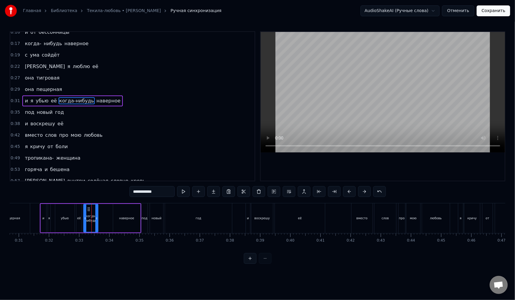
scroll to position [11, 0]
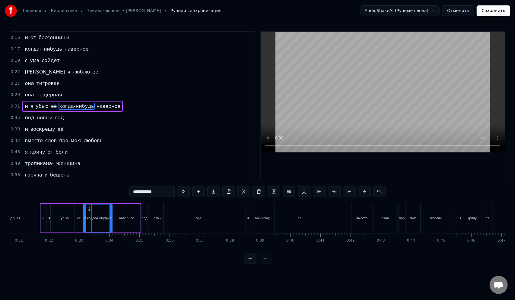
drag, startPoint x: 97, startPoint y: 215, endPoint x: 111, endPoint y: 217, distance: 14.2
click at [111, 217] on div at bounding box center [110, 218] width 2 height 27
click at [43, 105] on span "убью" at bounding box center [42, 106] width 14 height 7
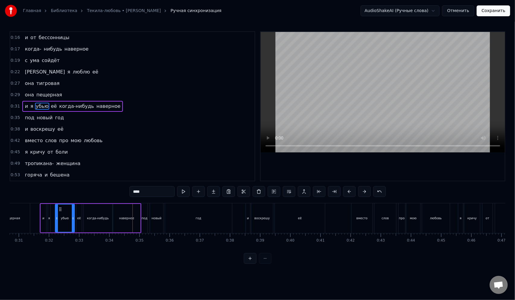
click at [96, 106] on span "наверное" at bounding box center [108, 106] width 25 height 7
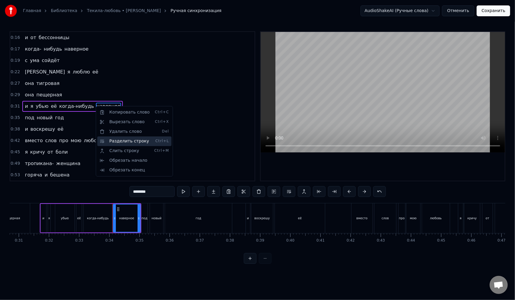
click at [118, 140] on div "Разделить строку Ctrl+L" at bounding box center [134, 142] width 74 height 10
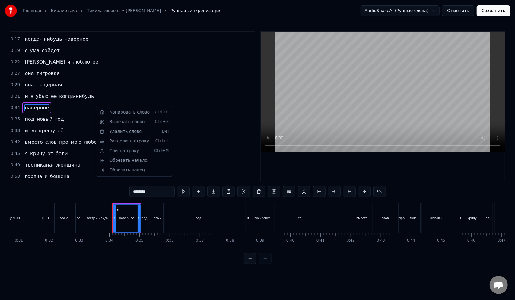
scroll to position [23, 0]
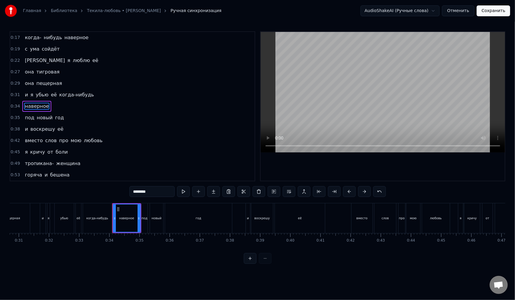
click at [41, 107] on span "наверное" at bounding box center [36, 106] width 25 height 7
click at [31, 118] on span "под" at bounding box center [29, 117] width 11 height 7
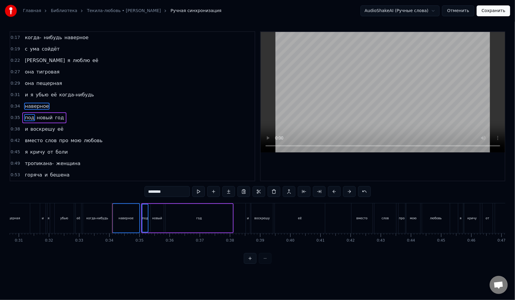
click at [37, 118] on span "новый" at bounding box center [44, 117] width 17 height 7
click at [54, 116] on span "год" at bounding box center [59, 117] width 10 height 7
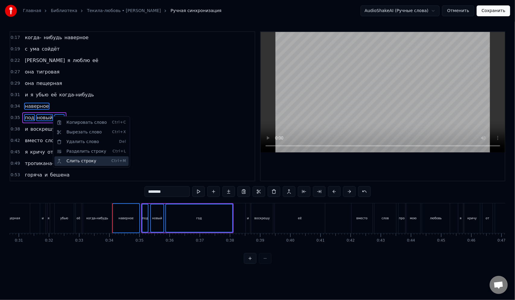
click at [86, 161] on div "Слить строку Ctrl+M" at bounding box center [91, 162] width 74 height 10
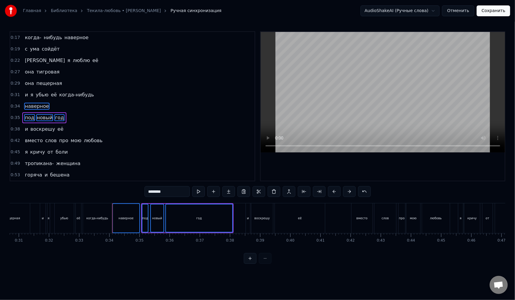
click at [41, 106] on span "наверное" at bounding box center [36, 106] width 25 height 7
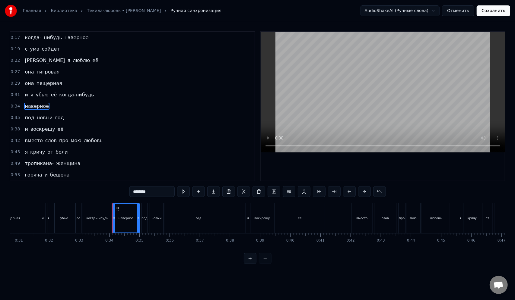
click at [27, 117] on span "под" at bounding box center [29, 117] width 11 height 7
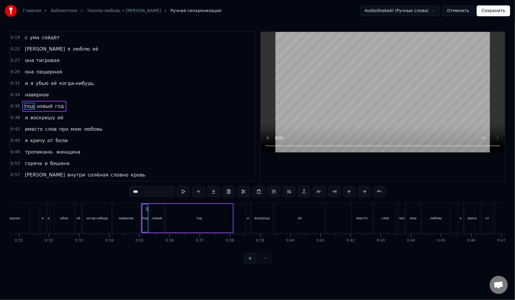
click at [24, 97] on span "наверное" at bounding box center [36, 94] width 25 height 7
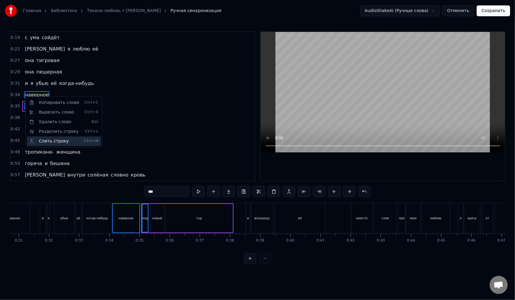
click at [48, 140] on div "Слить строку Ctrl+M" at bounding box center [64, 142] width 74 height 10
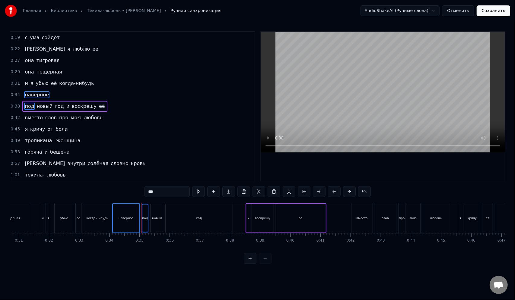
click at [38, 91] on span "наверное" at bounding box center [36, 94] width 25 height 7
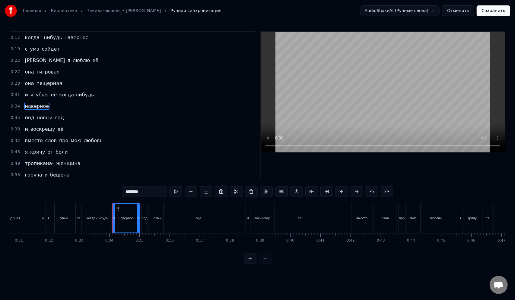
click at [54, 116] on span "год" at bounding box center [59, 117] width 10 height 7
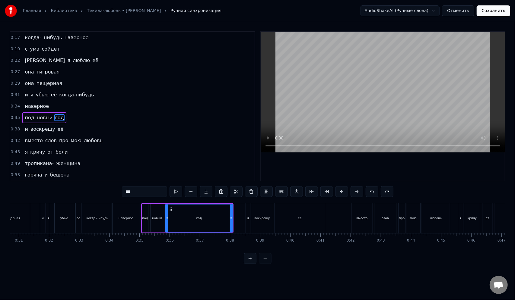
scroll to position [34, 0]
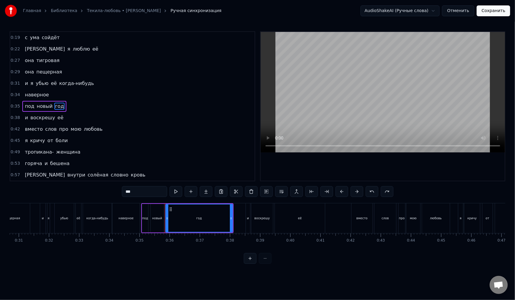
click at [25, 105] on span "под" at bounding box center [29, 106] width 11 height 7
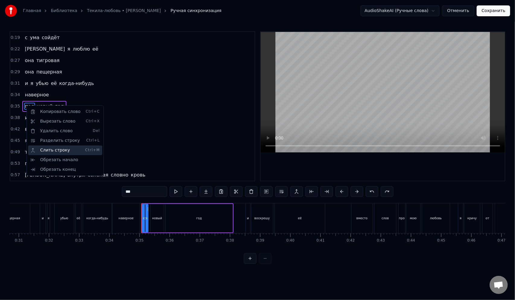
click at [45, 148] on div "Слить строку Ctrl+M" at bounding box center [65, 151] width 74 height 10
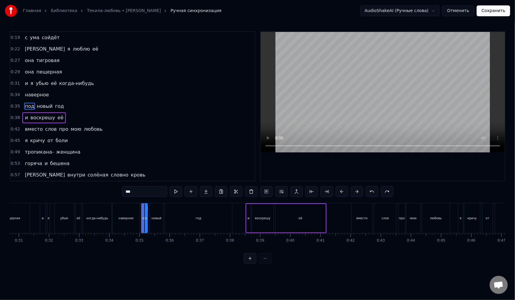
click at [39, 97] on span "наверное" at bounding box center [36, 94] width 25 height 7
type input "********"
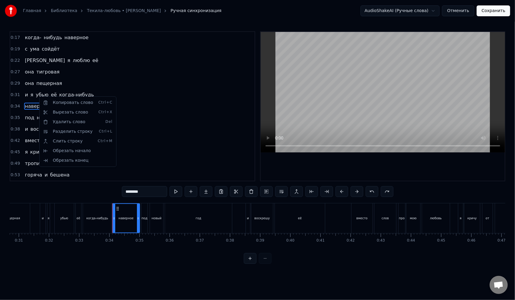
click at [30, 105] on html "Главная Библиотека Текила-любовь • [PERSON_NAME] Ручная синхронизация AudioShak…" at bounding box center [257, 137] width 515 height 274
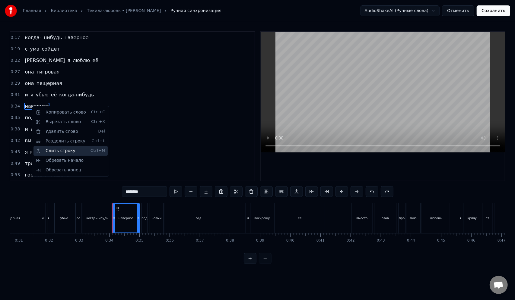
click at [51, 149] on div "Слить строку Ctrl+M" at bounding box center [70, 151] width 74 height 10
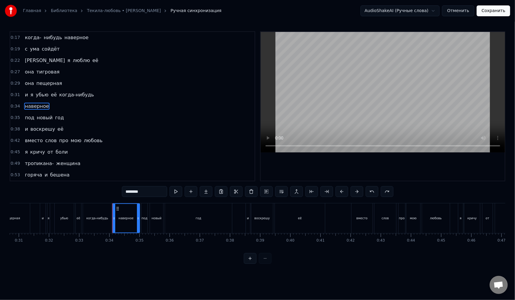
drag, startPoint x: 29, startPoint y: 118, endPoint x: 31, endPoint y: 106, distance: 11.7
click at [31, 106] on div "0:12 она бредовая она неверная 0:16 и от бессонницы 0:17 когда- нибудь наверное…" at bounding box center [133, 106] width 246 height 150
click at [31, 106] on span "наверное" at bounding box center [36, 106] width 25 height 7
click at [54, 117] on span "год" at bounding box center [59, 117] width 10 height 7
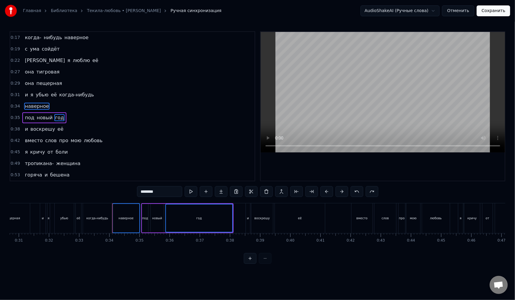
click at [42, 116] on span "новый" at bounding box center [44, 117] width 17 height 7
click at [27, 116] on span "под" at bounding box center [29, 117] width 11 height 7
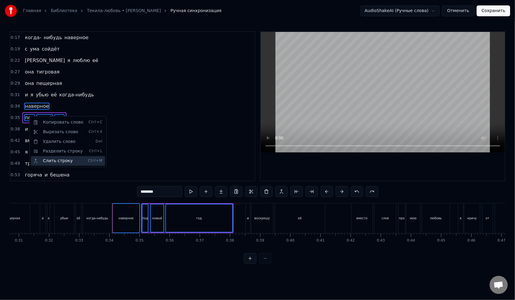
click at [53, 159] on div "Слить строку Ctrl+M" at bounding box center [68, 161] width 74 height 10
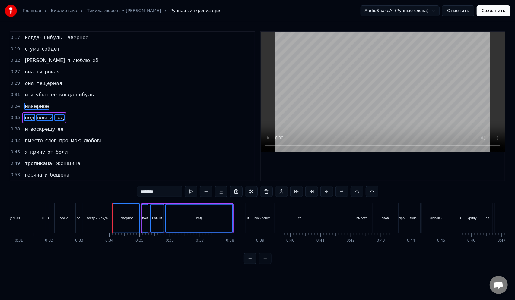
click at [48, 105] on div "0:34 наверное" at bounding box center [132, 106] width 244 height 11
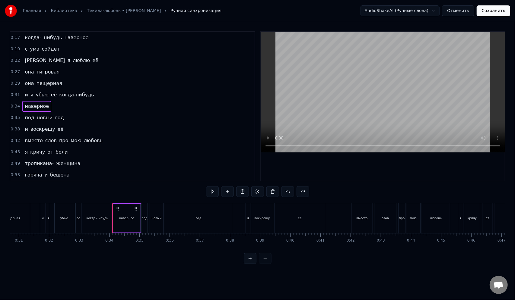
click at [65, 97] on span "когда-нибудь" at bounding box center [77, 94] width 36 height 7
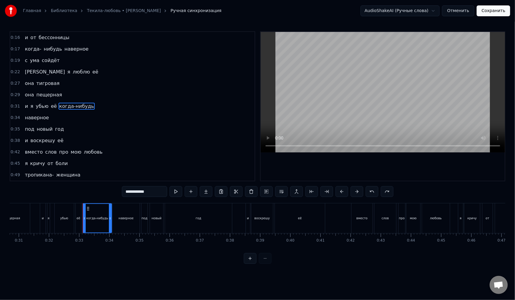
click at [36, 117] on span "наверное" at bounding box center [36, 117] width 25 height 7
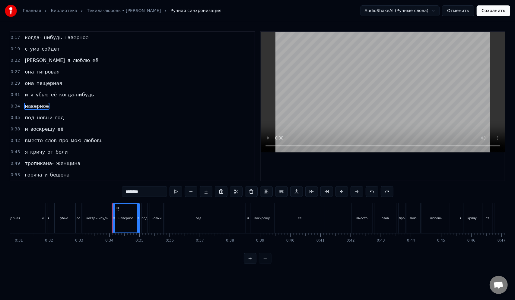
drag, startPoint x: 34, startPoint y: 105, endPoint x: 90, endPoint y: 93, distance: 57.7
click at [90, 93] on div "0:12 она бредовая она неверная 0:16 и от бессонницы 0:17 когда- нибудь наверное…" at bounding box center [133, 106] width 246 height 150
click at [84, 96] on span "когда-нибудь" at bounding box center [77, 94] width 36 height 7
type input "**********"
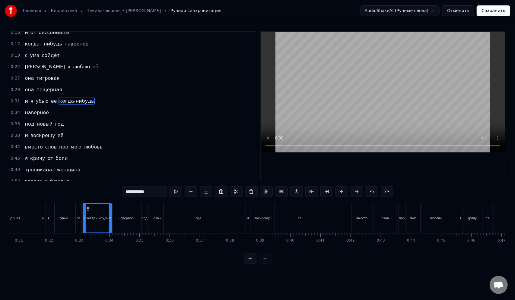
scroll to position [11, 0]
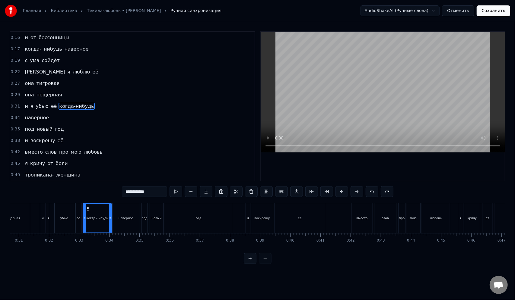
click at [87, 103] on div "0:31 и я убью её когда-нибудь" at bounding box center [132, 106] width 244 height 11
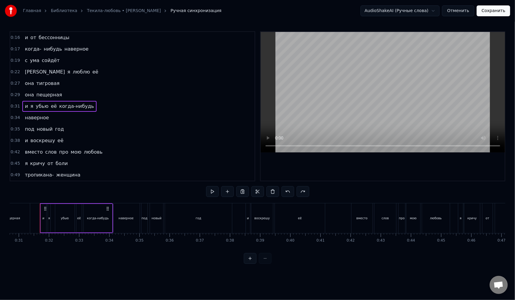
click at [31, 119] on span "наверное" at bounding box center [36, 117] width 25 height 7
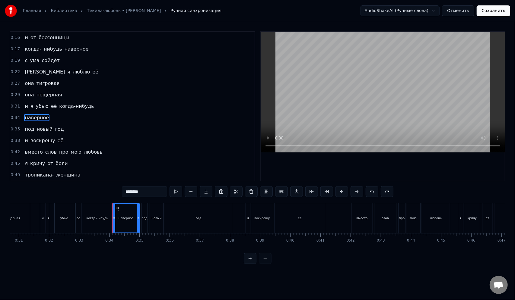
scroll to position [23, 0]
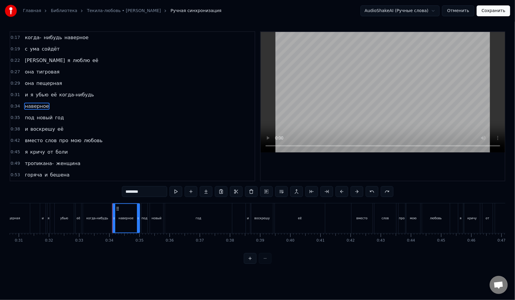
drag, startPoint x: 27, startPoint y: 109, endPoint x: 31, endPoint y: 97, distance: 12.9
click at [31, 97] on div "0:12 она бредовая она неверная 0:16 и от бессонницы 0:17 когда- нибудь наверное…" at bounding box center [133, 106] width 246 height 150
click at [59, 95] on span "когда-нибудь" at bounding box center [77, 94] width 36 height 7
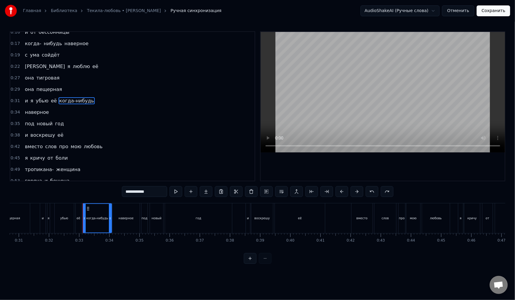
scroll to position [11, 0]
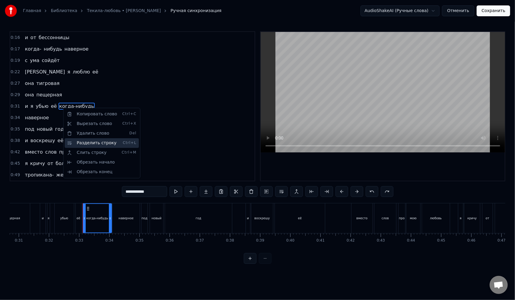
click at [86, 141] on div "Разделить строку Ctrl+L" at bounding box center [102, 143] width 74 height 10
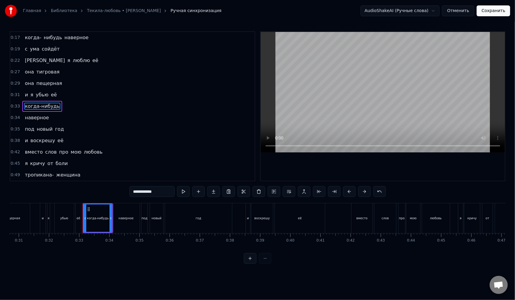
click at [39, 118] on span "наверное" at bounding box center [36, 117] width 25 height 7
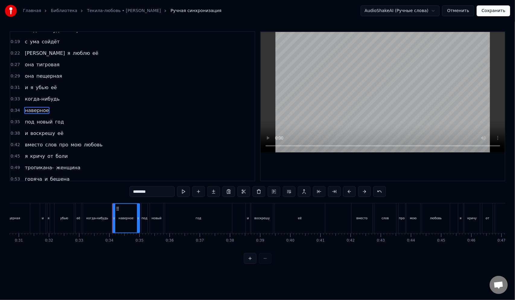
scroll to position [34, 0]
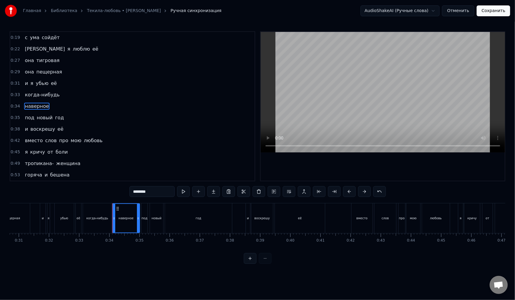
click at [36, 106] on span "наверное" at bounding box center [36, 106] width 25 height 7
click at [38, 97] on span "когда-нибудь" at bounding box center [42, 94] width 36 height 7
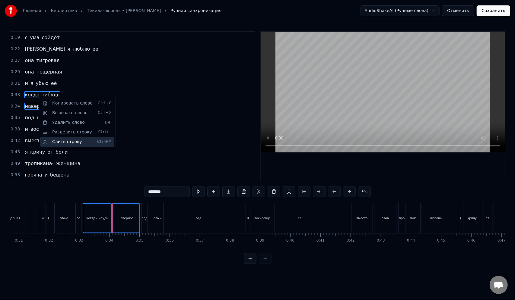
click at [62, 139] on div "Слить строку Ctrl+M" at bounding box center [77, 142] width 74 height 10
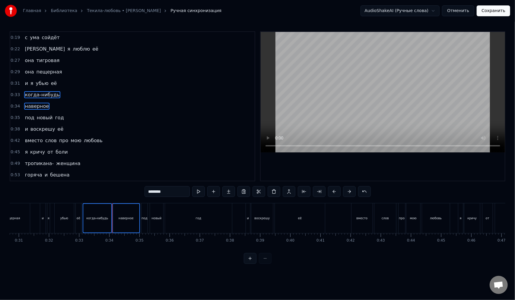
drag, startPoint x: 29, startPoint y: 106, endPoint x: 28, endPoint y: 99, distance: 7.3
click at [28, 99] on div "0:12 она бредовая она неверная 0:16 и от бессонницы 0:17 когда- нибудь наверное…" at bounding box center [133, 106] width 246 height 150
click at [27, 97] on span "когда-нибудь" at bounding box center [42, 94] width 36 height 7
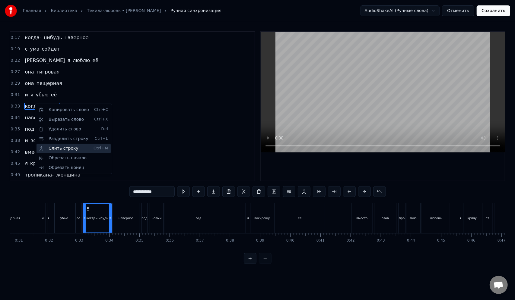
click at [57, 147] on div "Слить строку Ctrl+M" at bounding box center [73, 149] width 74 height 10
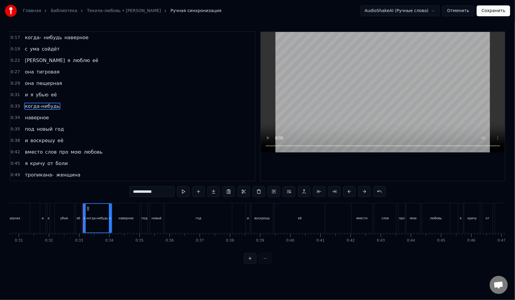
click at [30, 117] on span "наверное" at bounding box center [36, 117] width 25 height 7
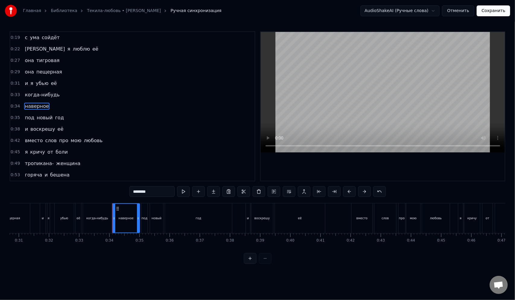
click at [36, 107] on span "наверное" at bounding box center [36, 106] width 25 height 7
click at [105, 219] on div "когда-нибудь" at bounding box center [97, 218] width 22 height 5
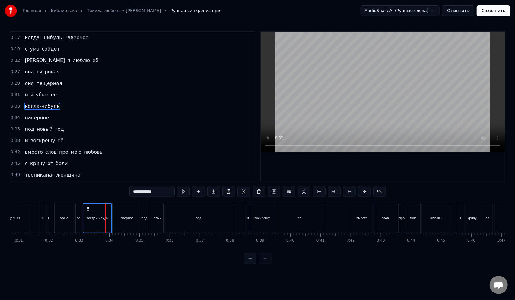
click at [121, 217] on div "наверное" at bounding box center [126, 218] width 15 height 5
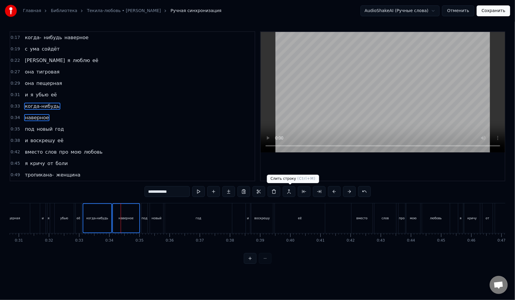
click at [291, 191] on button at bounding box center [289, 191] width 13 height 11
drag, startPoint x: 127, startPoint y: 212, endPoint x: 119, endPoint y: 213, distance: 7.9
click at [119, 213] on div "наверное" at bounding box center [126, 218] width 27 height 29
type input "********"
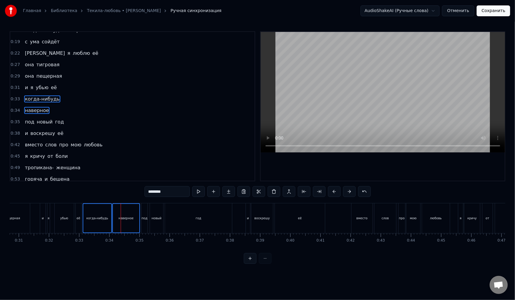
scroll to position [34, 0]
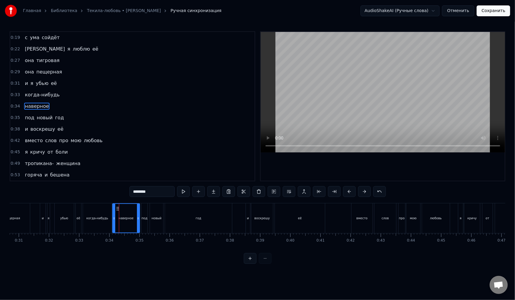
click at [115, 214] on div "наверное" at bounding box center [126, 218] width 27 height 29
click at [115, 210] on icon at bounding box center [116, 209] width 5 height 5
click at [20, 94] on div "0:33 когда-нибудь" at bounding box center [132, 94] width 244 height 11
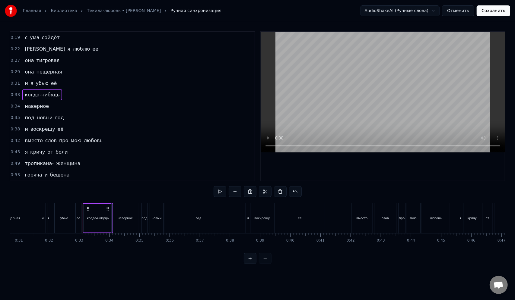
click at [32, 95] on span "когда-нибудь" at bounding box center [42, 94] width 36 height 7
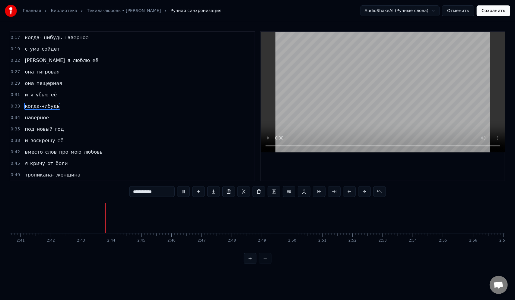
scroll to position [0, 4894]
click at [447, 145] on video at bounding box center [383, 92] width 244 height 121
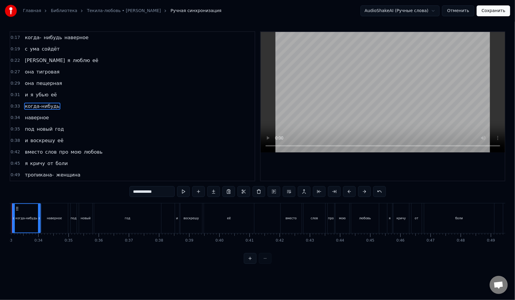
scroll to position [0, 969]
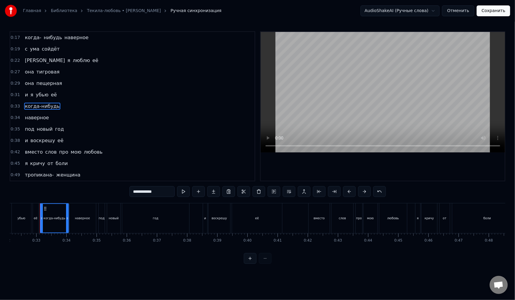
click at [459, 145] on video at bounding box center [383, 92] width 244 height 121
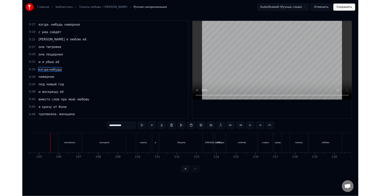
scroll to position [0, 5567]
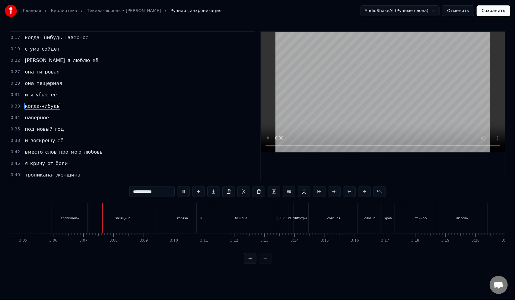
click at [384, 102] on video at bounding box center [383, 92] width 244 height 121
click at [487, 14] on button "Сохранить" at bounding box center [493, 10] width 33 height 11
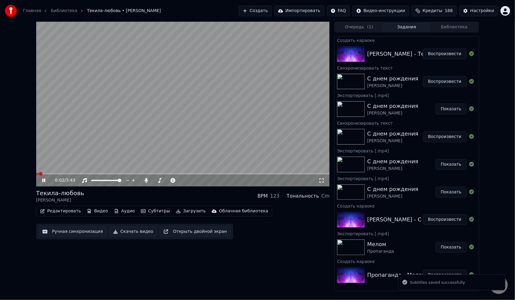
click at [192, 134] on video at bounding box center [182, 104] width 293 height 165
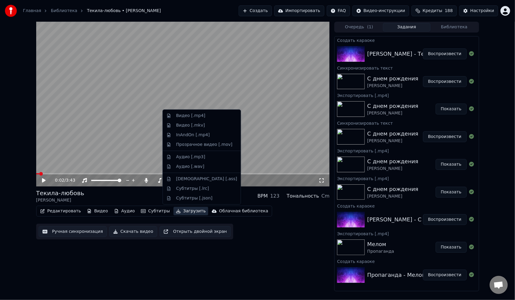
click at [179, 211] on button "Загрузить" at bounding box center [190, 211] width 35 height 8
click at [184, 119] on div "Видео [.mp4]" at bounding box center [201, 116] width 75 height 10
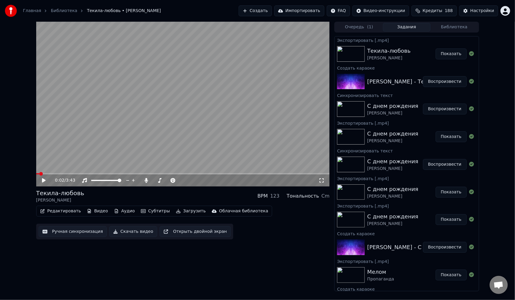
click at [449, 54] on button "Показать" at bounding box center [451, 54] width 31 height 11
